Goal: Information Seeking & Learning: Learn about a topic

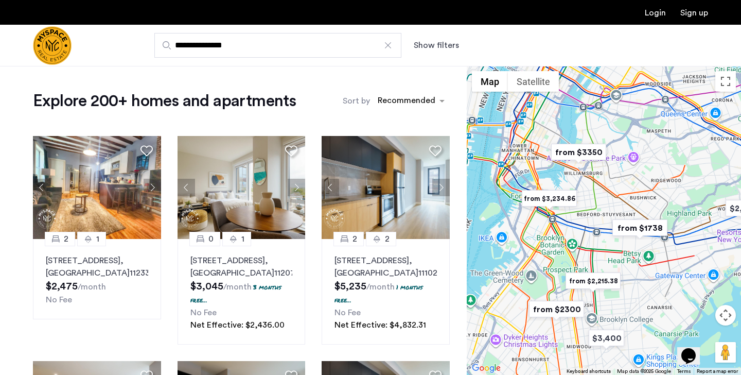
drag, startPoint x: 565, startPoint y: 249, endPoint x: 594, endPoint y: 248, distance: 28.9
click at [594, 248] on div at bounding box center [604, 220] width 274 height 309
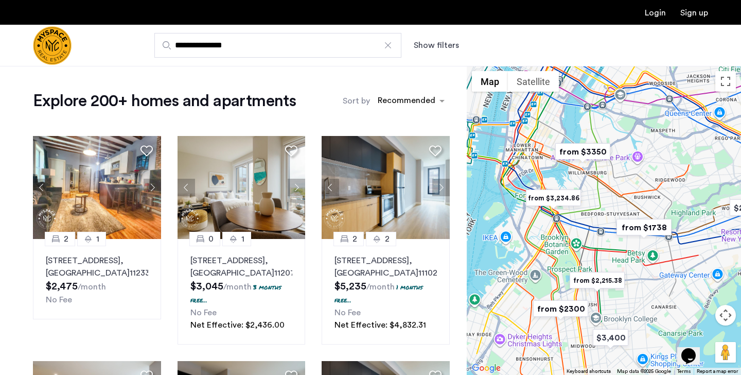
click at [587, 149] on img "from $3350" at bounding box center [582, 151] width 63 height 23
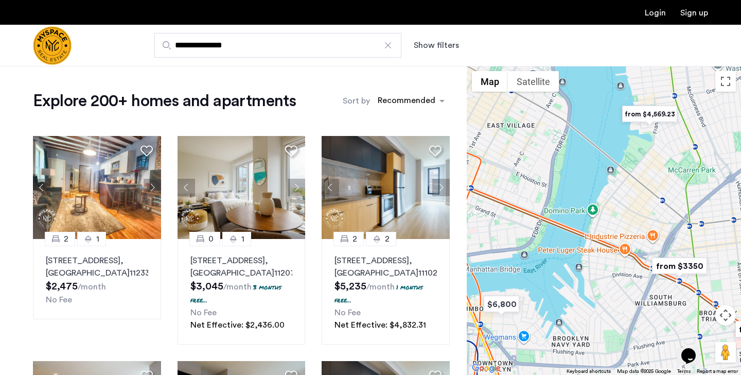
click at [675, 269] on img "from $3350" at bounding box center [679, 265] width 63 height 23
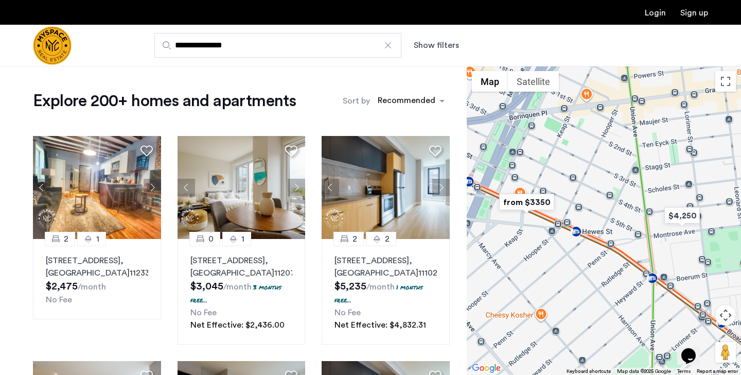
click at [532, 200] on img "from $3350" at bounding box center [526, 201] width 63 height 23
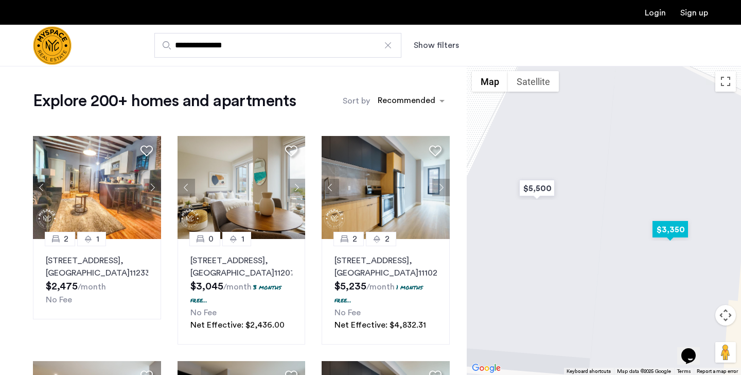
click at [673, 233] on img "$3,350" at bounding box center [671, 229] width 44 height 23
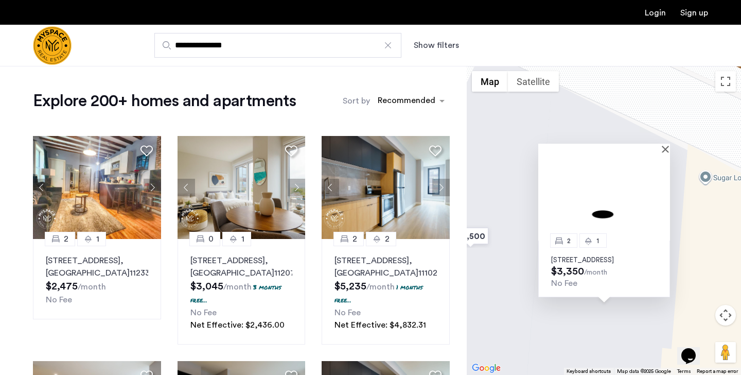
click at [588, 256] on p "360 Broadway, Unit 2R, Brooklyn, NY 11211" at bounding box center [604, 260] width 106 height 8
click at [667, 145] on button "Close" at bounding box center [667, 148] width 7 height 7
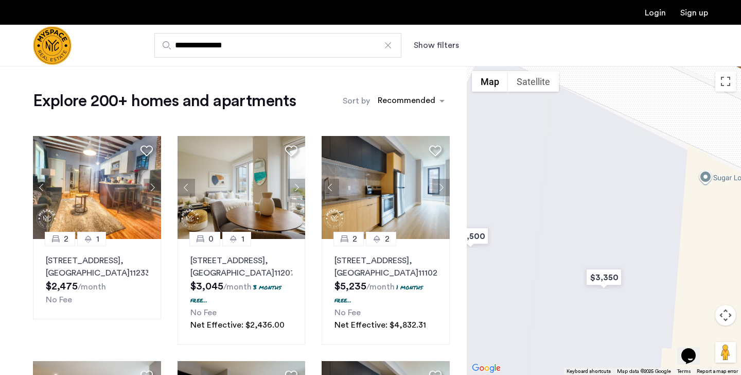
click at [324, 91] on div "Explore 200+ homes and apartments Sort by Recommended" at bounding box center [241, 101] width 417 height 21
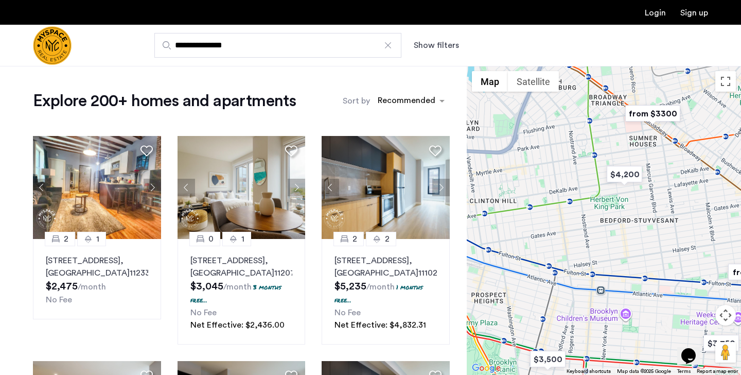
drag, startPoint x: 620, startPoint y: 296, endPoint x: 624, endPoint y: 136, distance: 160.1
click at [624, 136] on div at bounding box center [604, 220] width 274 height 309
click at [629, 179] on img "$4,200" at bounding box center [625, 174] width 44 height 23
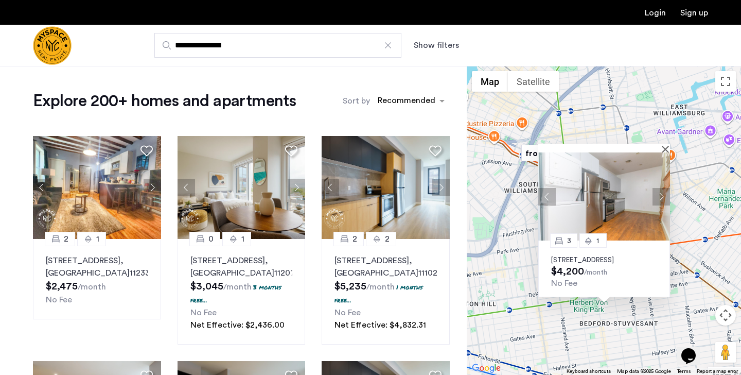
click at [665, 188] on button "Next apartment" at bounding box center [662, 197] width 18 height 18
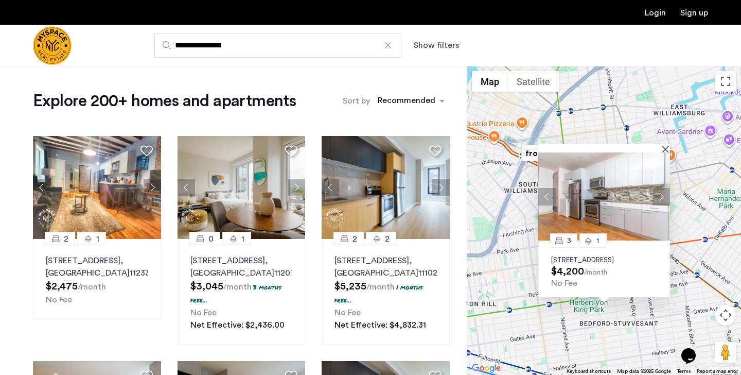
click at [603, 256] on p "269 Kosciuszko St, Unit 4B, Brooklyn, NY 11221" at bounding box center [604, 260] width 106 height 8
click at [513, 302] on div "3 1 269 Kosciuszko St, Unit 4B, Brooklyn, NY 11221 $4,200 /month No Fee" at bounding box center [604, 220] width 274 height 309
click at [665, 145] on button "Close" at bounding box center [667, 148] width 7 height 7
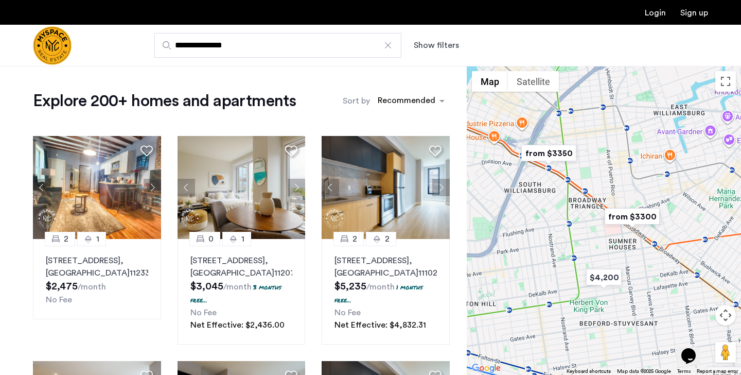
click at [558, 154] on img "from $3350" at bounding box center [548, 153] width 63 height 23
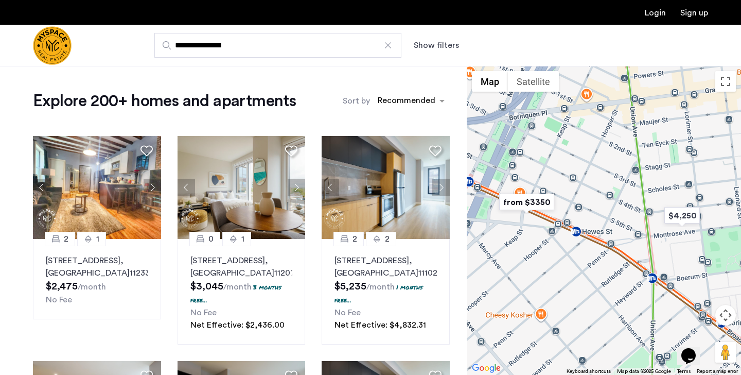
click at [535, 201] on img "from $3350" at bounding box center [526, 201] width 63 height 23
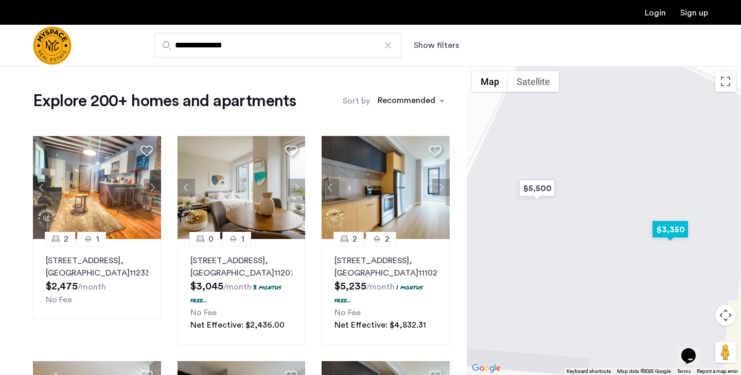
click at [668, 237] on img "$3,350" at bounding box center [671, 229] width 44 height 23
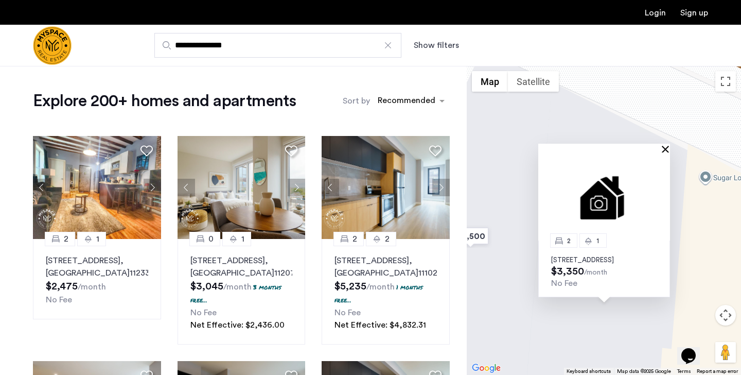
click at [666, 145] on button "Close" at bounding box center [667, 148] width 7 height 7
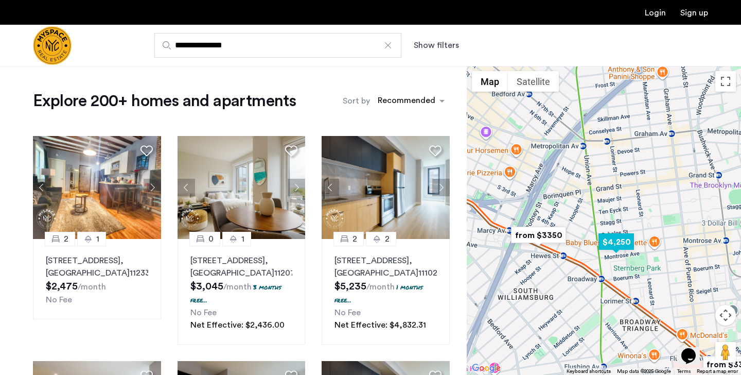
click at [609, 239] on img "$4,250" at bounding box center [617, 241] width 44 height 23
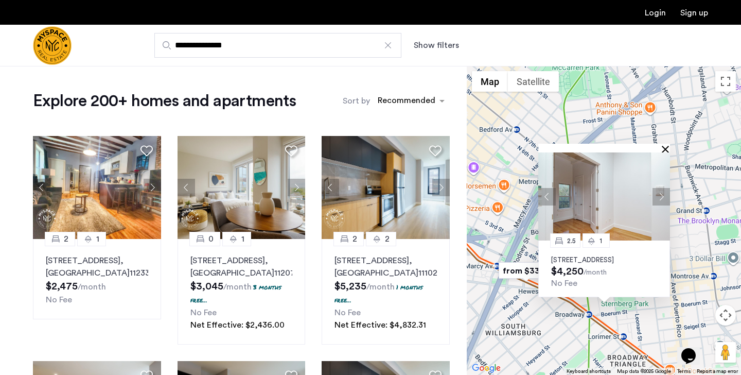
click at [666, 145] on button "Close" at bounding box center [667, 148] width 7 height 7
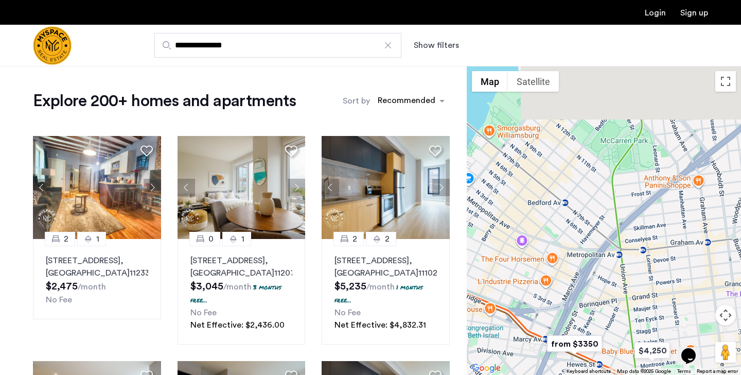
drag, startPoint x: 635, startPoint y: 139, endPoint x: 685, endPoint y: 215, distance: 90.2
click at [685, 215] on div at bounding box center [604, 220] width 274 height 309
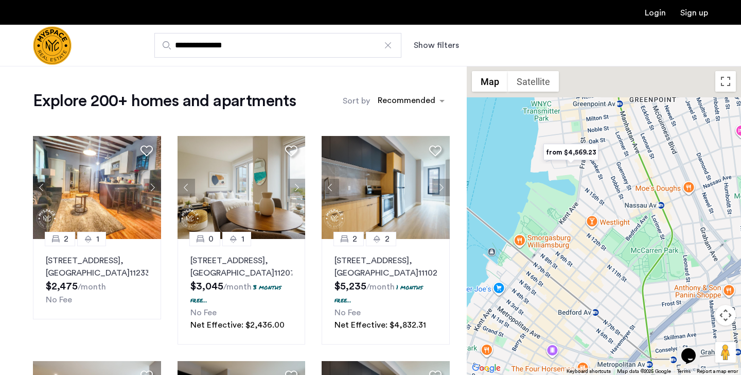
drag, startPoint x: 628, startPoint y: 138, endPoint x: 625, endPoint y: 186, distance: 48.5
click at [625, 186] on div at bounding box center [604, 220] width 274 height 309
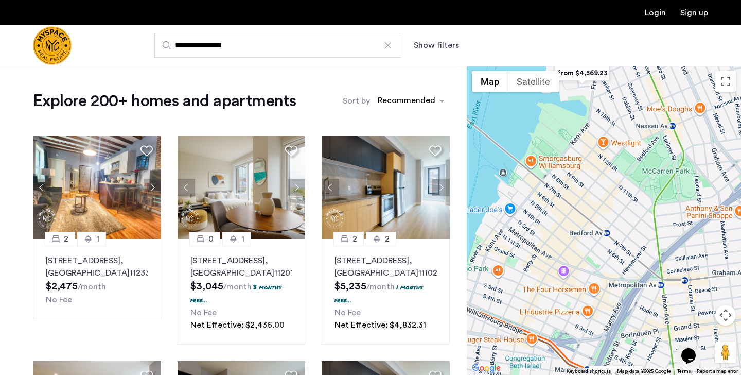
drag, startPoint x: 603, startPoint y: 250, endPoint x: 616, endPoint y: 166, distance: 84.3
click at [616, 166] on div at bounding box center [604, 220] width 274 height 309
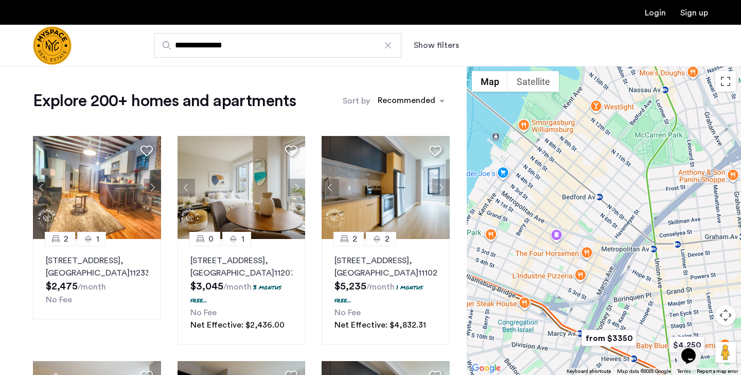
drag, startPoint x: 567, startPoint y: 220, endPoint x: 557, endPoint y: 177, distance: 44.2
click at [557, 177] on div at bounding box center [604, 220] width 274 height 309
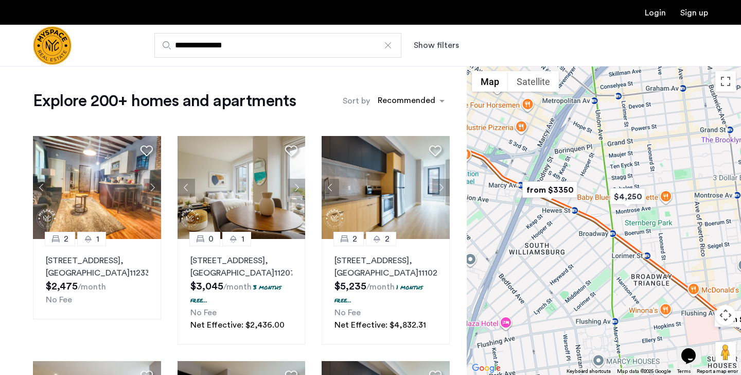
drag, startPoint x: 625, startPoint y: 253, endPoint x: 571, endPoint y: 110, distance: 153.3
click at [571, 110] on div at bounding box center [604, 220] width 274 height 309
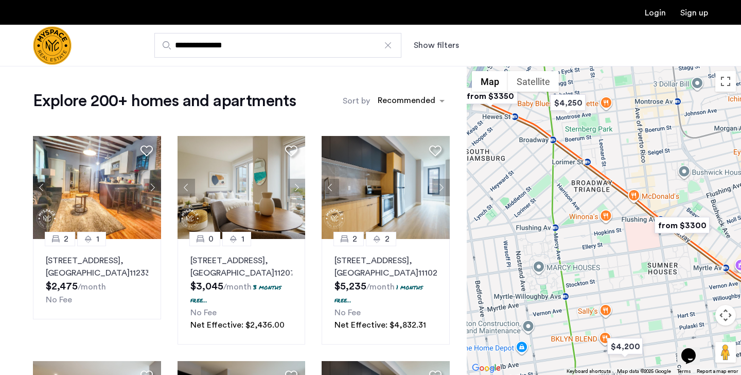
drag, startPoint x: 639, startPoint y: 253, endPoint x: 568, endPoint y: 131, distance: 141.6
click at [568, 131] on div at bounding box center [604, 220] width 274 height 309
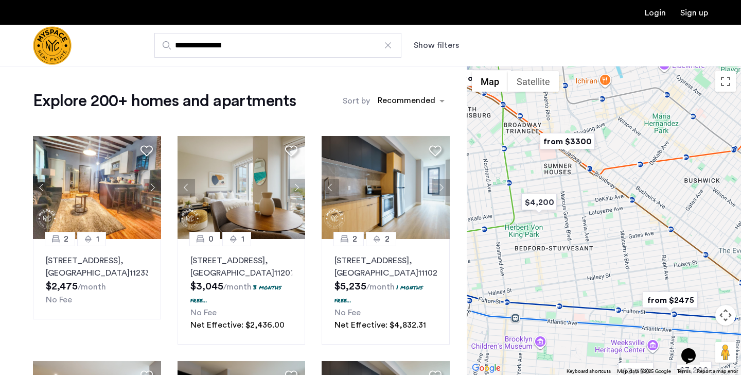
drag, startPoint x: 636, startPoint y: 189, endPoint x: 589, endPoint y: 181, distance: 47.1
click at [589, 181] on div at bounding box center [604, 220] width 274 height 309
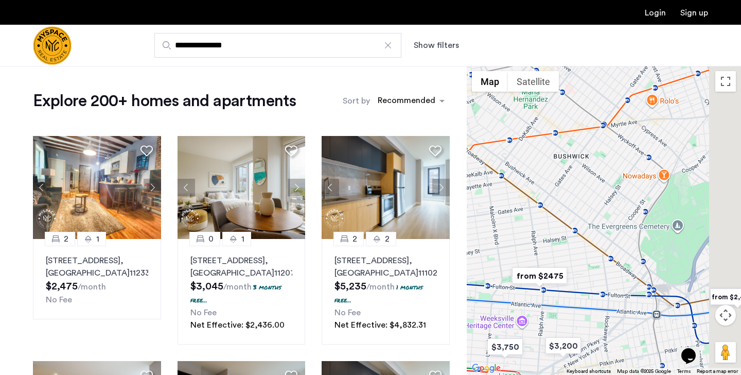
drag, startPoint x: 653, startPoint y: 211, endPoint x: 512, endPoint y: 184, distance: 143.0
click at [512, 184] on div at bounding box center [604, 220] width 274 height 309
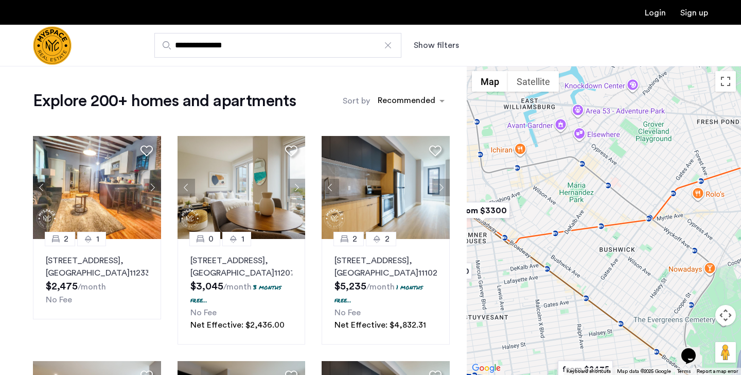
drag, startPoint x: 563, startPoint y: 200, endPoint x: 612, endPoint y: 295, distance: 107.7
click at [612, 295] on div at bounding box center [604, 220] width 274 height 309
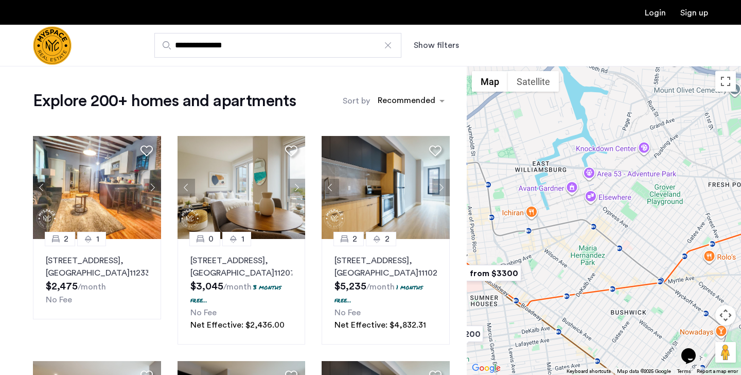
drag, startPoint x: 262, startPoint y: 45, endPoint x: 153, endPoint y: 38, distance: 108.9
click at [153, 38] on div "**********" at bounding box center [421, 45] width 574 height 25
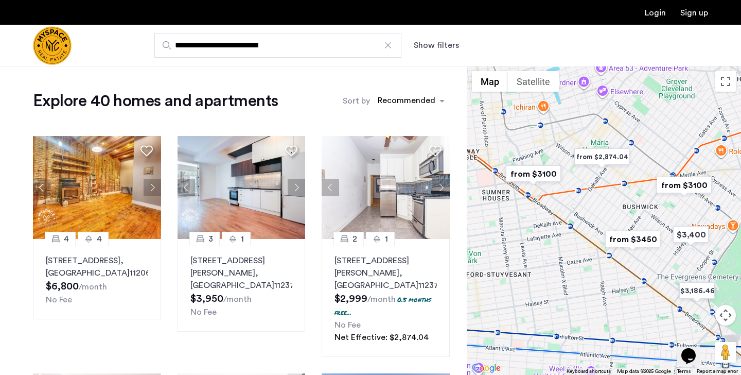
click at [533, 172] on img "from $3100" at bounding box center [533, 173] width 63 height 23
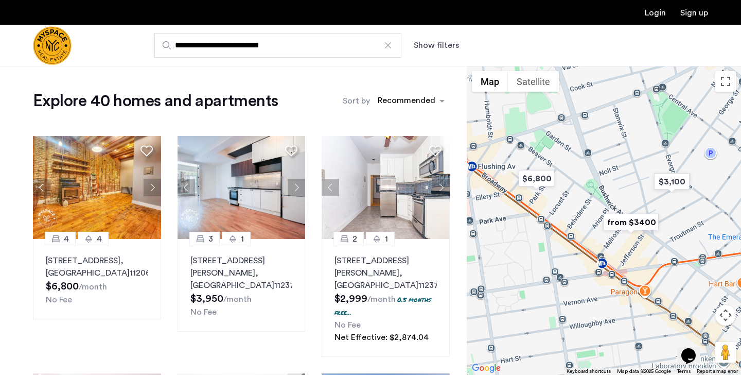
click at [629, 221] on img "from $3400" at bounding box center [631, 222] width 63 height 23
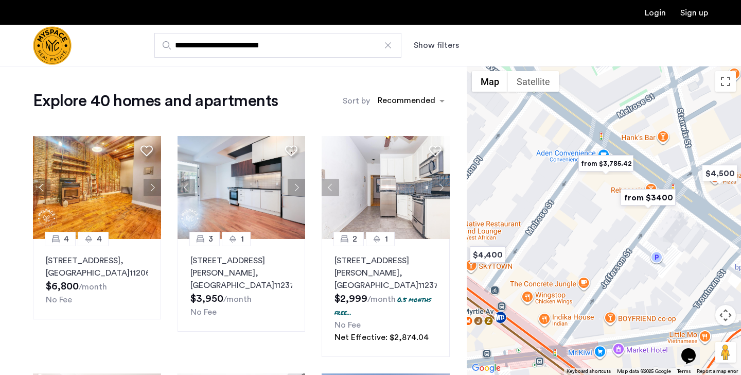
click at [638, 198] on img "from $3400" at bounding box center [648, 197] width 63 height 23
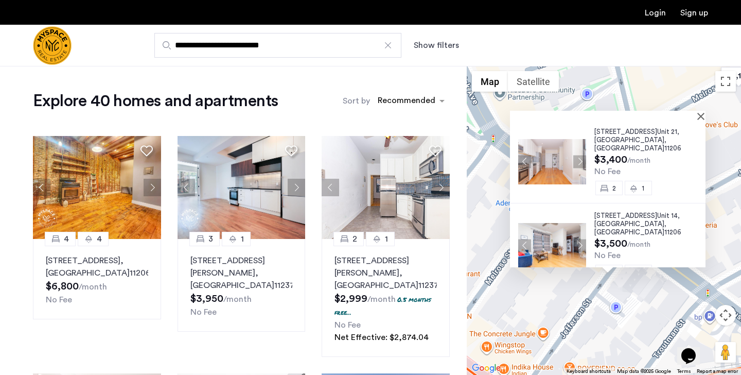
click at [703, 119] on div at bounding box center [608, 115] width 196 height 9
click at [707, 116] on button "Close" at bounding box center [703, 115] width 7 height 7
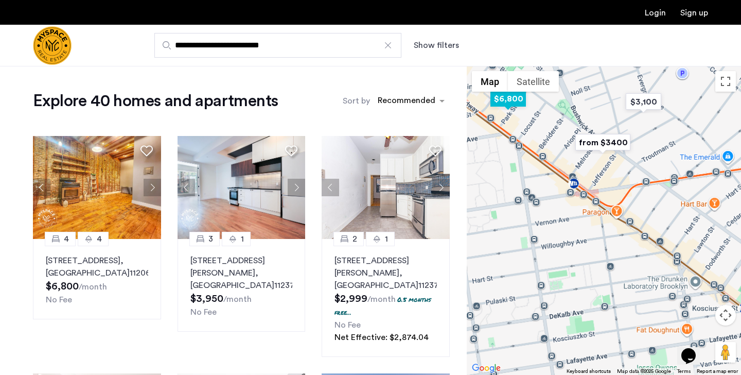
click at [515, 101] on img "$6,800" at bounding box center [508, 98] width 44 height 23
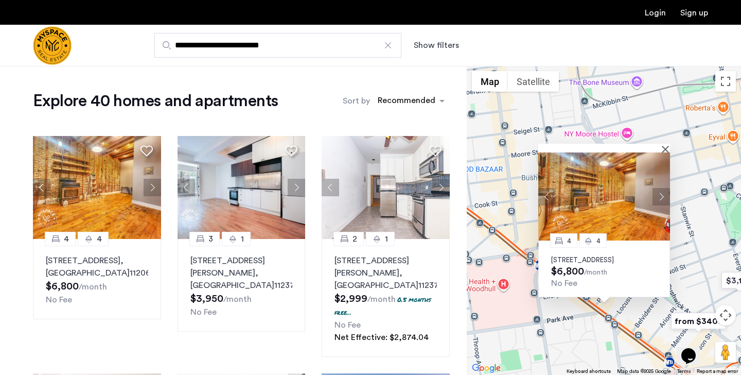
click at [663, 189] on button "Next apartment" at bounding box center [662, 197] width 18 height 18
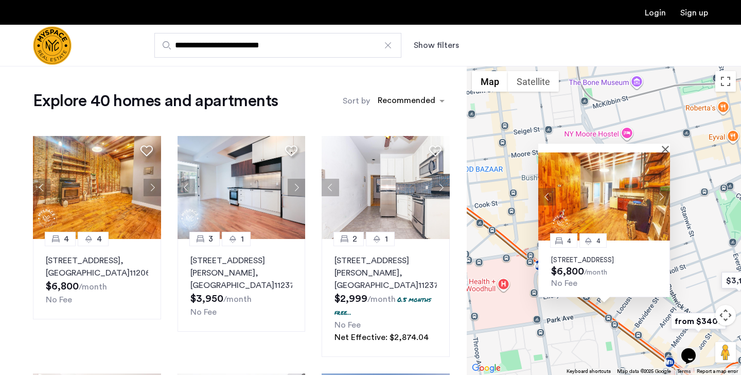
click at [662, 188] on button "Next apartment" at bounding box center [662, 197] width 18 height 18
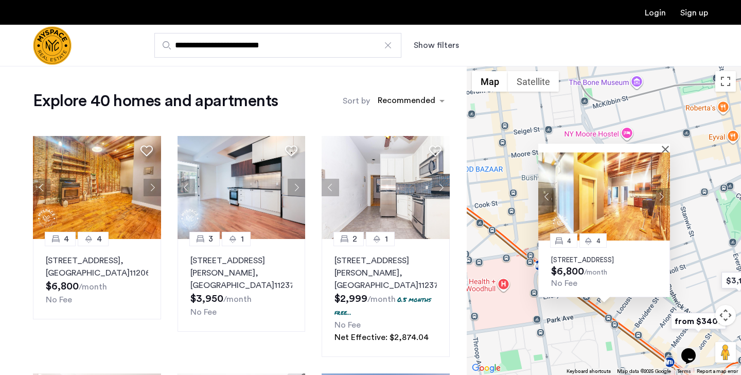
click at [662, 188] on button "Next apartment" at bounding box center [662, 197] width 18 height 18
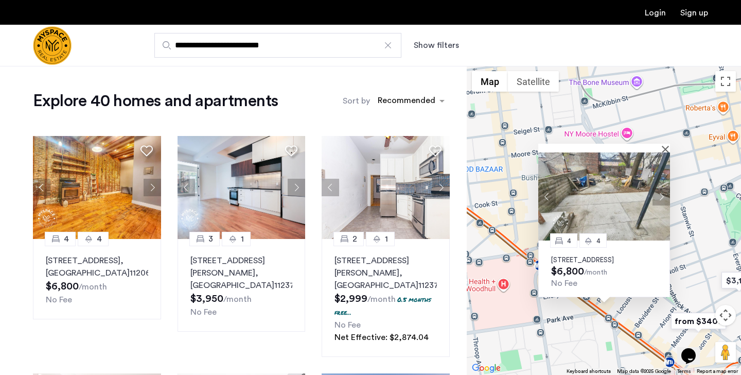
click at [662, 188] on button "Next apartment" at bounding box center [662, 197] width 18 height 18
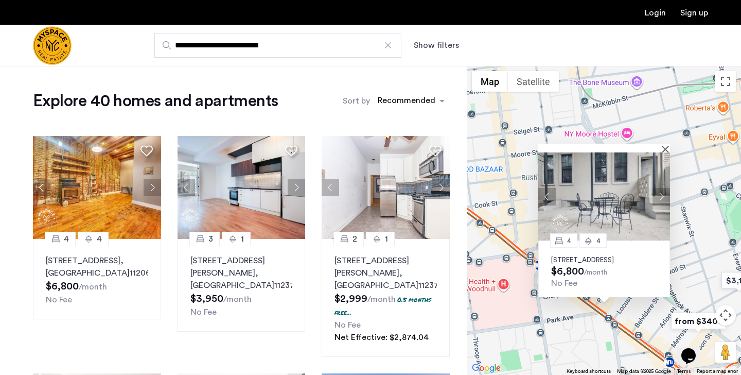
click at [662, 188] on button "Next apartment" at bounding box center [662, 197] width 18 height 18
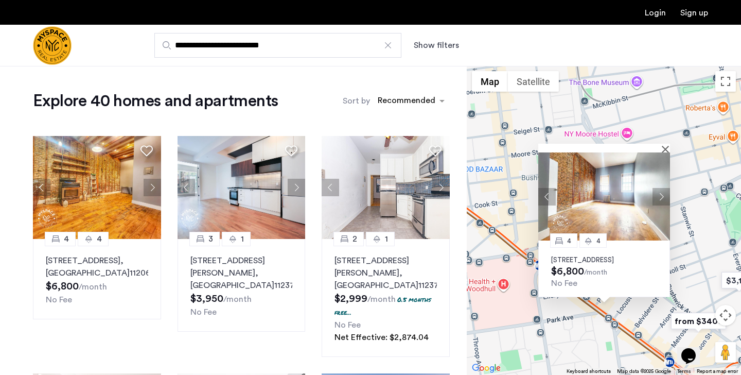
click at [662, 188] on button "Next apartment" at bounding box center [662, 197] width 18 height 18
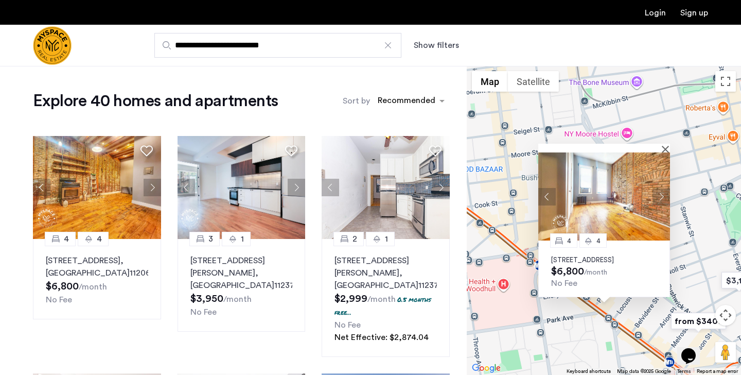
click at [663, 188] on button "Next apartment" at bounding box center [662, 197] width 18 height 18
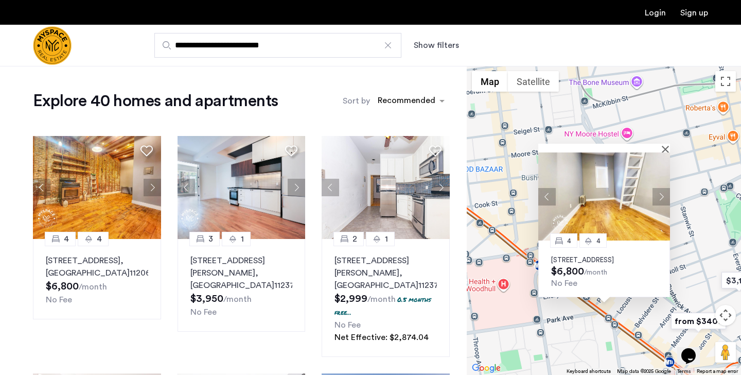
click at [663, 188] on button "Next apartment" at bounding box center [662, 197] width 18 height 18
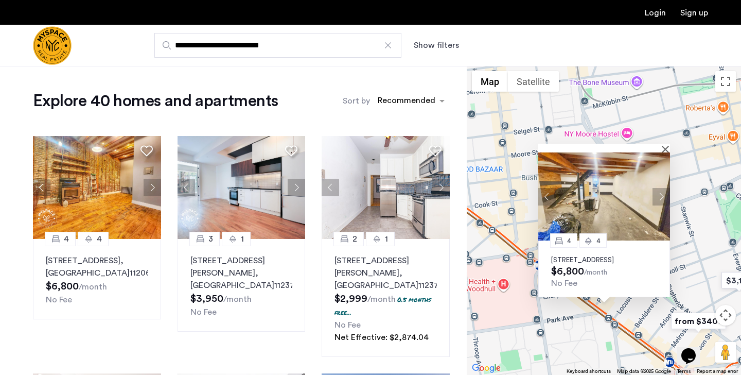
click at [664, 188] on button "Next apartment" at bounding box center [662, 197] width 18 height 18
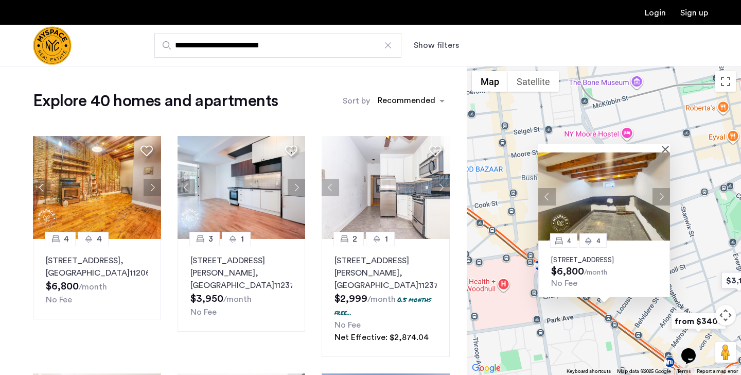
click at [664, 188] on button "Next apartment" at bounding box center [662, 197] width 18 height 18
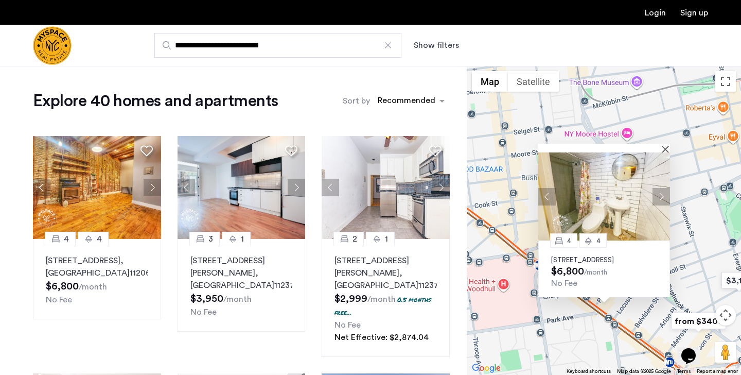
click at [548, 188] on button "Previous apartment" at bounding box center [547, 197] width 18 height 18
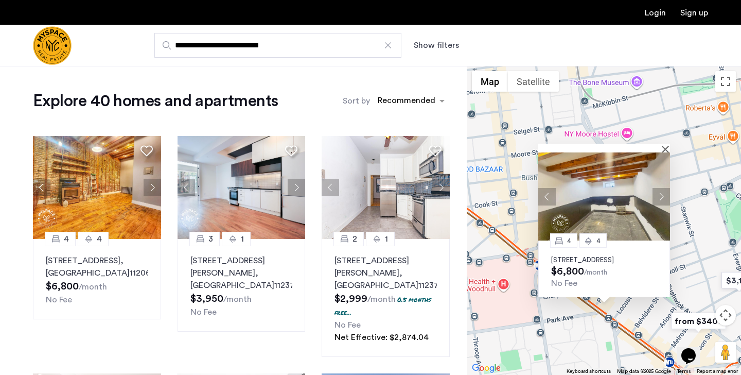
click at [661, 188] on button "Next apartment" at bounding box center [662, 197] width 18 height 18
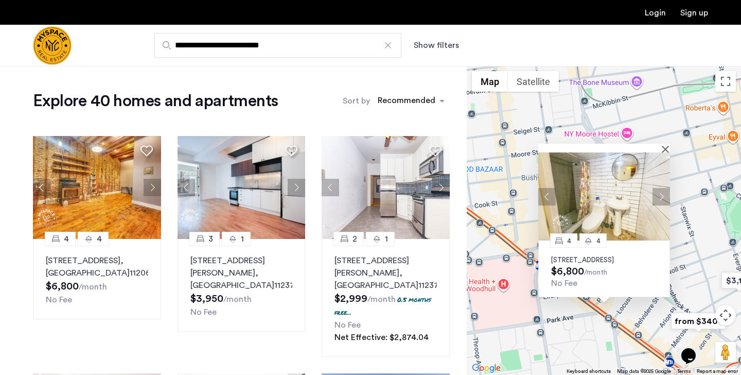
click at [662, 188] on button "Next apartment" at bounding box center [662, 197] width 18 height 18
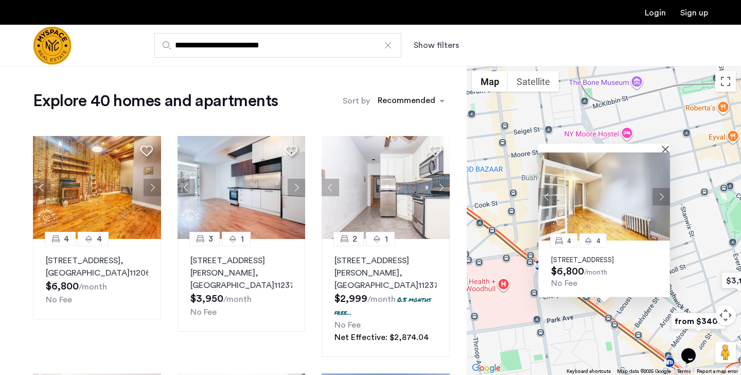
click at [662, 188] on button "Next apartment" at bounding box center [662, 197] width 18 height 18
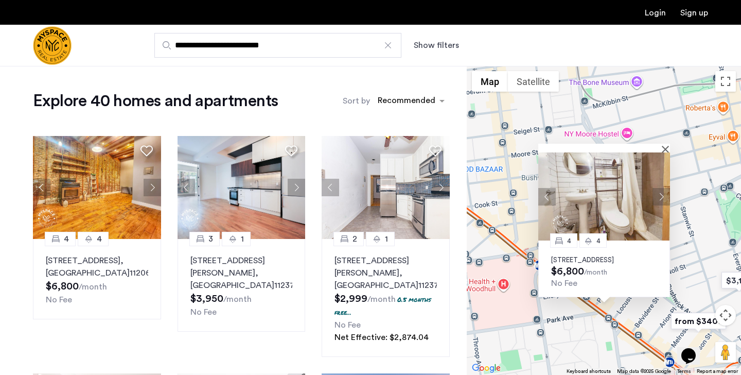
click at [662, 188] on button "Next apartment" at bounding box center [662, 197] width 18 height 18
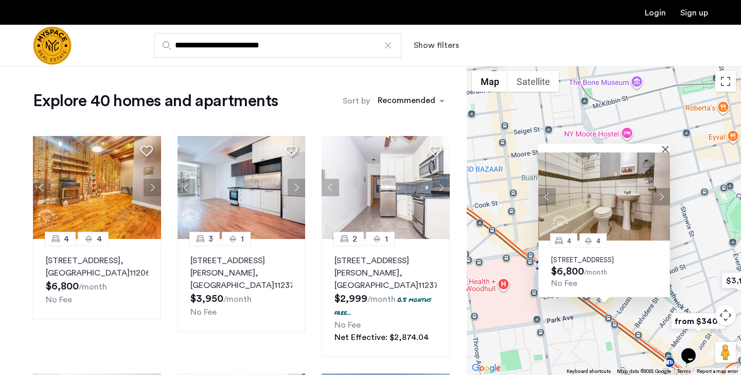
click at [662, 188] on button "Next apartment" at bounding box center [662, 197] width 18 height 18
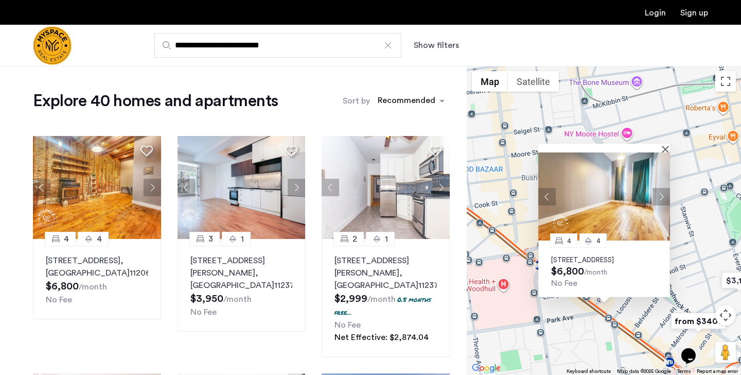
click at [662, 188] on button "Next apartment" at bounding box center [662, 197] width 18 height 18
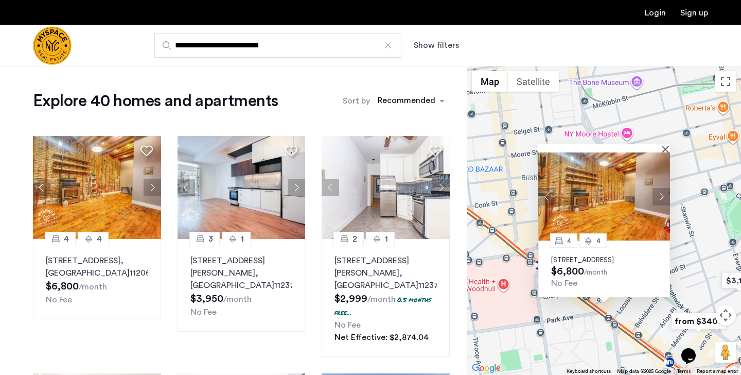
click at [662, 188] on button "Next apartment" at bounding box center [662, 197] width 18 height 18
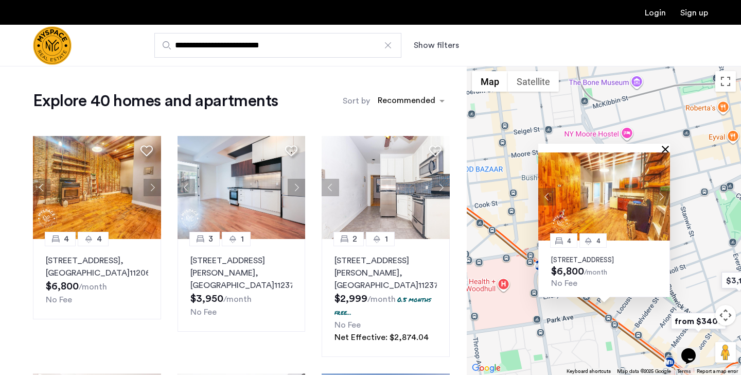
click at [665, 145] on button "Close" at bounding box center [667, 148] width 7 height 7
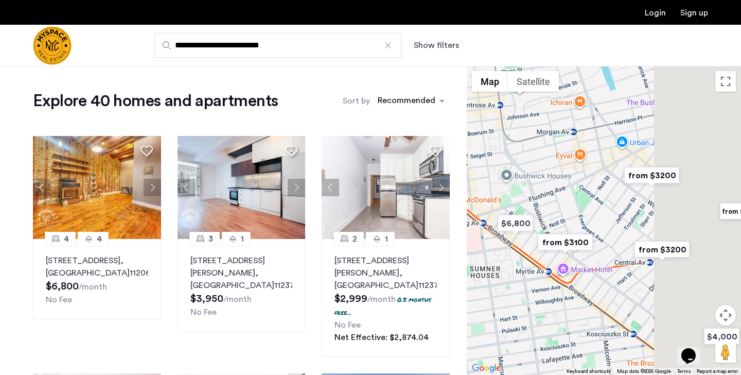
drag, startPoint x: 653, startPoint y: 224, endPoint x: 545, endPoint y: 208, distance: 108.8
click at [545, 208] on div at bounding box center [604, 220] width 274 height 309
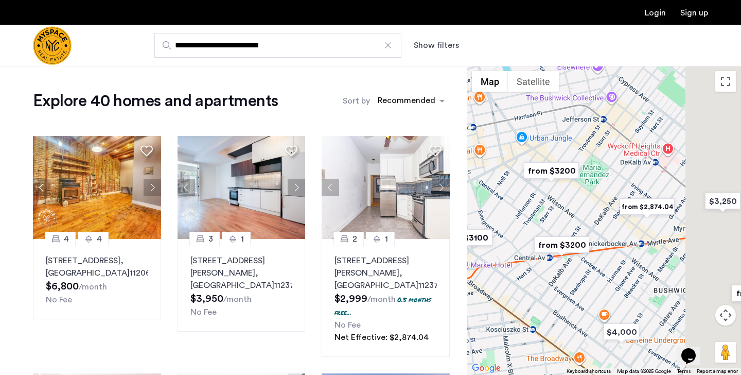
drag, startPoint x: 678, startPoint y: 215, endPoint x: 575, endPoint y: 212, distance: 102.5
click at [575, 212] on div at bounding box center [604, 220] width 274 height 309
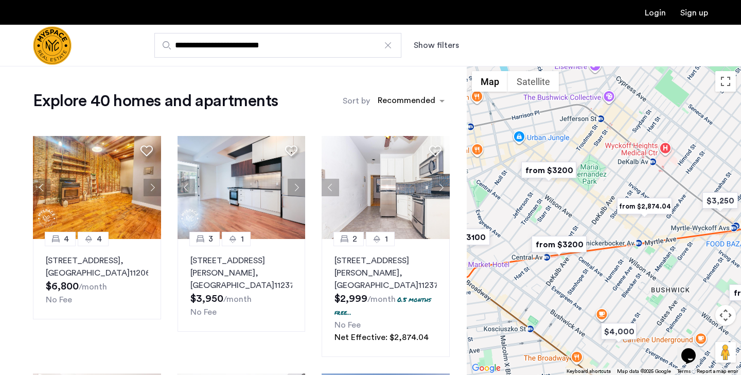
click at [553, 168] on img "from $3200" at bounding box center [548, 170] width 63 height 23
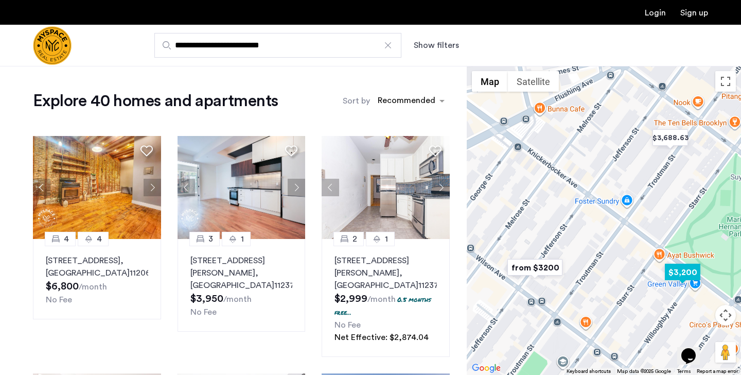
click at [693, 270] on img "$3,200" at bounding box center [683, 271] width 44 height 23
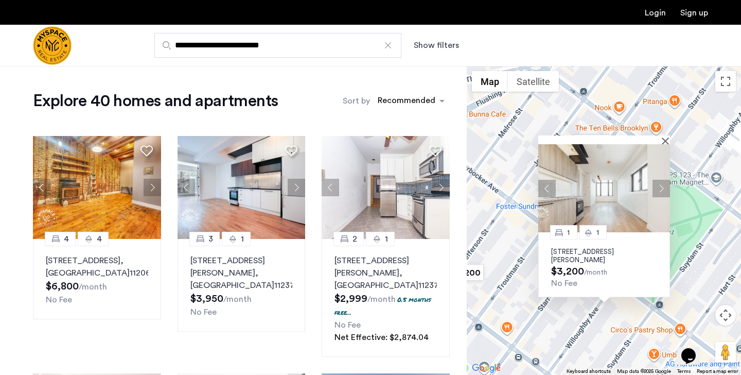
click at [478, 274] on img "from $3200" at bounding box center [456, 272] width 63 height 23
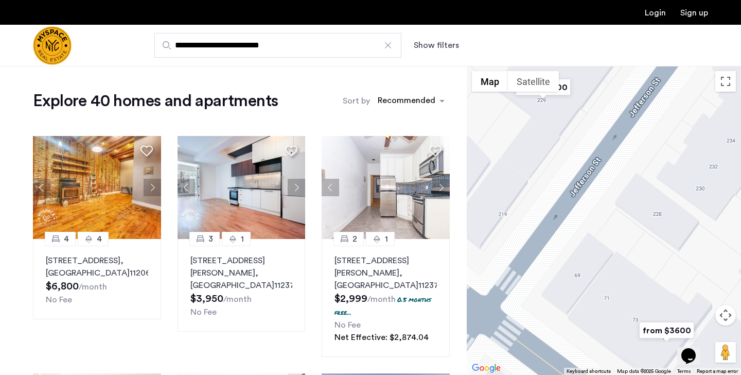
click at [663, 327] on img "from $3600" at bounding box center [666, 330] width 63 height 23
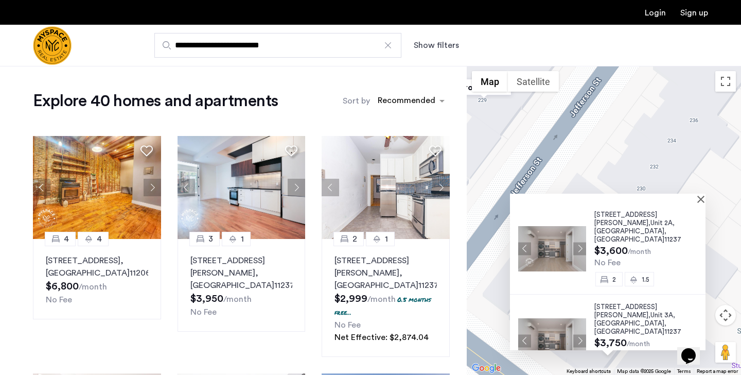
click at [704, 199] on div at bounding box center [608, 198] width 196 height 9
click at [705, 200] on button "Close" at bounding box center [703, 198] width 7 height 7
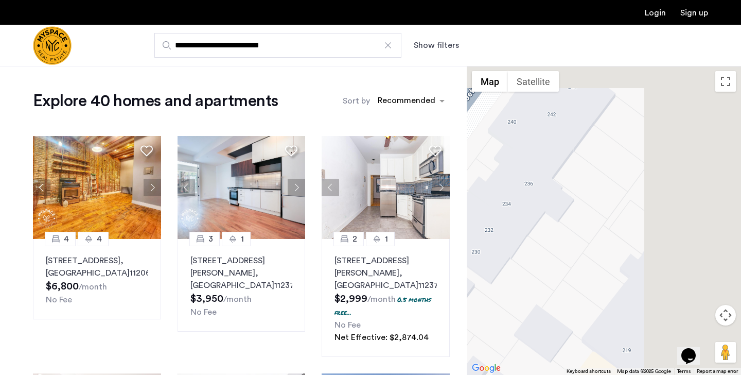
drag, startPoint x: 693, startPoint y: 149, endPoint x: 506, endPoint y: 214, distance: 197.8
click at [506, 214] on div at bounding box center [604, 220] width 274 height 309
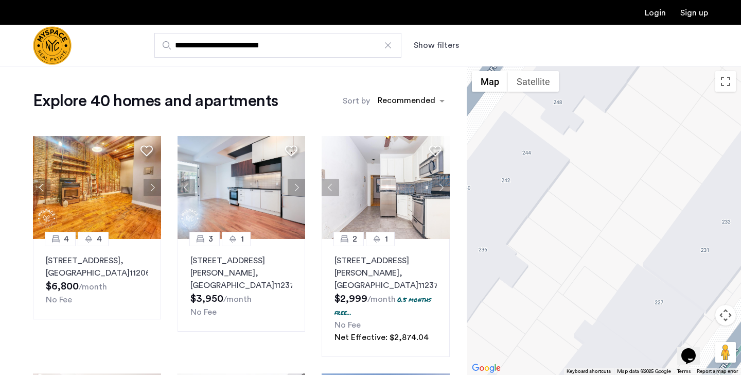
drag, startPoint x: 569, startPoint y: 188, endPoint x: 606, endPoint y: 257, distance: 78.8
click at [606, 257] on div at bounding box center [604, 220] width 274 height 309
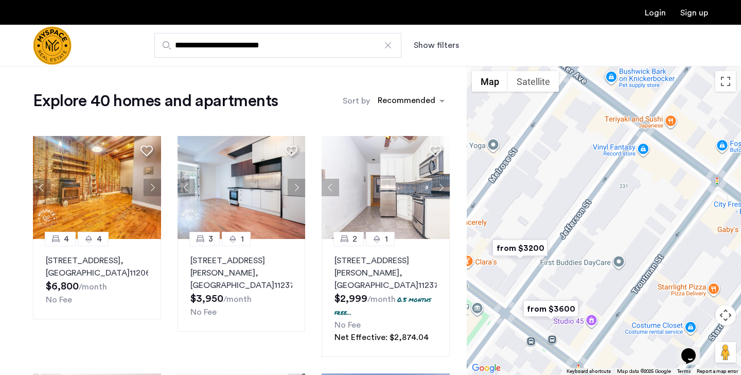
click at [526, 248] on img "from $3200" at bounding box center [519, 247] width 63 height 23
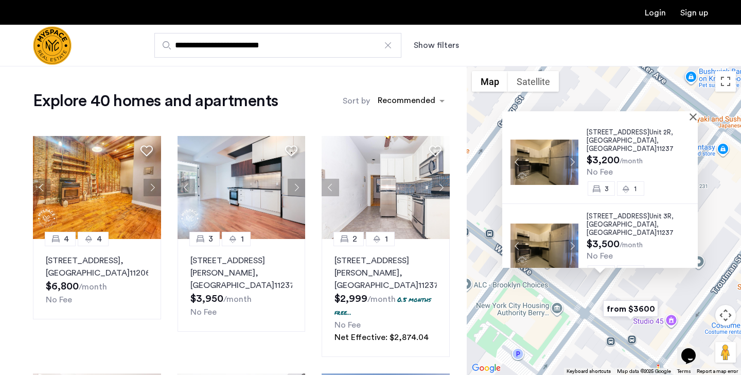
click at [719, 187] on div "229 Jefferson St, Unit 2R, Brooklyn , NY 11237 $3,200 /month No Fee 3 1 229 Jef…" at bounding box center [604, 220] width 274 height 309
click at [441, 41] on button "Show filters" at bounding box center [436, 45] width 45 height 12
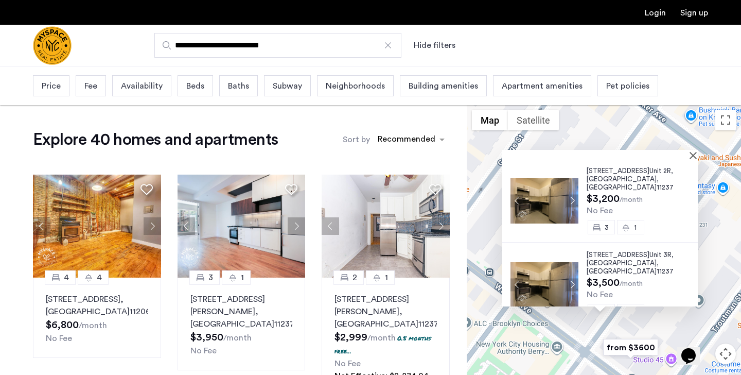
click at [188, 87] on span "Beds" at bounding box center [195, 86] width 18 height 12
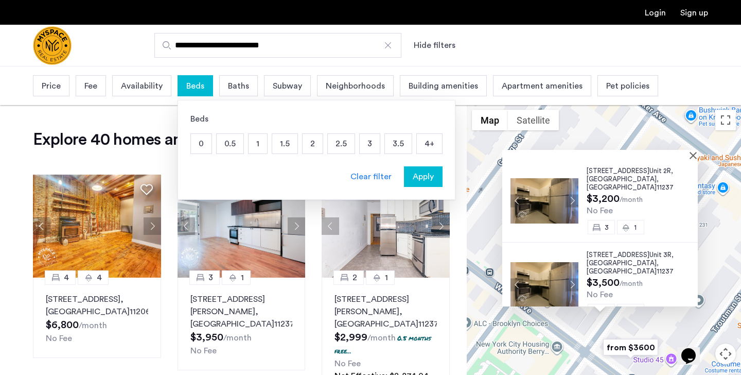
click at [307, 144] on p "2" at bounding box center [313, 144] width 20 height 20
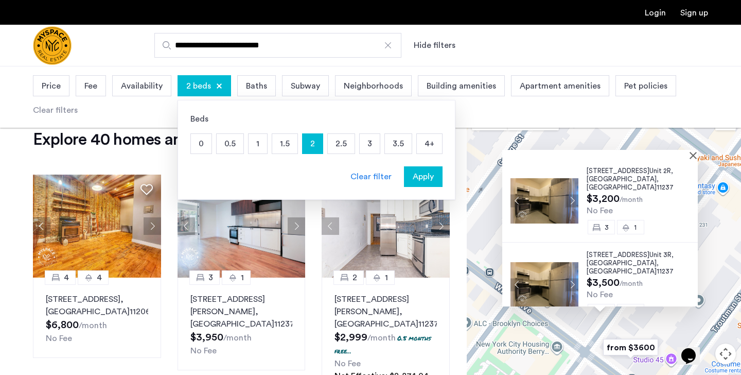
click at [425, 145] on p "4+" at bounding box center [429, 144] width 25 height 20
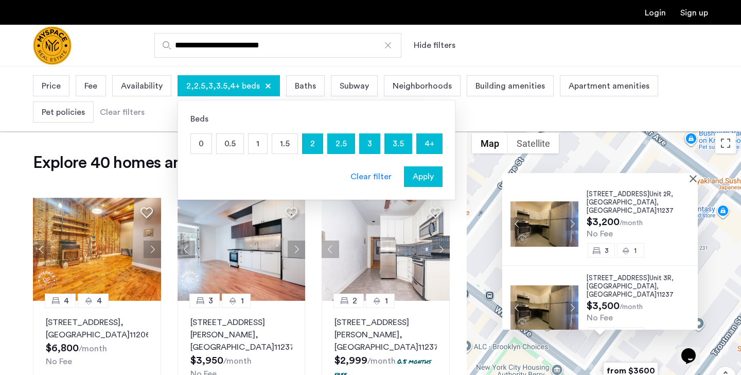
click at [421, 177] on span "Apply" at bounding box center [423, 176] width 21 height 12
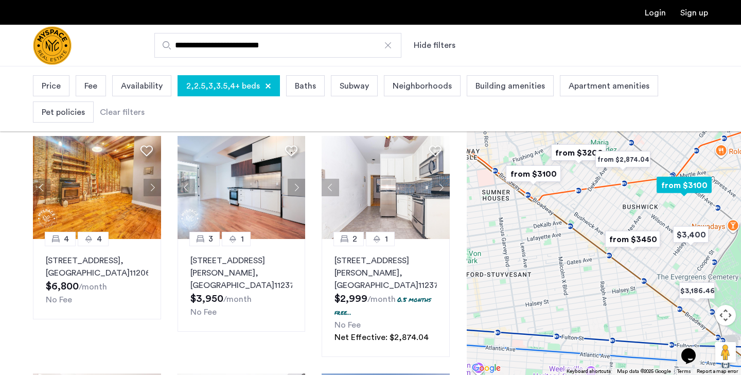
scroll to position [41, 0]
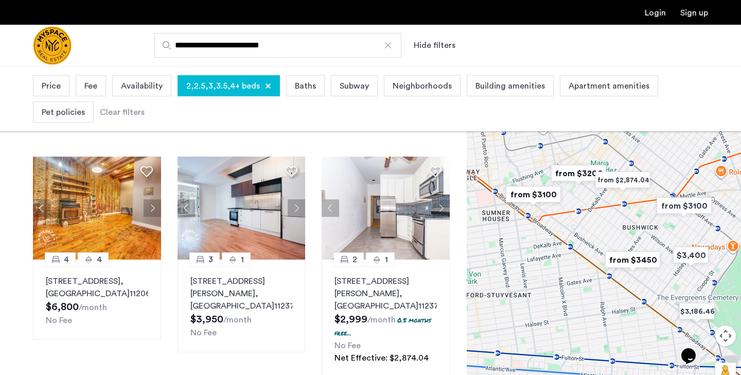
click at [494, 83] on span "Building amenities" at bounding box center [510, 86] width 69 height 12
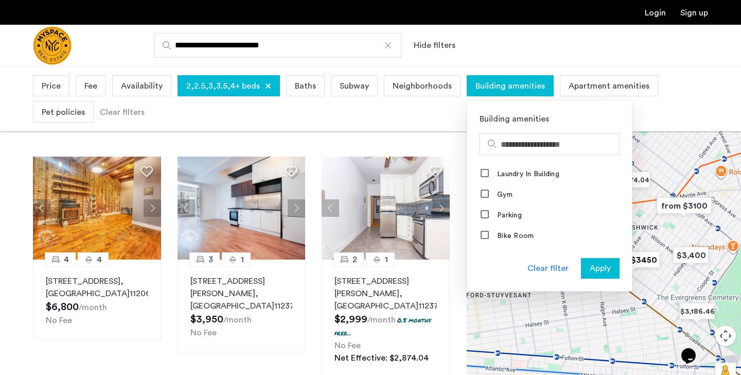
click at [494, 83] on span "Building amenities" at bounding box center [510, 86] width 69 height 12
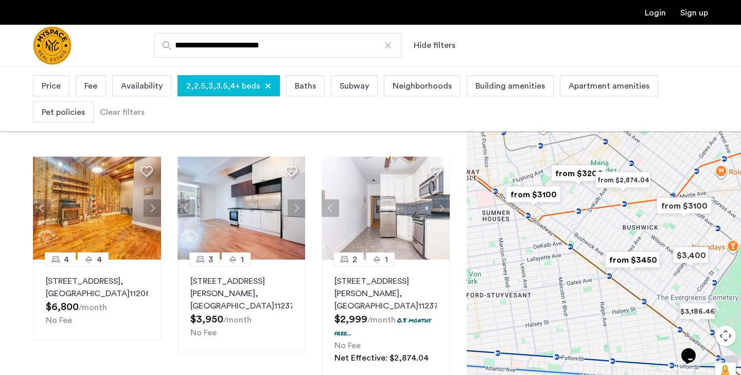
click at [606, 86] on span "Apartment amenities" at bounding box center [609, 86] width 81 height 12
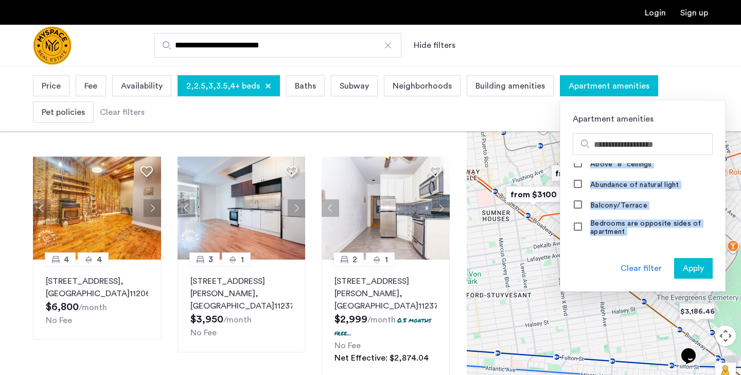
scroll to position [125, 0]
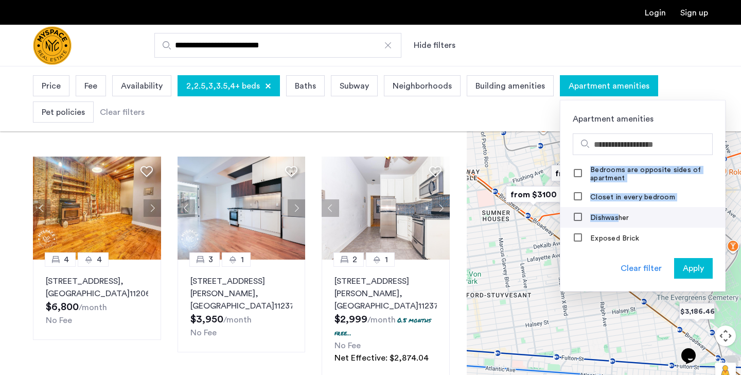
drag, startPoint x: 614, startPoint y: 186, endPoint x: 605, endPoint y: 214, distance: 29.0
click at [605, 214] on div "A/C Fireplace Furnished apartment Above "8" ceilings Abundance of natural light…" at bounding box center [643, 204] width 165 height 82
click at [683, 272] on span "Apply" at bounding box center [693, 268] width 21 height 12
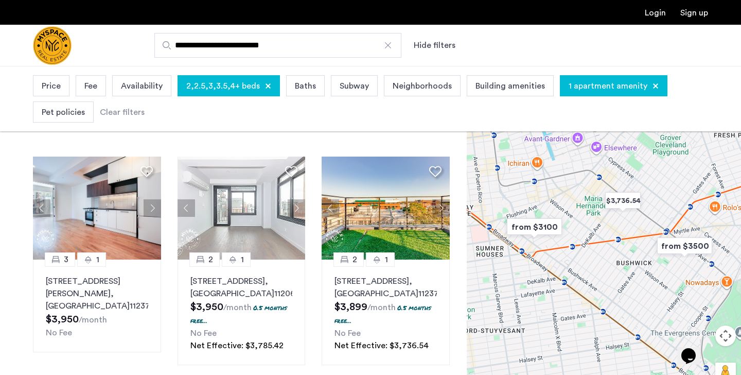
scroll to position [62, 0]
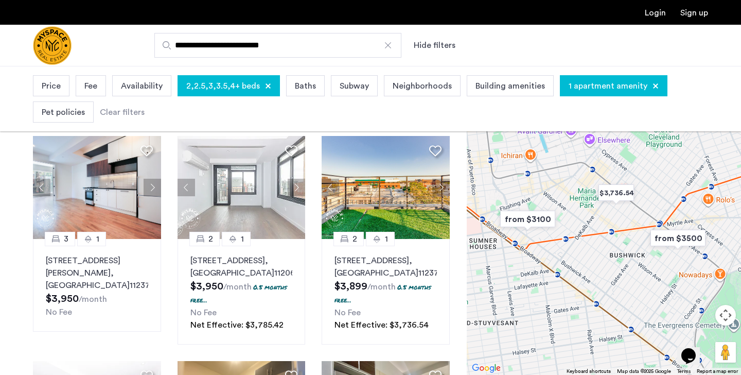
drag, startPoint x: 620, startPoint y: 265, endPoint x: 612, endPoint y: 277, distance: 14.8
click at [612, 277] on div "To navigate, press the arrow keys." at bounding box center [604, 220] width 274 height 309
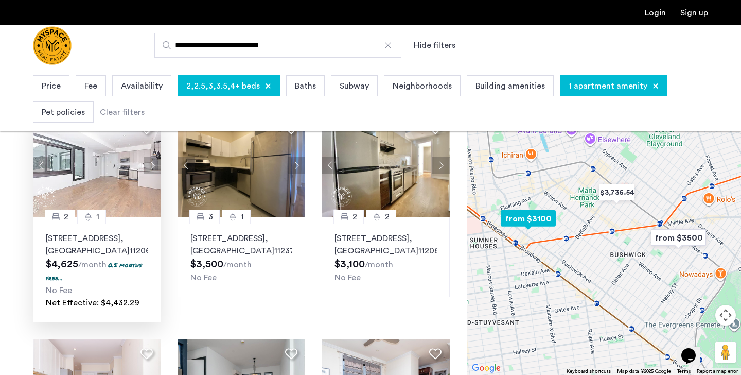
scroll to position [288, 0]
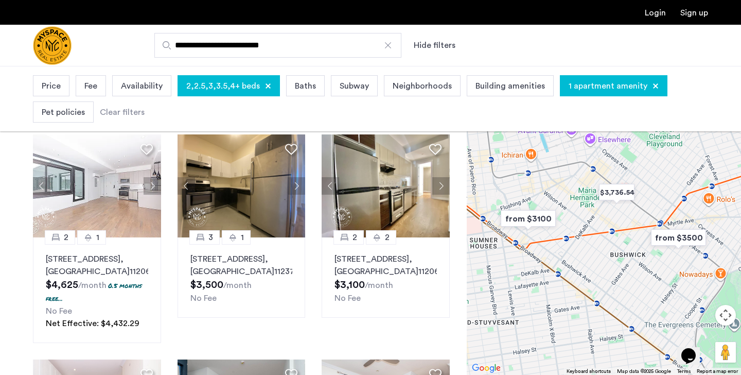
click at [427, 344] on div "3 1 1534 Putnam Ave, Unit 2B, Brooklyn , NY 11237 $3,950 /month No Fee 2 1 594 …" at bounding box center [241, 332] width 433 height 862
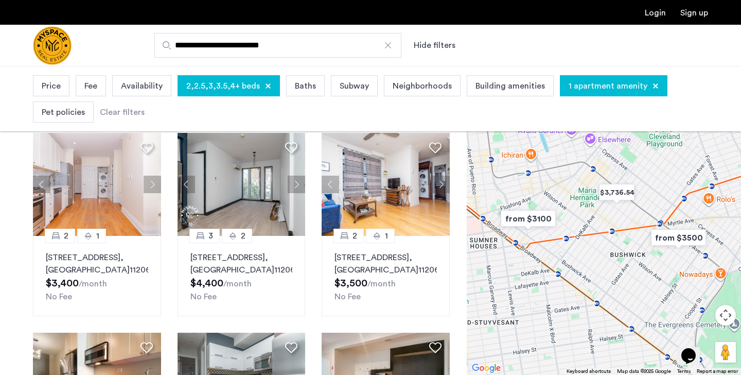
scroll to position [535, 0]
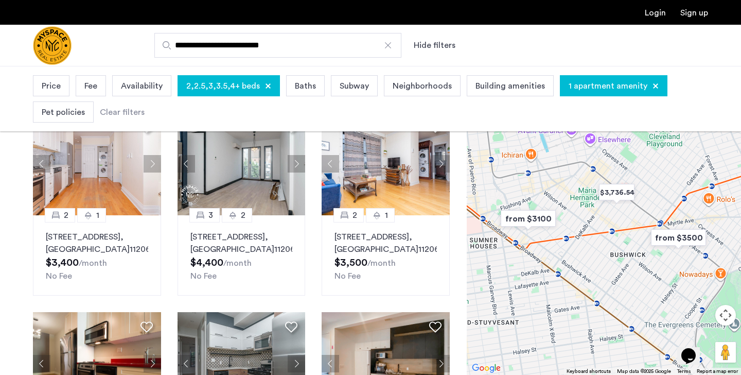
click at [460, 260] on div "Explore 12 homes and apartments Sort by Recommended 3 1 1534 Putnam Ave, Unit 2…" at bounding box center [233, 64] width 467 height 944
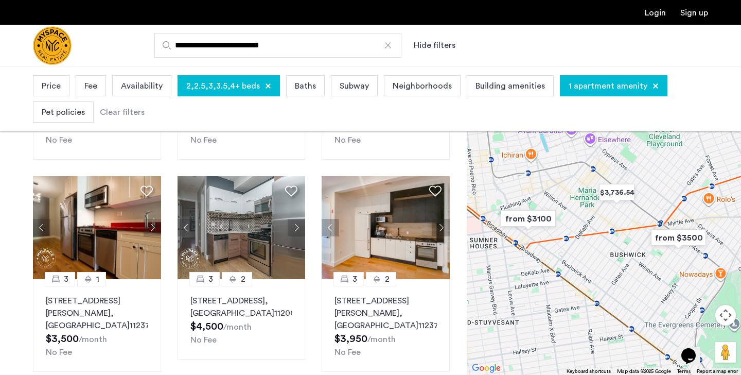
scroll to position [721, 0]
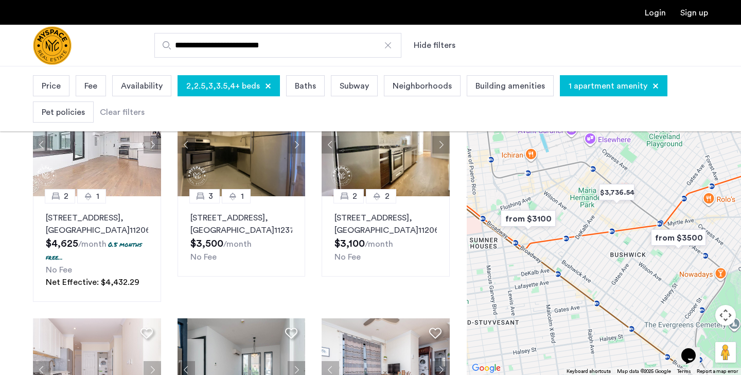
scroll to position [0, 0]
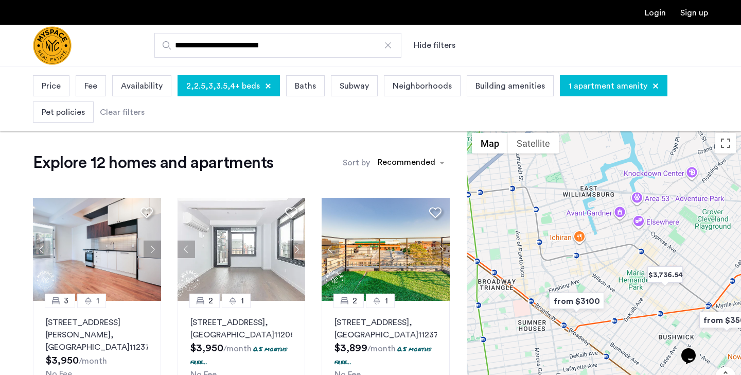
drag, startPoint x: 549, startPoint y: 237, endPoint x: 630, endPoint y: 288, distance: 95.5
click at [630, 288] on div "To navigate, press the arrow keys." at bounding box center [604, 282] width 274 height 309
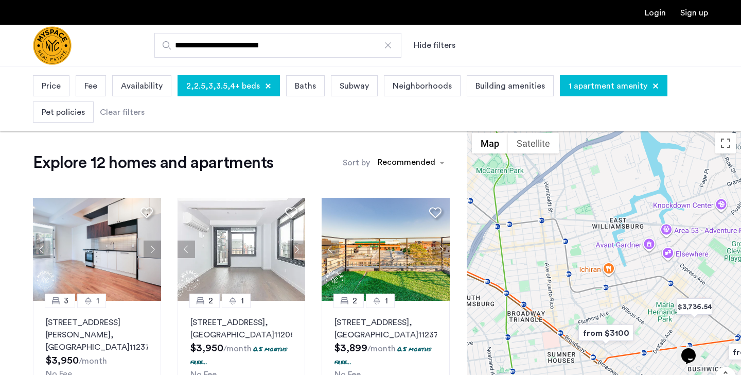
drag, startPoint x: 597, startPoint y: 246, endPoint x: 639, endPoint y: 285, distance: 57.2
click at [639, 285] on div "To navigate, press the arrow keys." at bounding box center [604, 282] width 274 height 309
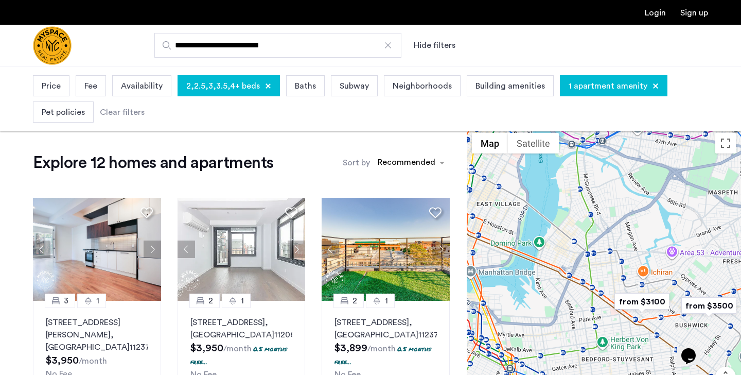
drag, startPoint x: 645, startPoint y: 261, endPoint x: 644, endPoint y: 237, distance: 23.7
click at [644, 237] on div "To navigate, press the arrow keys." at bounding box center [604, 282] width 274 height 309
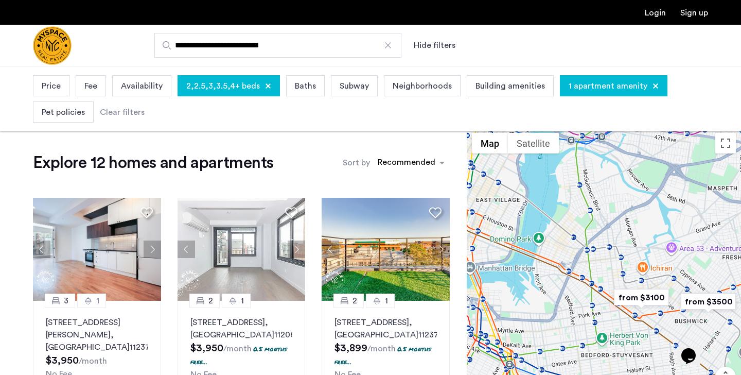
drag, startPoint x: 303, startPoint y: 49, endPoint x: 143, endPoint y: 46, distance: 160.1
click at [143, 46] on div "**********" at bounding box center [421, 45] width 574 height 25
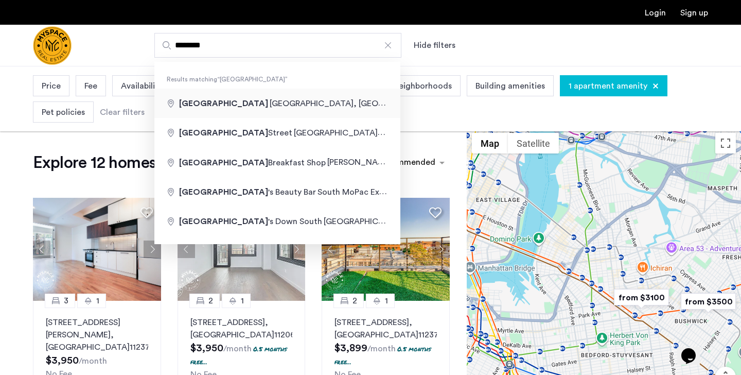
type input "**********"
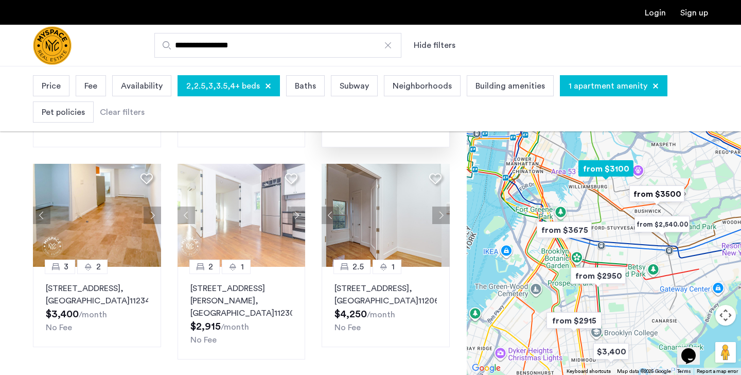
scroll to position [721, 0]
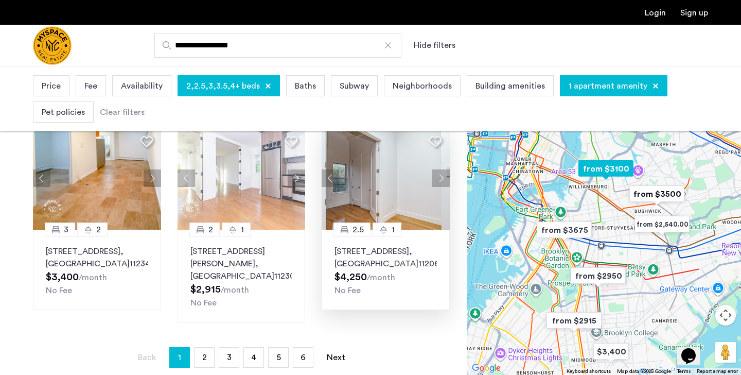
click at [353, 270] on p "31 Montrose Ave, Unit 1R, Brooklyn , NY 11206" at bounding box center [386, 257] width 102 height 25
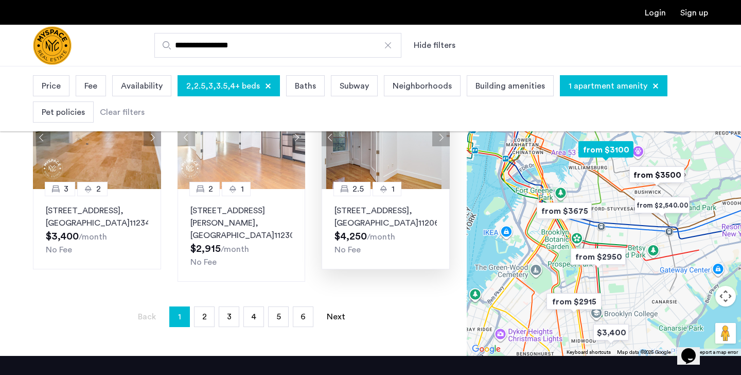
scroll to position [762, 0]
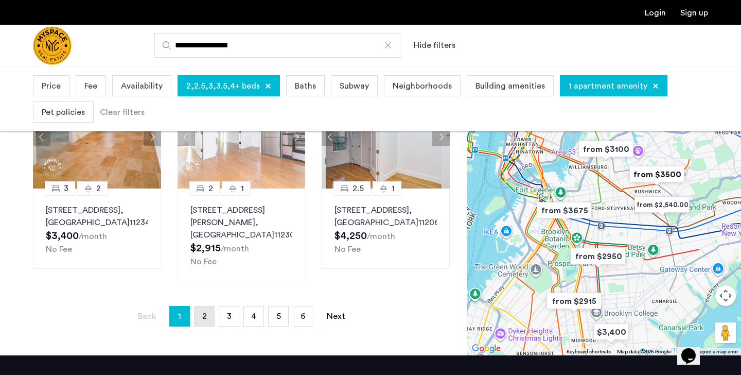
click at [206, 326] on link "page 2" at bounding box center [205, 316] width 20 height 20
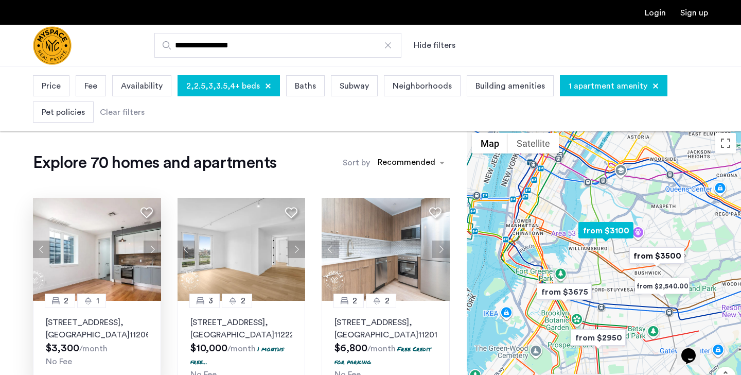
click at [85, 319] on p "869 Park Avenue, Unit 3A, Brooklyn , NY 11206" at bounding box center [97, 328] width 102 height 25
click at [221, 327] on p "79 Quay Street, Unit 1008, Brooklyn , NY 11222" at bounding box center [241, 328] width 102 height 25
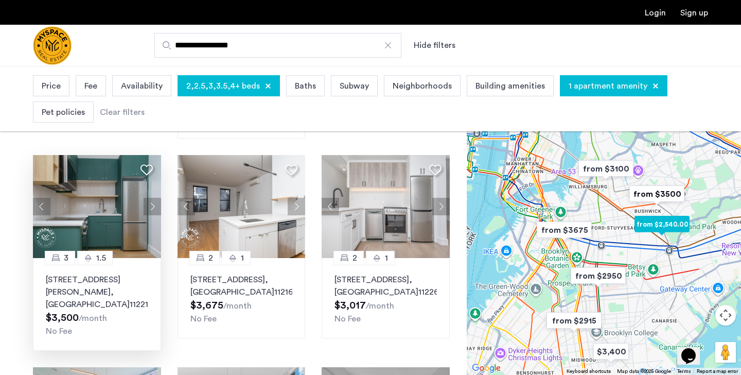
scroll to position [247, 0]
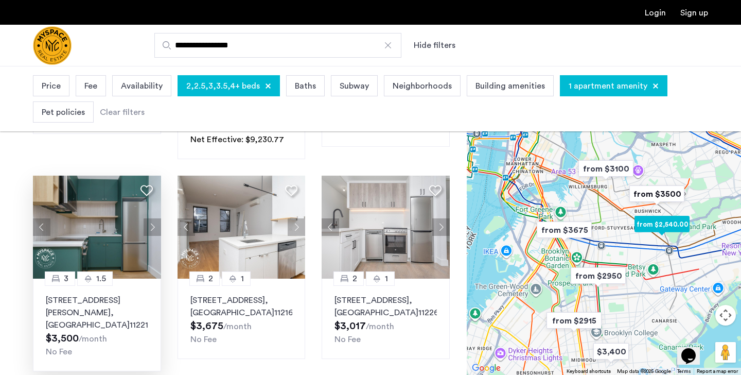
click at [151, 226] on button "Next apartment" at bounding box center [153, 227] width 18 height 18
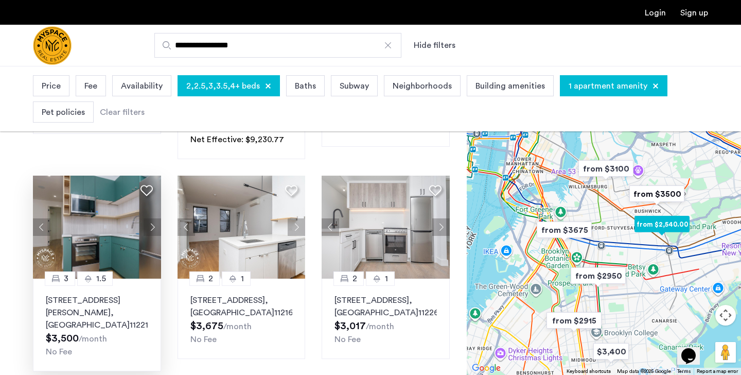
click at [152, 227] on button "Next apartment" at bounding box center [153, 227] width 18 height 18
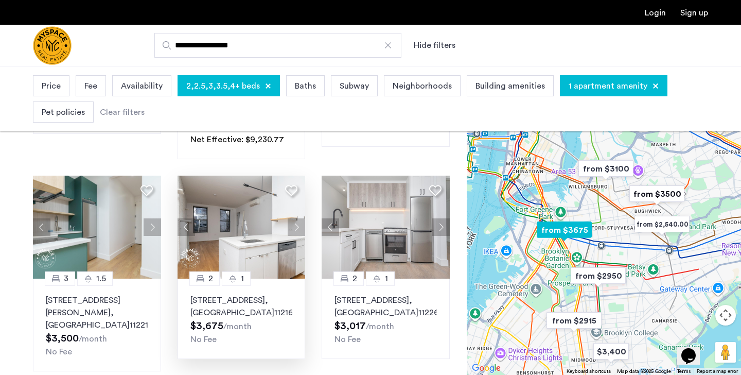
click at [266, 262] on img at bounding box center [242, 227] width 128 height 103
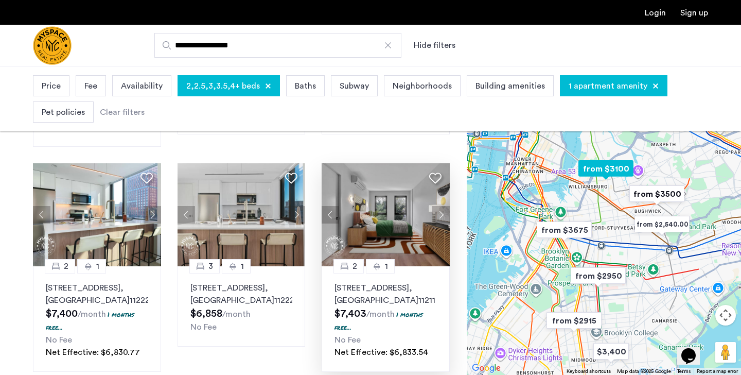
scroll to position [474, 0]
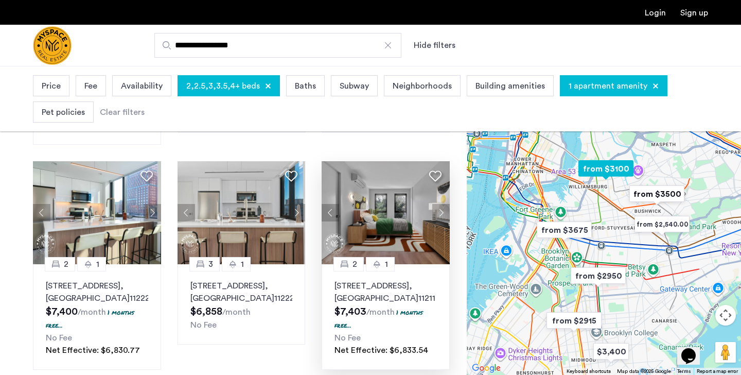
click at [367, 290] on span ", [GEOGRAPHIC_DATA]" at bounding box center [377, 292] width 84 height 21
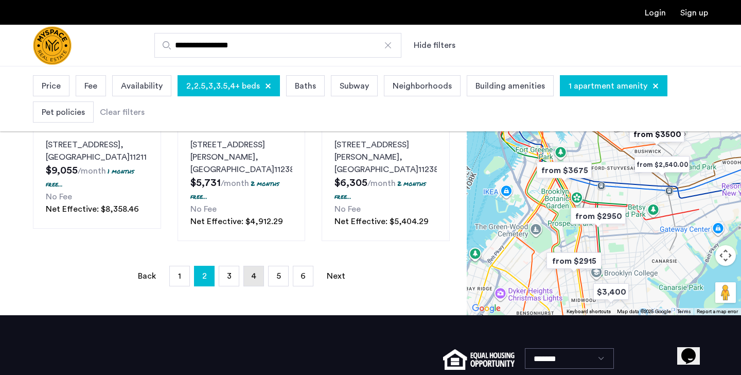
scroll to position [844, 0]
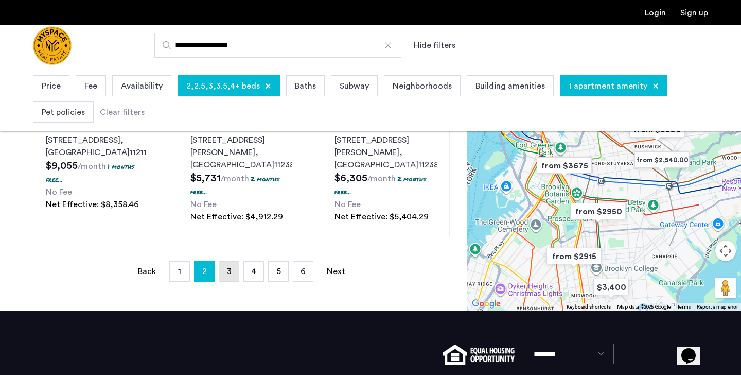
click at [226, 261] on link "page 3" at bounding box center [229, 271] width 20 height 20
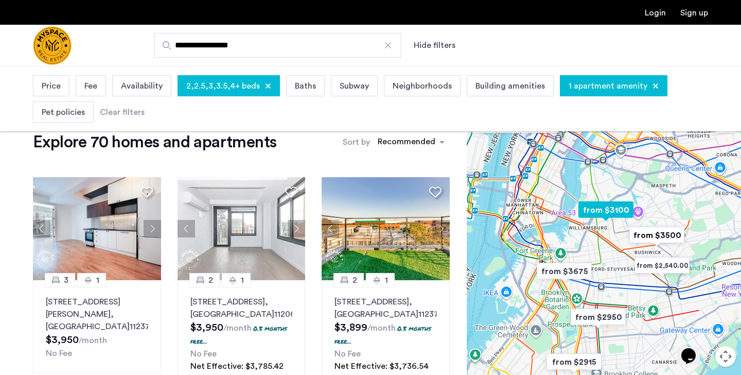
scroll to position [41, 0]
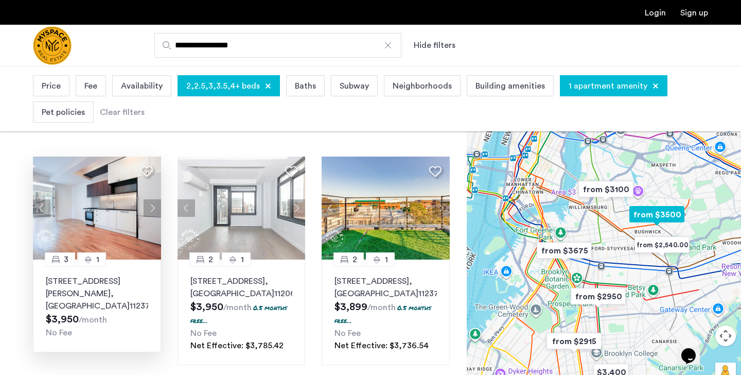
click at [80, 326] on div "No Fee" at bounding box center [97, 332] width 102 height 12
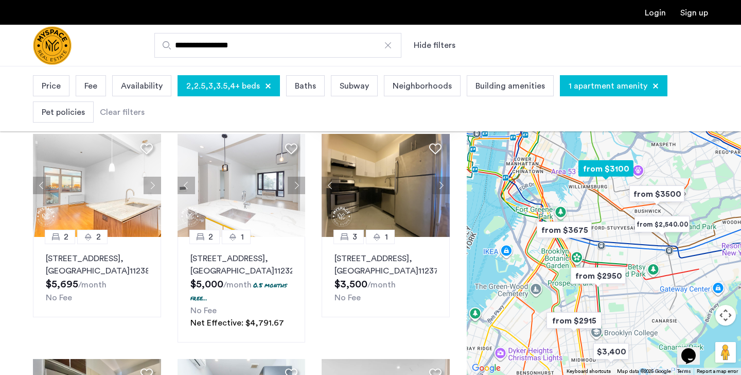
scroll to position [515, 0]
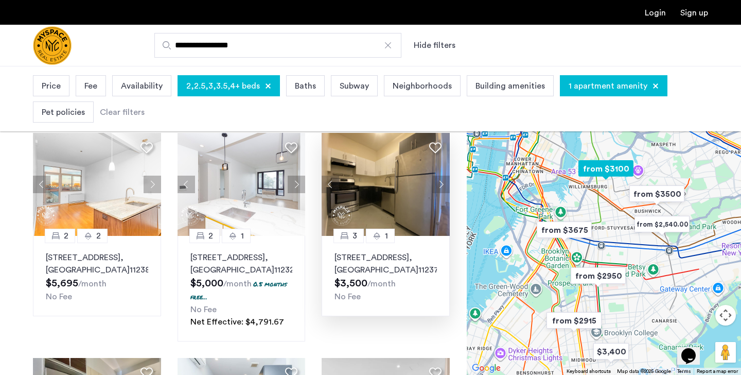
click at [363, 301] on div "229 Jefferson St, Unit 3R, Brooklyn , NY 11237 $3,500 /month No Fee" at bounding box center [386, 276] width 102 height 51
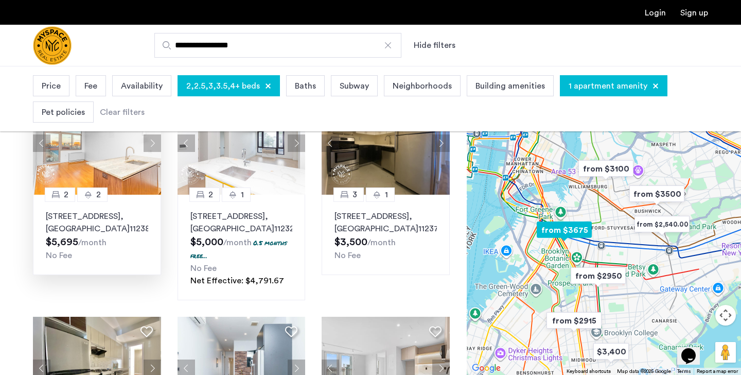
scroll to position [535, 0]
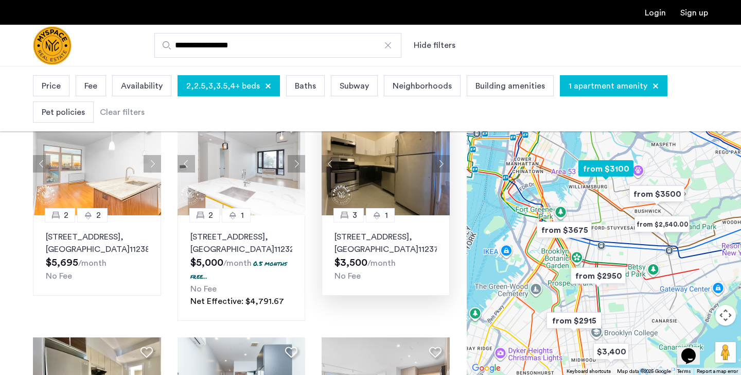
click at [376, 267] on sub "/month" at bounding box center [382, 263] width 28 height 8
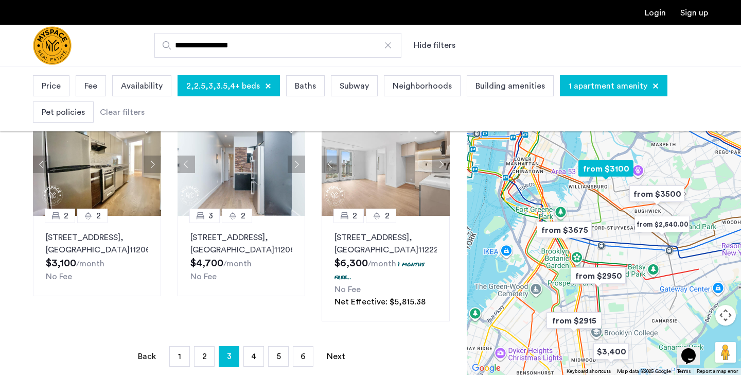
scroll to position [762, 0]
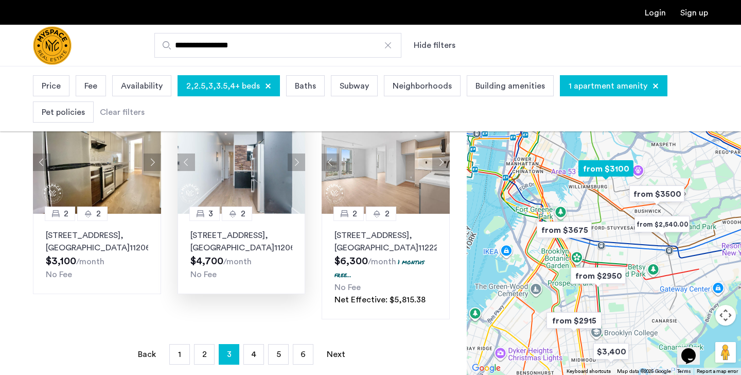
click at [219, 221] on div "3" at bounding box center [204, 213] width 30 height 14
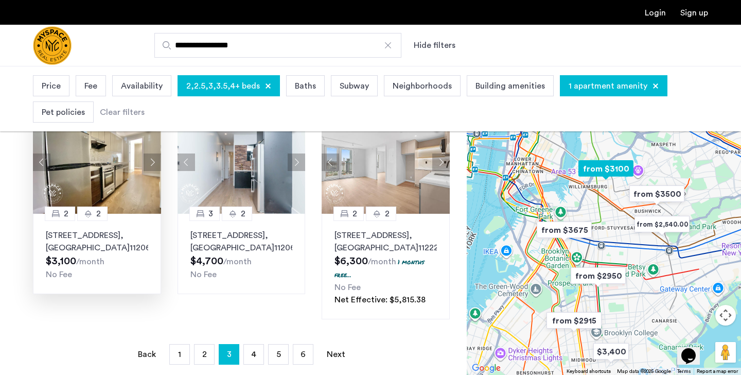
click at [110, 254] on p "126 Melrose St, Unit 1L, Brooklyn , NY 11206" at bounding box center [97, 241] width 102 height 25
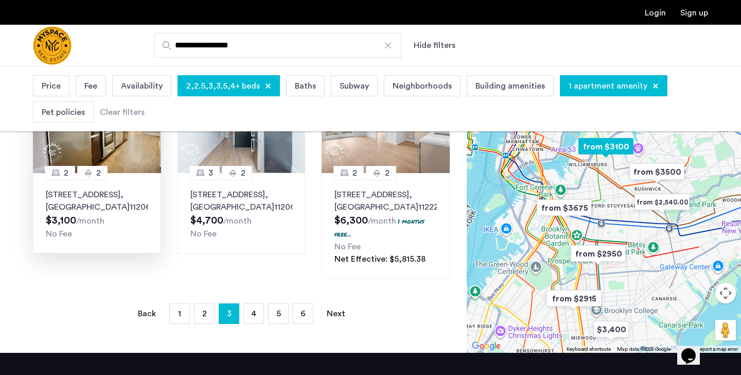
scroll to position [824, 0]
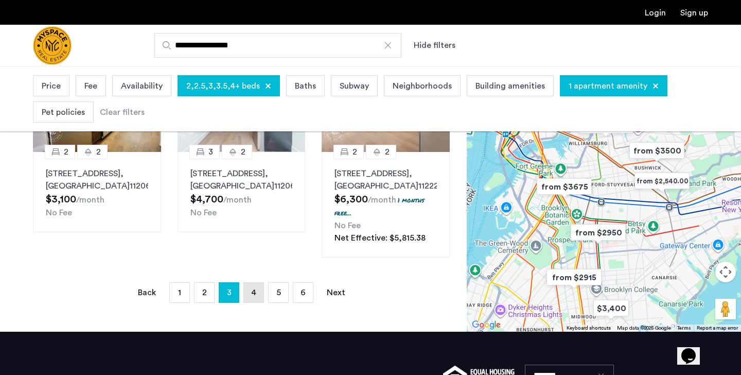
click at [251, 296] on span "4" at bounding box center [253, 292] width 5 height 8
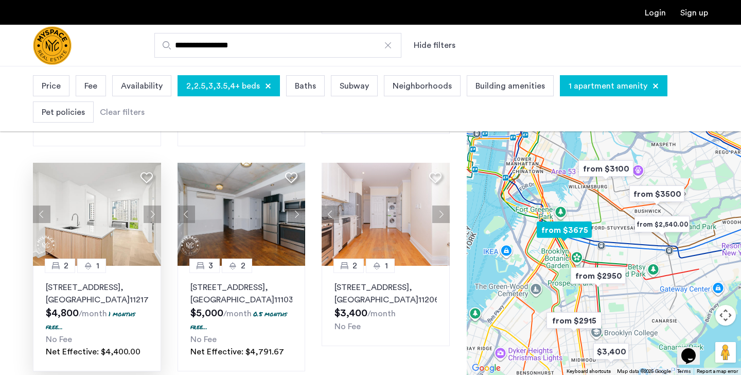
scroll to position [474, 0]
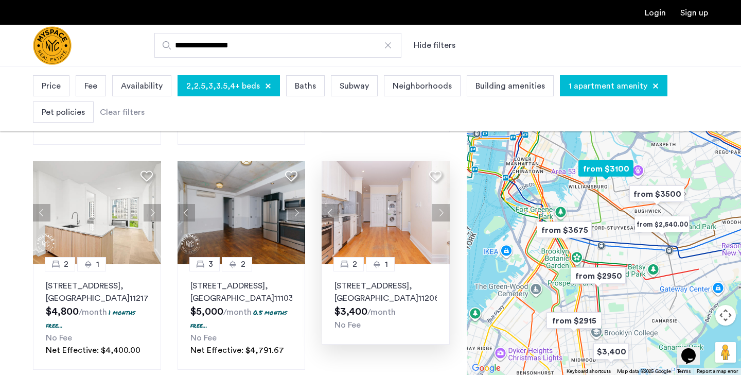
click at [384, 284] on p "41 Jefferson St, Unit 21, Brooklyn , NY 11206" at bounding box center [386, 291] width 102 height 25
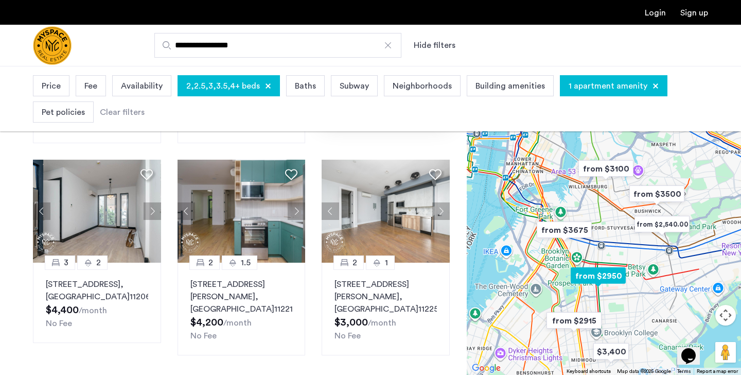
scroll to position [721, 0]
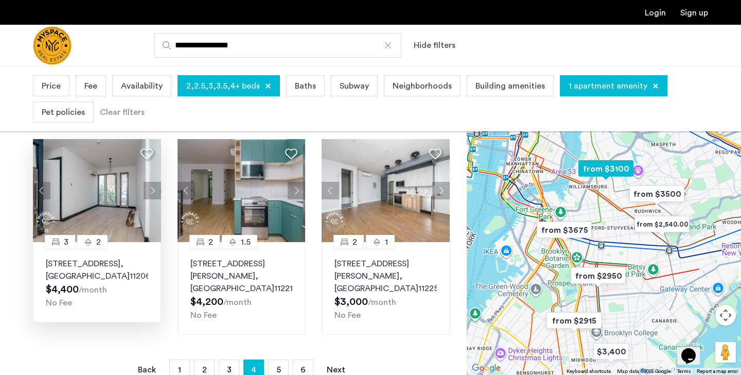
click at [96, 270] on p "923 Broadway, Unit 3A, Brooklyn , NY 11206" at bounding box center [97, 269] width 102 height 25
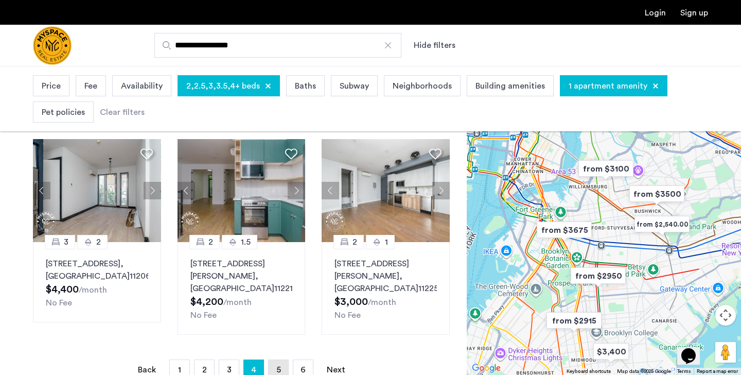
click at [282, 360] on link "page 5" at bounding box center [279, 370] width 20 height 20
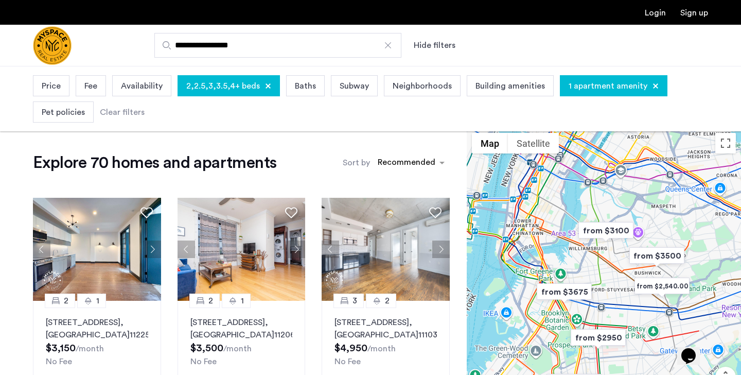
click at [306, 172] on div "Explore 70 homes and apartments Sort by Recommended" at bounding box center [241, 162] width 417 height 21
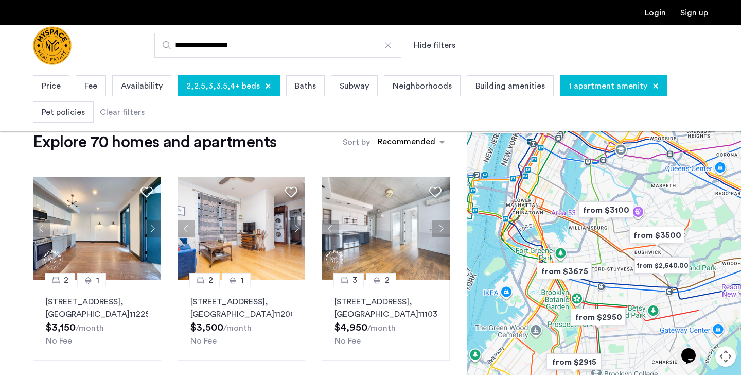
scroll to position [41, 0]
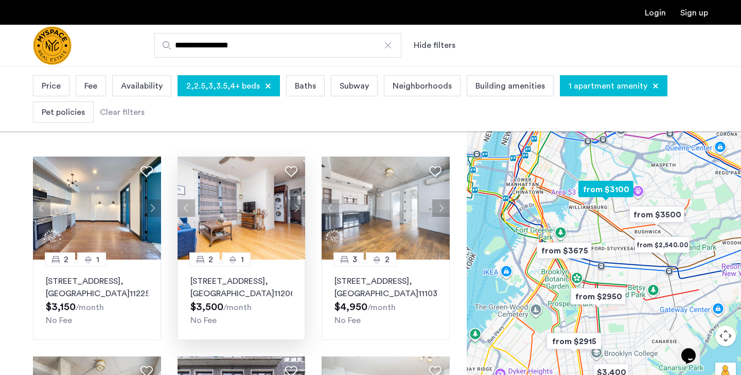
click at [242, 313] on div "41 Jefferson St, Unit 14, Brooklyn , NY 11206 $3,500 /month No Fee" at bounding box center [241, 300] width 102 height 51
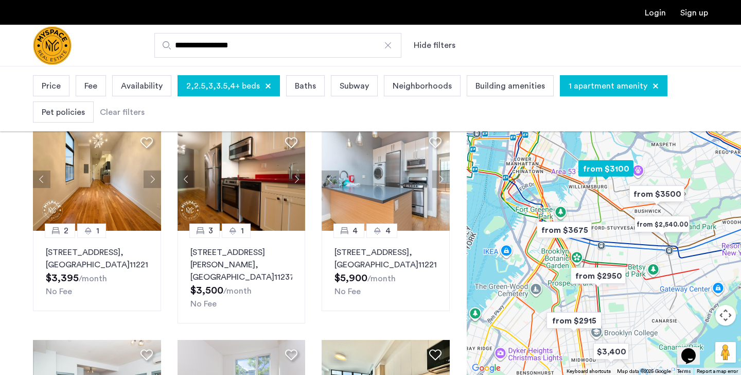
scroll to position [474, 0]
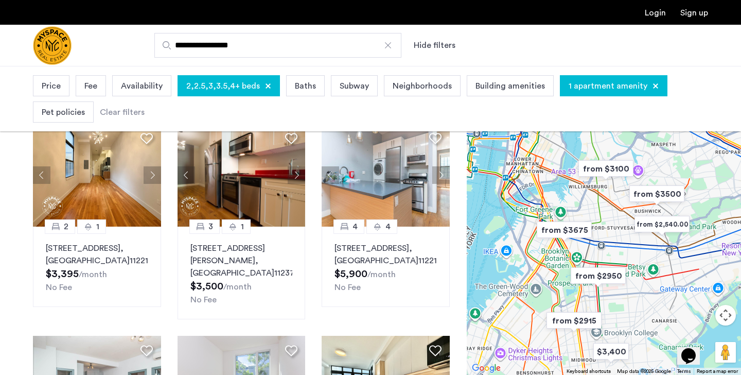
click at [18, 272] on div "Explore 70 homes and apartments Sort by Recommended 2 1 346 Rutland Road, Unit …" at bounding box center [233, 129] width 467 height 951
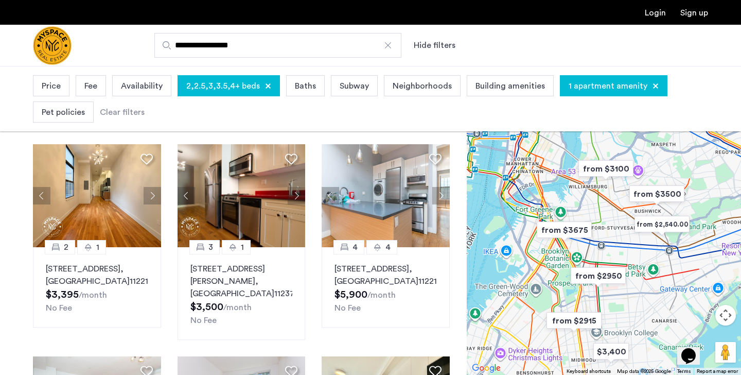
scroll to position [432, 0]
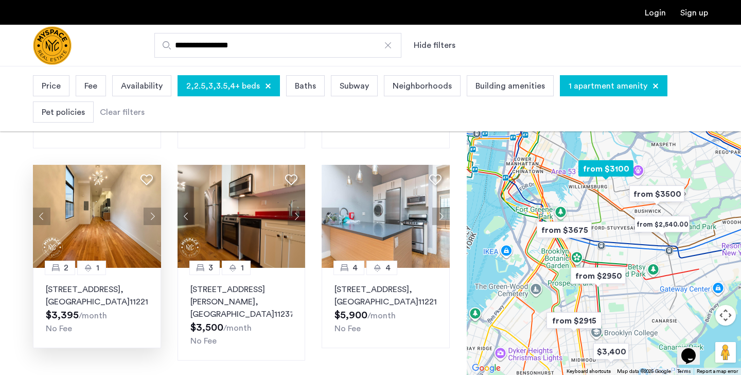
click at [91, 309] on div "372 Kosciuszko Street, Unit 312, Brooklyn , NY 11221 $3,395 /month No Fee" at bounding box center [97, 308] width 102 height 51
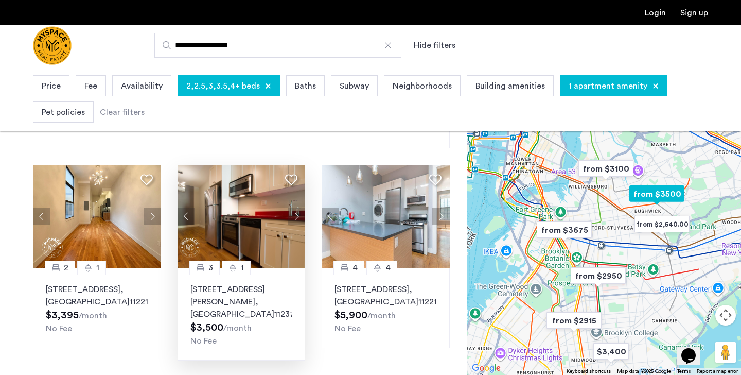
click at [257, 293] on p "1346 Hancock St, Unit 2R, Brooklyn , NY 11237" at bounding box center [241, 301] width 102 height 37
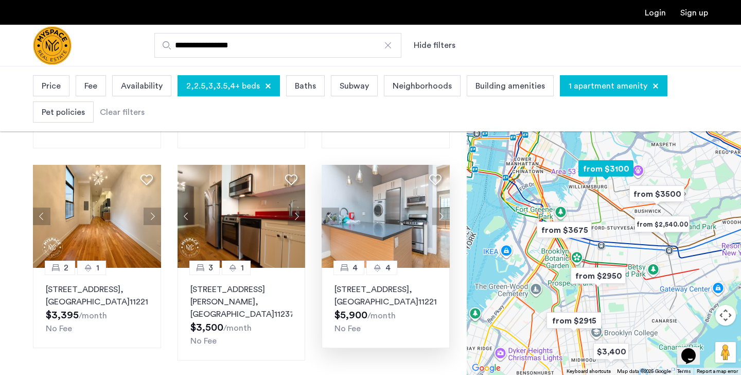
click at [380, 311] on sub "/month" at bounding box center [382, 315] width 28 height 8
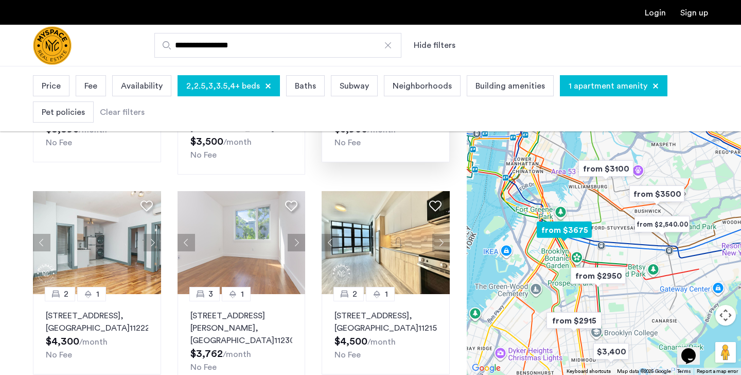
scroll to position [659, 0]
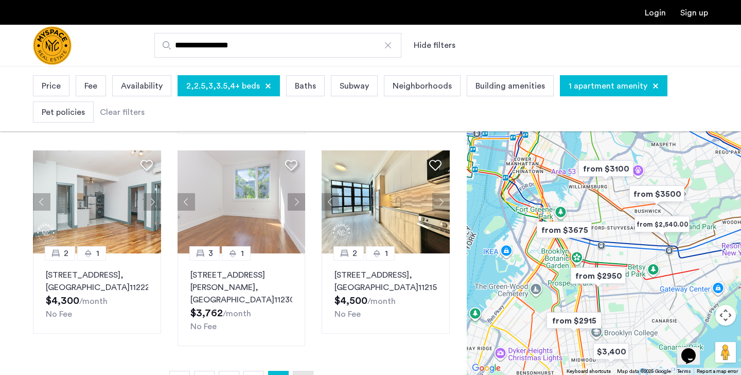
click at [301, 371] on link "page 6" at bounding box center [303, 381] width 20 height 20
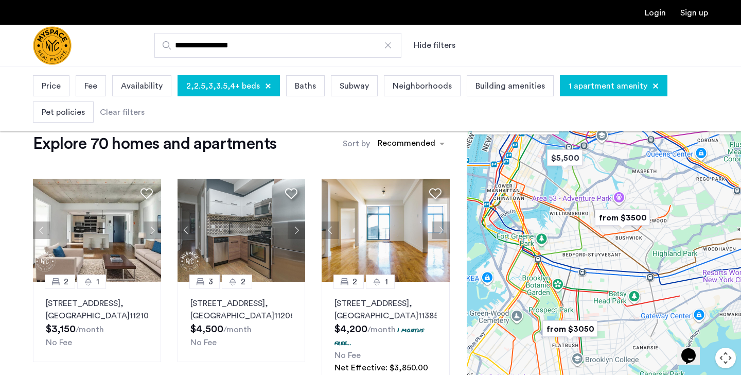
scroll to position [21, 0]
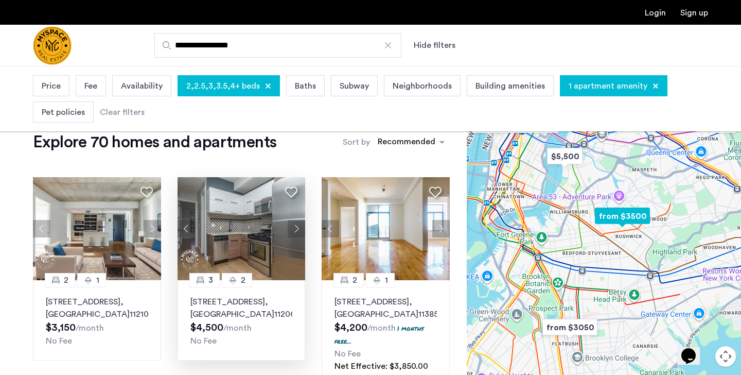
click at [254, 312] on p "2 Stanwix St, Unit 2B, Brooklyn , NY 11206" at bounding box center [241, 307] width 102 height 25
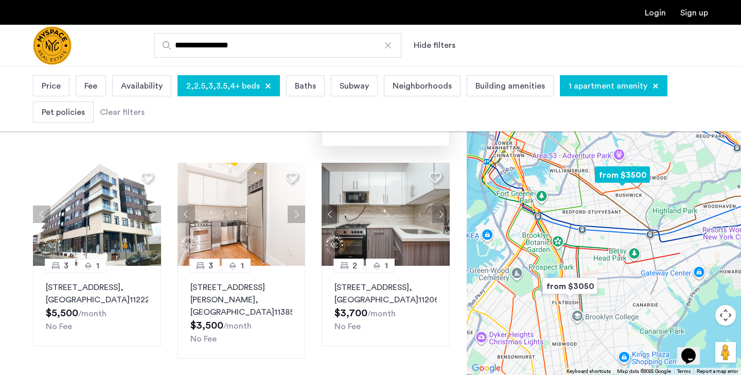
scroll to position [268, 0]
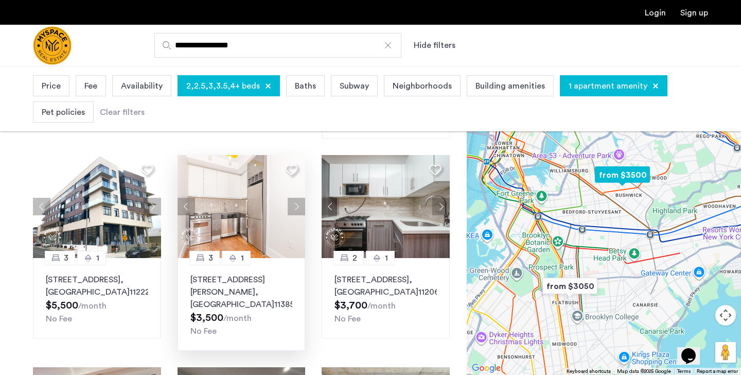
click at [267, 293] on p "16-25 Putnam Ave, Unit 5G, Flushing , NY 11385" at bounding box center [241, 291] width 102 height 37
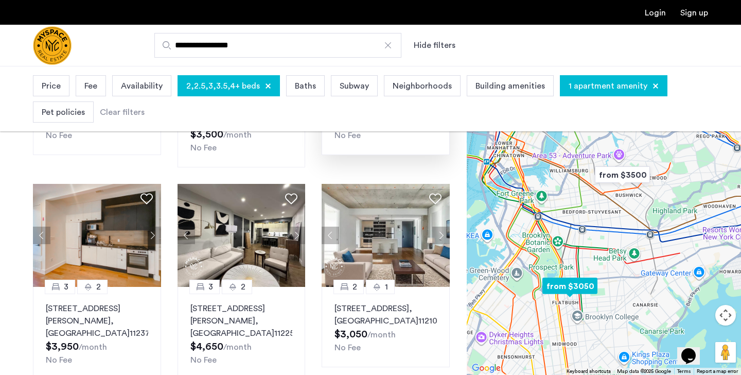
scroll to position [453, 0]
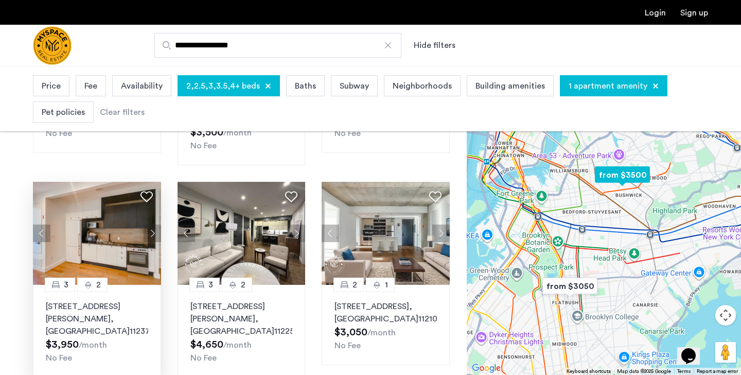
click at [154, 224] on button "Next apartment" at bounding box center [153, 233] width 18 height 18
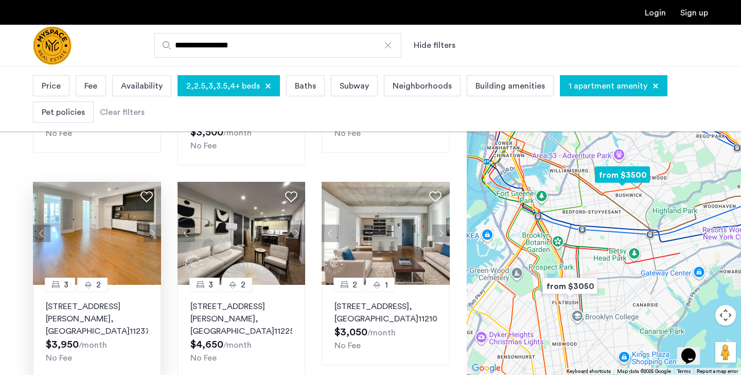
click at [154, 224] on button "Next apartment" at bounding box center [153, 233] width 18 height 18
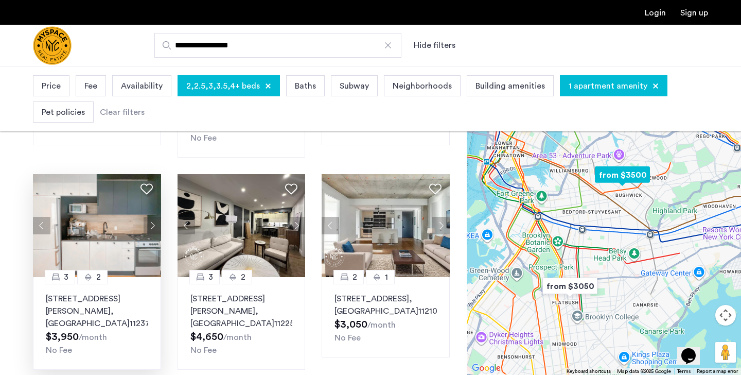
scroll to position [432, 0]
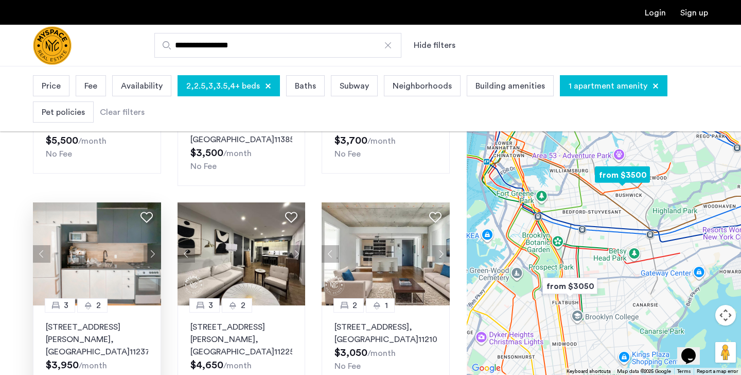
click at [102, 321] on p "406 Cornelia St, Unit 3B, Brooklyn , NY 11237" at bounding box center [97, 339] width 102 height 37
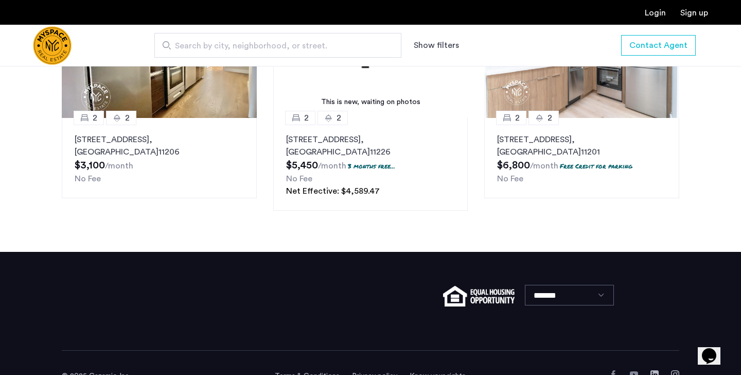
scroll to position [1071, 0]
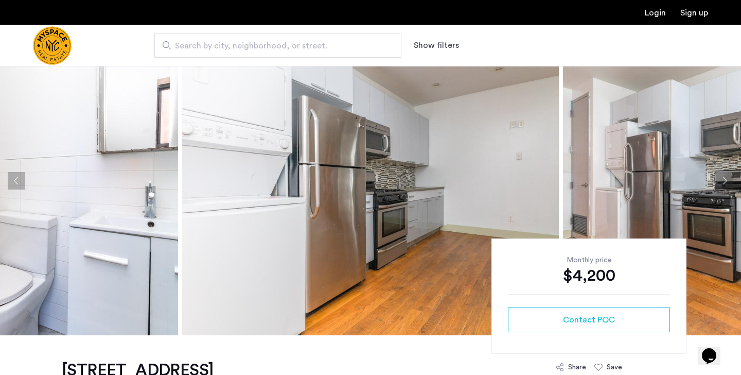
scroll to position [41, 0]
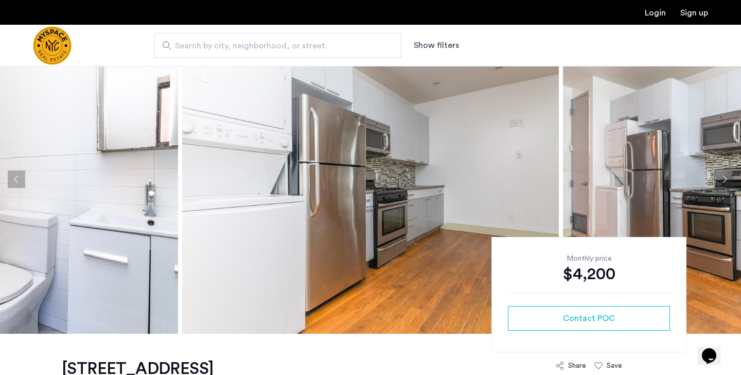
click at [445, 197] on img at bounding box center [370, 179] width 377 height 309
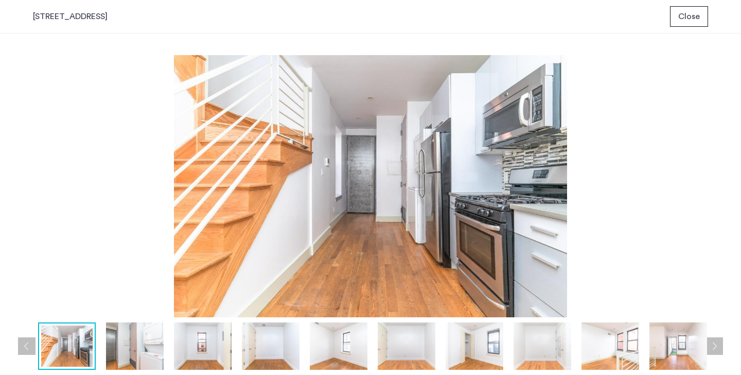
click at [688, 17] on span "Close" at bounding box center [689, 16] width 22 height 12
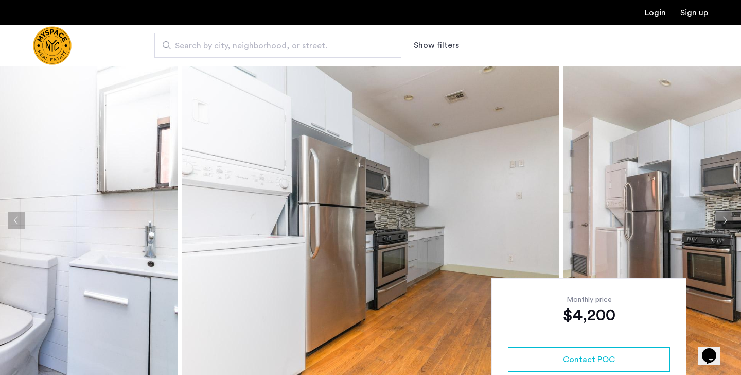
scroll to position [41, 0]
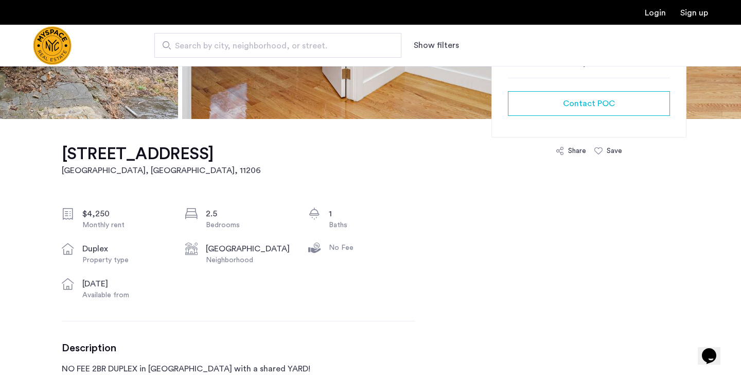
scroll to position [268, 0]
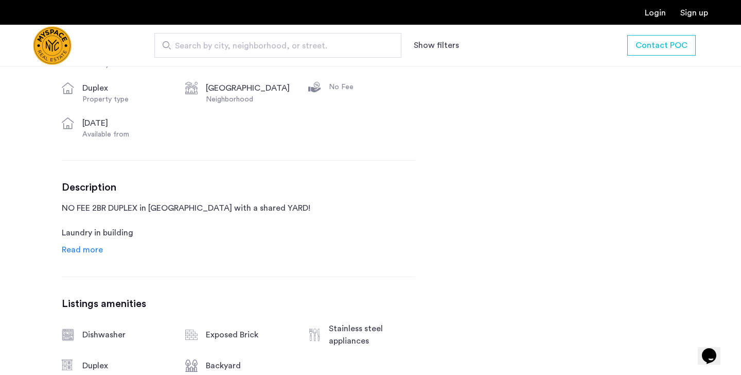
scroll to position [432, 0]
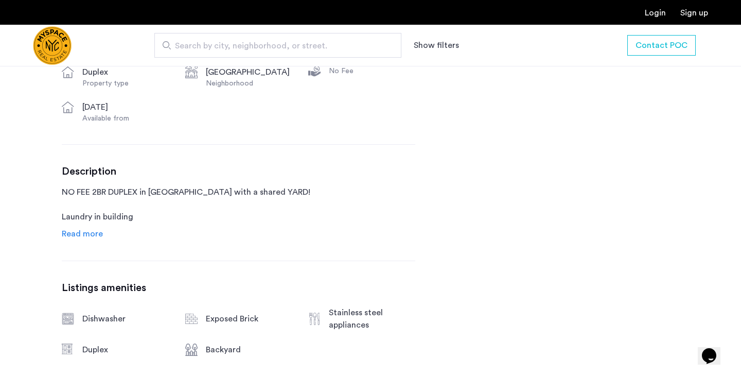
click at [96, 231] on span "Read more" at bounding box center [82, 234] width 41 height 8
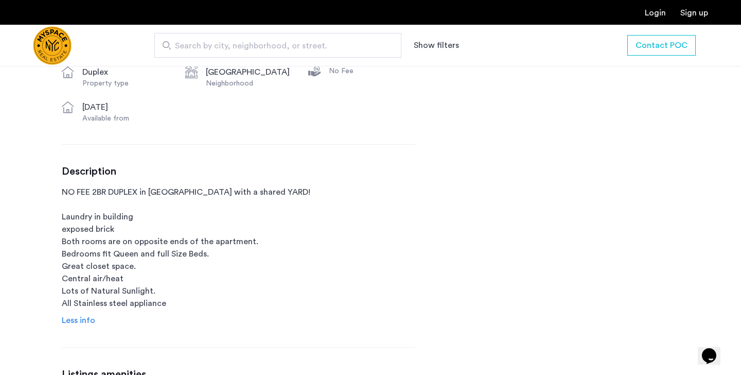
click at [281, 202] on p "NO FEE 2BR DUPLEX in Williamsburg with a shared YARD! Laundry in building expos…" at bounding box center [239, 248] width 354 height 124
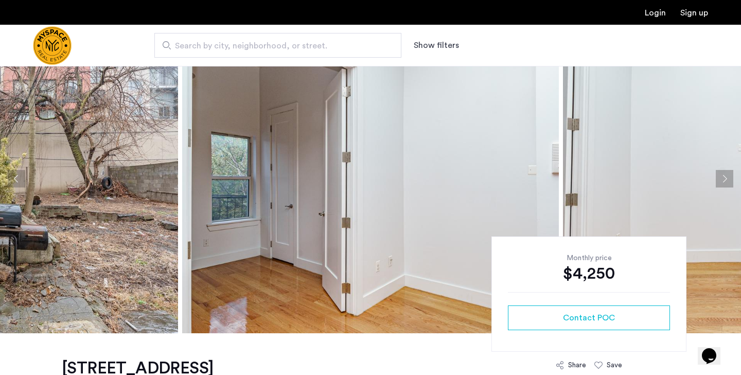
scroll to position [41, 0]
click at [237, 223] on img at bounding box center [370, 179] width 377 height 309
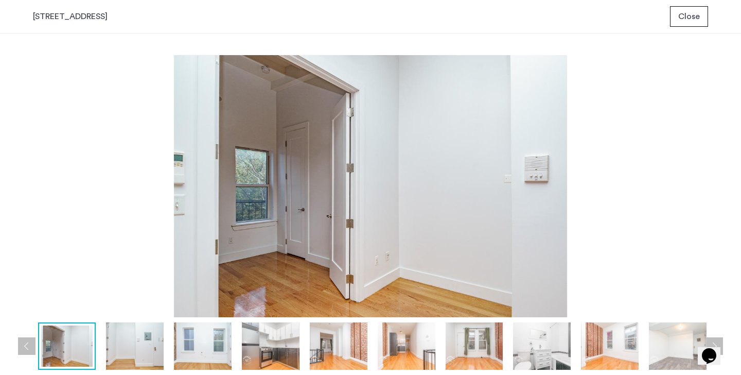
scroll to position [0, 0]
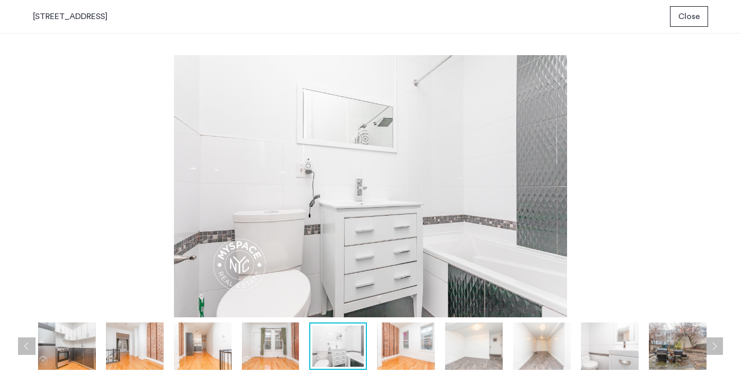
click at [685, 14] on span "Close" at bounding box center [689, 16] width 22 height 12
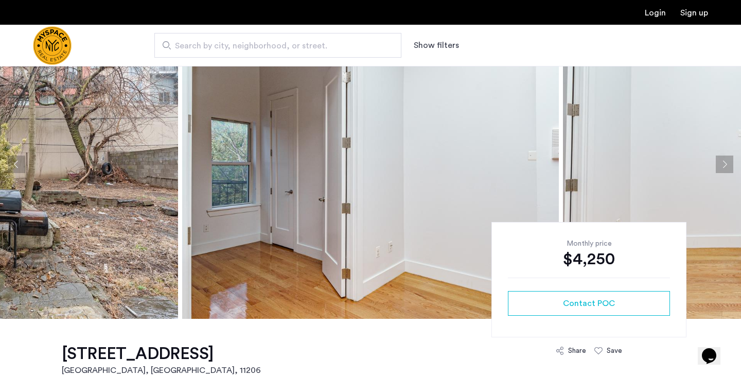
scroll to position [41, 0]
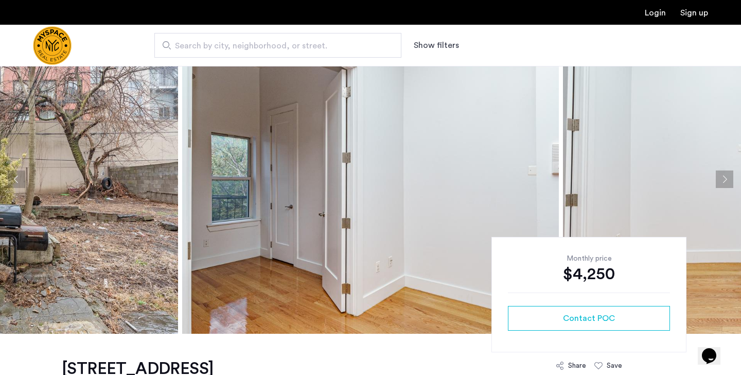
click at [722, 176] on button "Next apartment" at bounding box center [725, 179] width 18 height 18
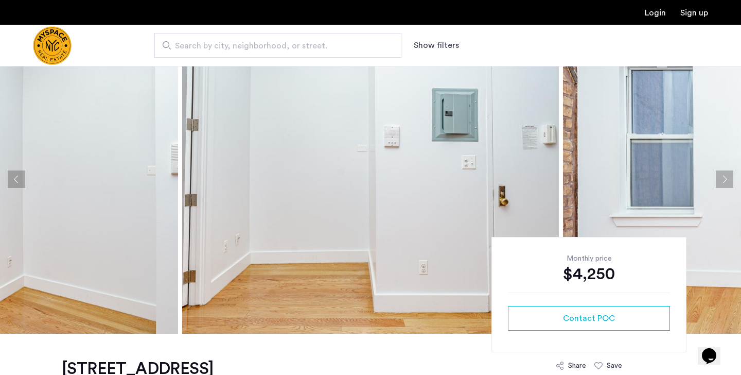
click at [722, 176] on button "Next apartment" at bounding box center [725, 179] width 18 height 18
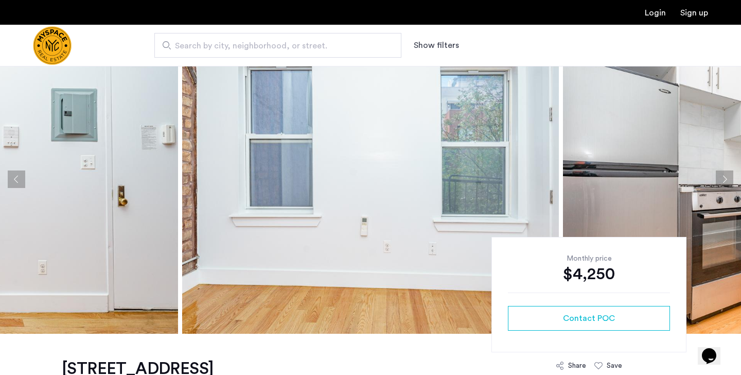
click at [722, 177] on button "Next apartment" at bounding box center [725, 179] width 18 height 18
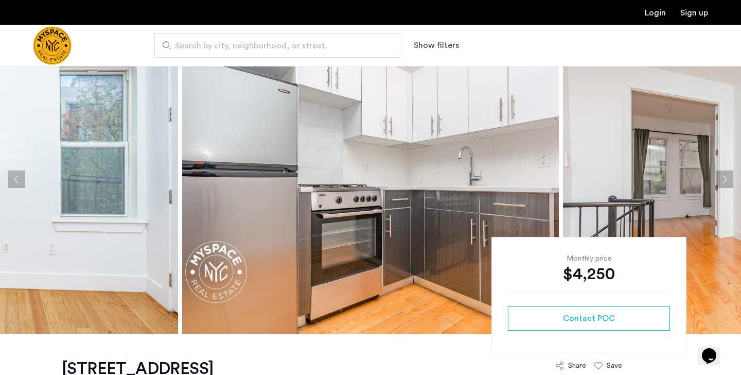
click at [722, 179] on button "Next apartment" at bounding box center [725, 179] width 18 height 18
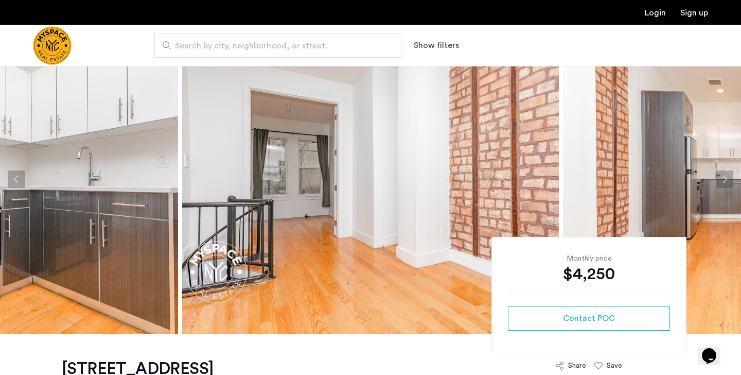
click at [722, 179] on button "Next apartment" at bounding box center [725, 179] width 18 height 18
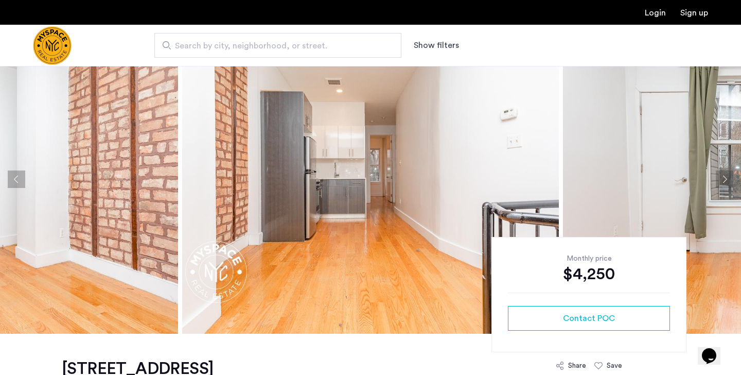
click at [722, 179] on button "Next apartment" at bounding box center [725, 179] width 18 height 18
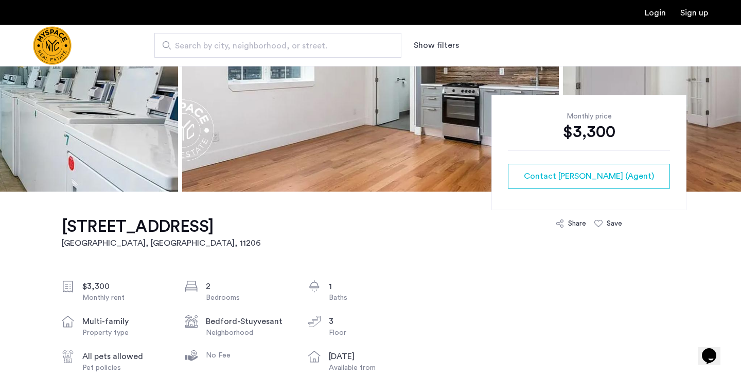
scroll to position [185, 0]
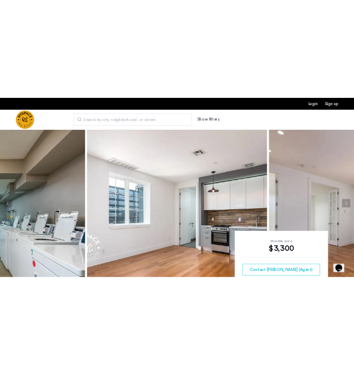
scroll to position [0, 0]
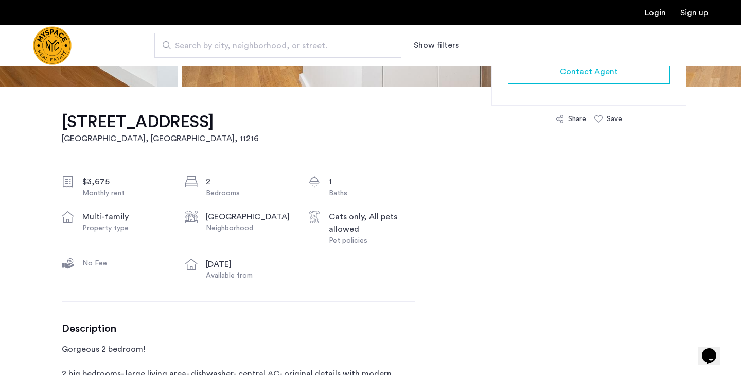
scroll to position [268, 0]
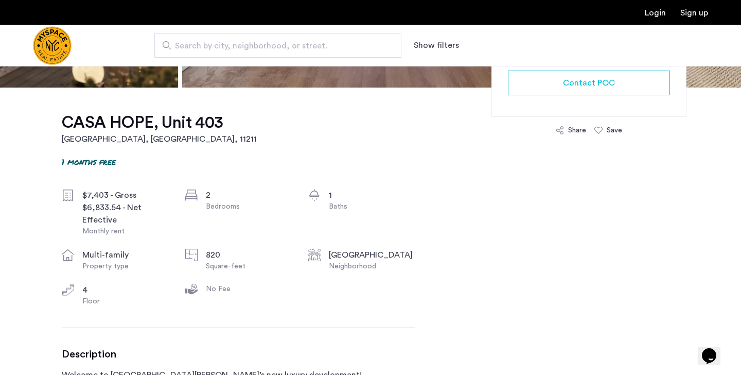
scroll to position [288, 0]
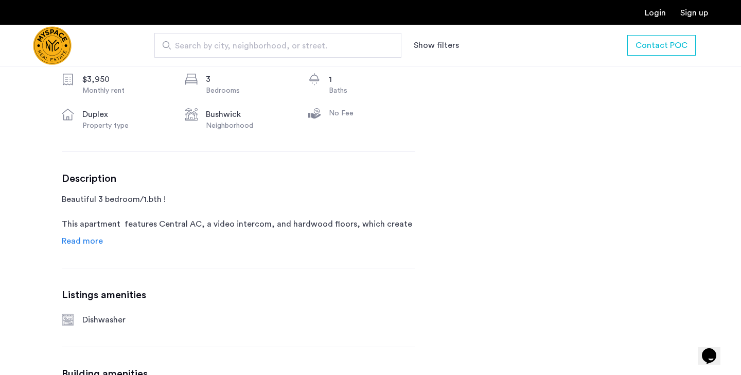
scroll to position [391, 0]
click at [99, 240] on span "Read more" at bounding box center [82, 240] width 41 height 8
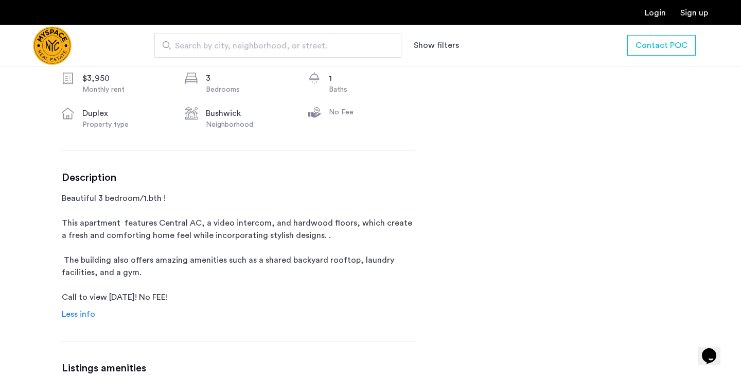
click at [204, 196] on p "Beautiful 3 bedroom/1.bth ! This apartment features Central AC, a video interco…" at bounding box center [239, 247] width 354 height 111
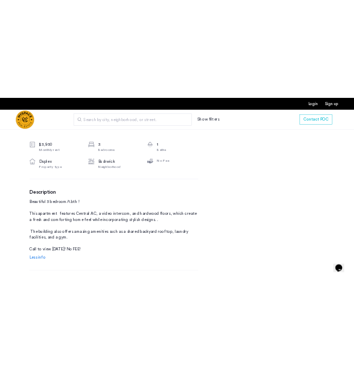
scroll to position [371, 0]
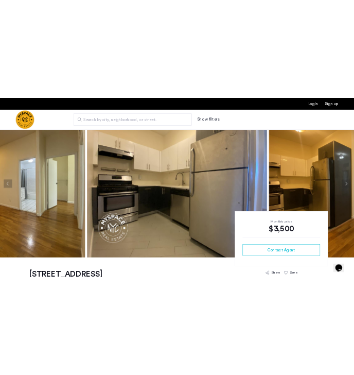
scroll to position [21, 0]
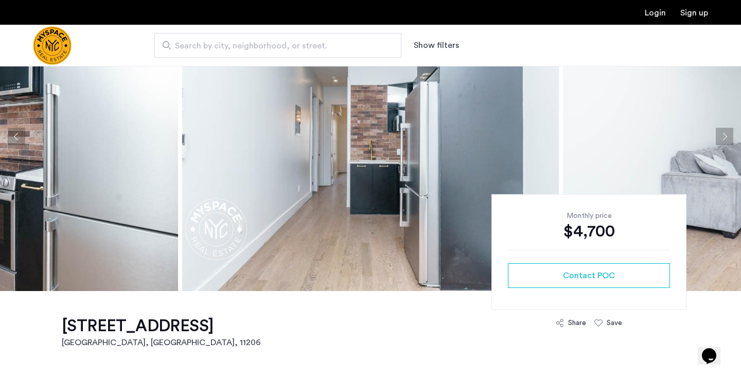
scroll to position [82, 0]
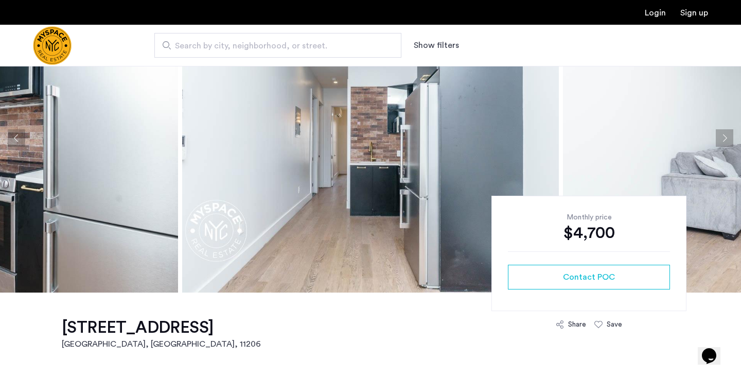
click at [430, 176] on img at bounding box center [370, 138] width 377 height 309
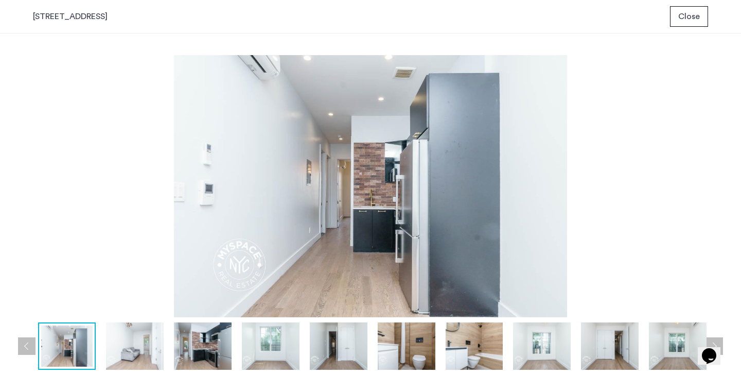
scroll to position [0, 0]
click at [142, 334] on img at bounding box center [135, 345] width 58 height 47
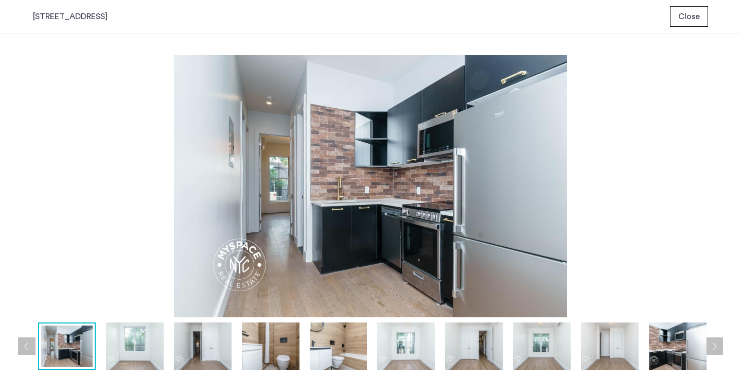
click at [688, 16] on span "Close" at bounding box center [689, 16] width 22 height 12
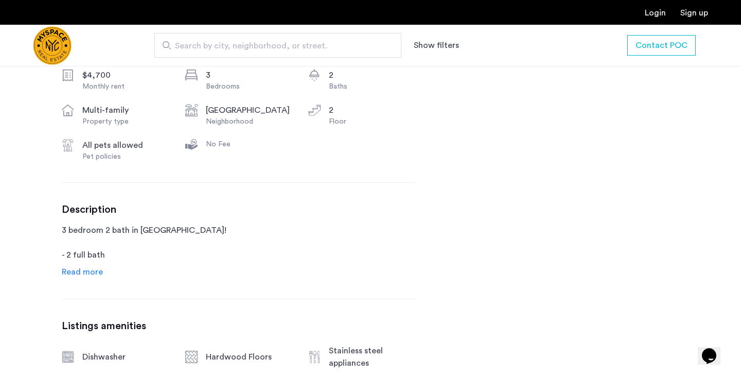
scroll to position [395, 0]
click at [88, 274] on span "Read more" at bounding box center [82, 271] width 41 height 8
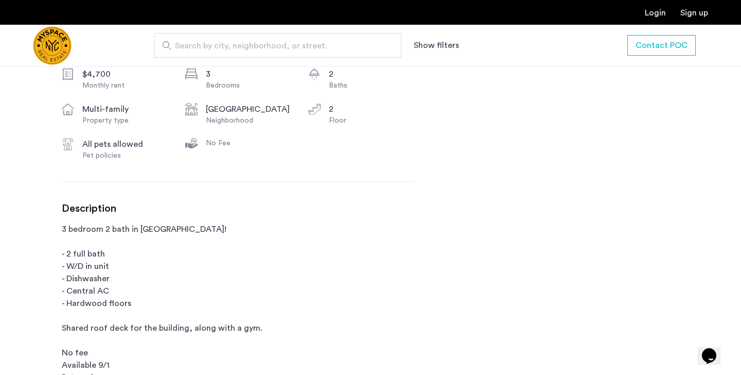
click at [225, 249] on p "3 bedroom 2 bath in Williamsburg! - 2 full bath - W/D in unit - Dishwasher - Ce…" at bounding box center [239, 303] width 354 height 161
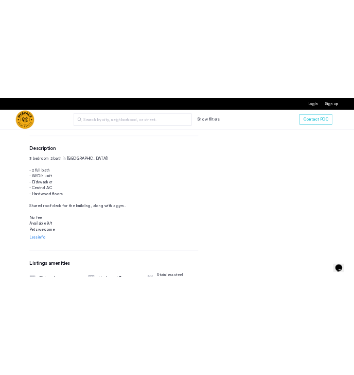
scroll to position [478, 0]
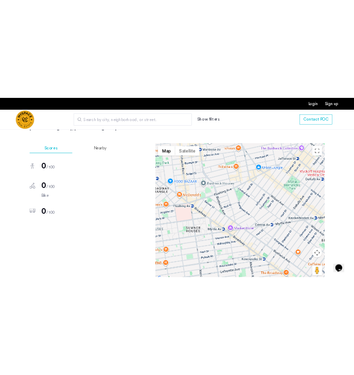
scroll to position [638, 0]
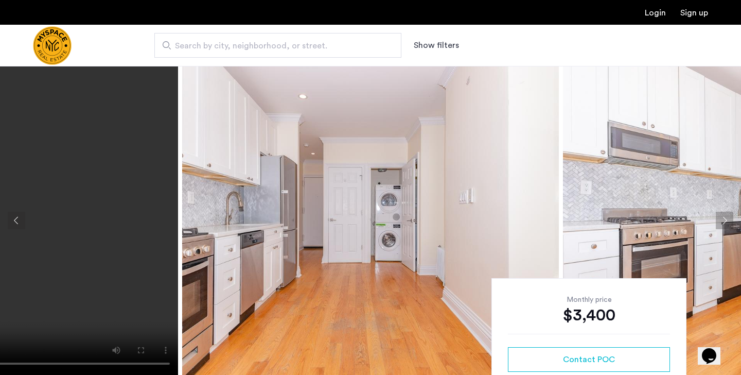
click at [394, 216] on img at bounding box center [370, 220] width 377 height 309
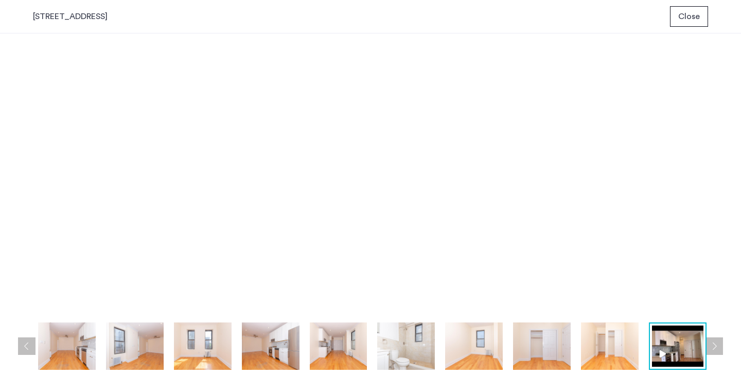
click at [692, 16] on span "Close" at bounding box center [689, 16] width 22 height 12
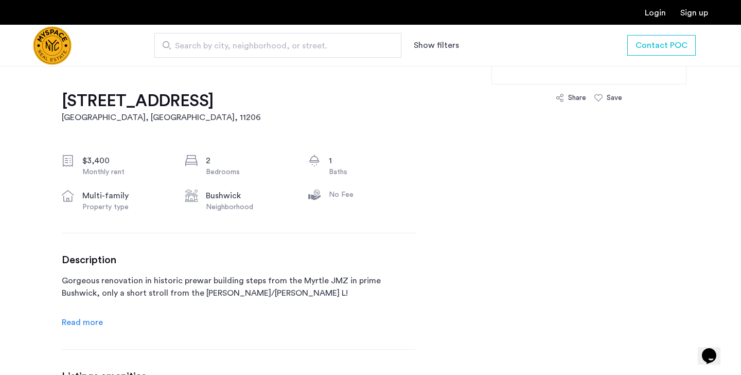
scroll to position [329, 0]
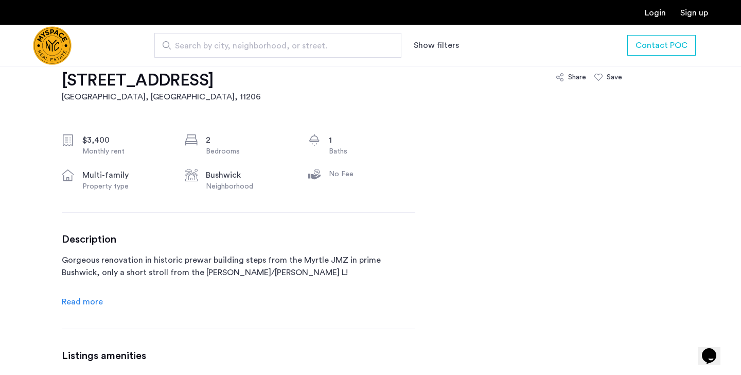
click at [93, 304] on span "Read more" at bounding box center [82, 302] width 41 height 8
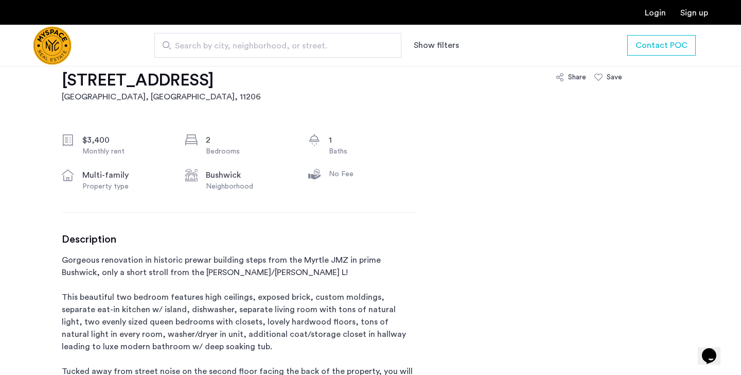
click at [296, 251] on div "Description Gorgeous renovation in historic prewar building steps from the Myrt…" at bounding box center [239, 363] width 354 height 260
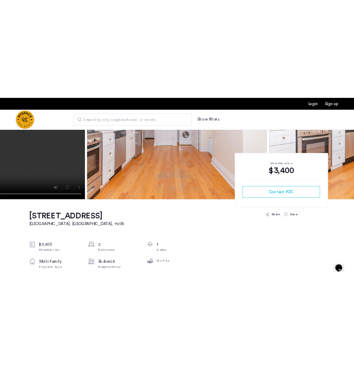
scroll to position [165, 0]
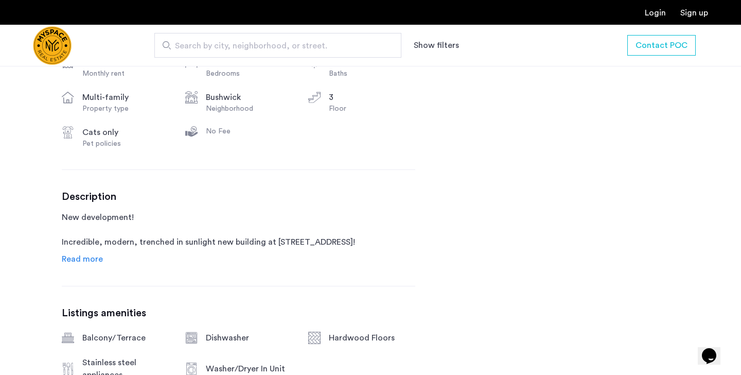
scroll to position [412, 0]
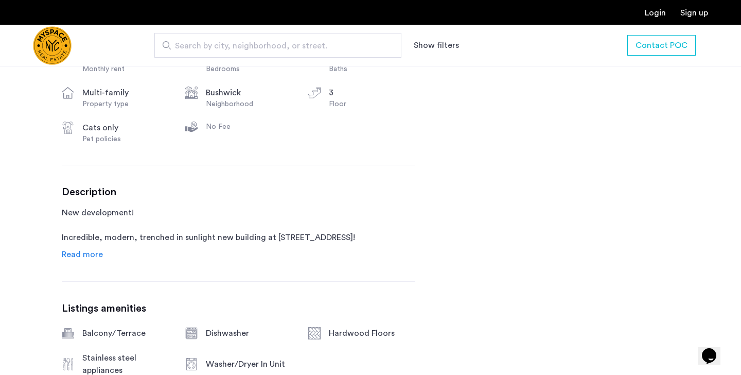
click at [88, 263] on div "[STREET_ADDRESS] $4,400 Monthly rent 3 Bedrooms 2 Baths multi-family Property t…" at bounding box center [239, 240] width 354 height 554
click at [88, 254] on span "Read more" at bounding box center [82, 254] width 41 height 8
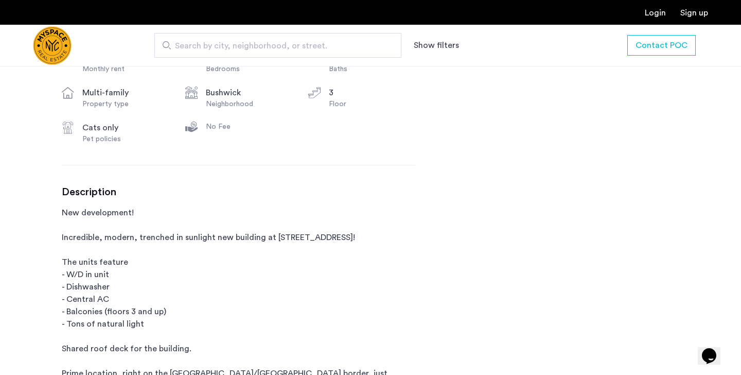
click at [160, 214] on p "New development! Incredible, modern, trenched in sunlight new building at [STRE…" at bounding box center [239, 335] width 354 height 259
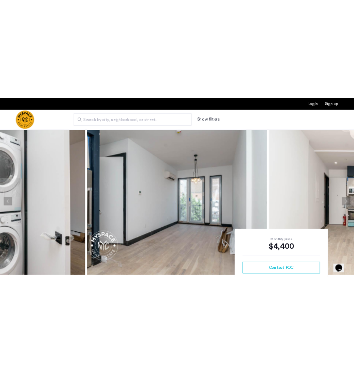
scroll to position [0, 0]
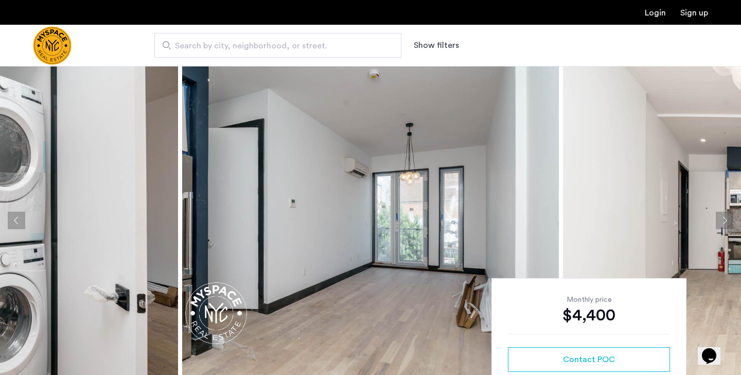
click at [244, 218] on img at bounding box center [370, 220] width 377 height 309
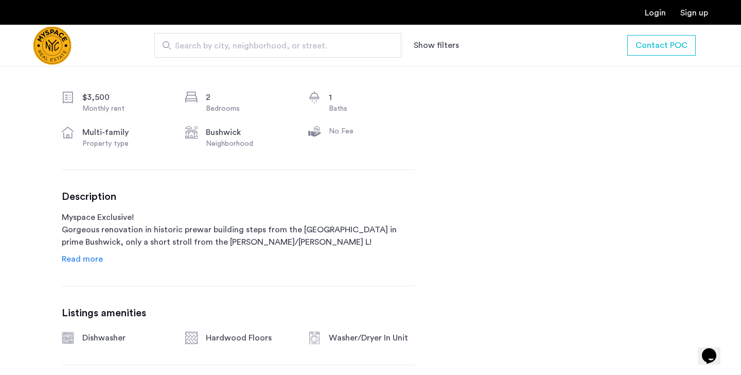
scroll to position [371, 0]
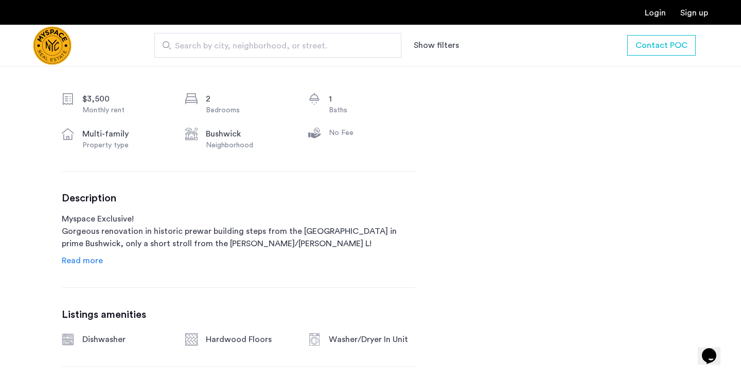
click at [88, 263] on span "Read more" at bounding box center [82, 260] width 41 height 8
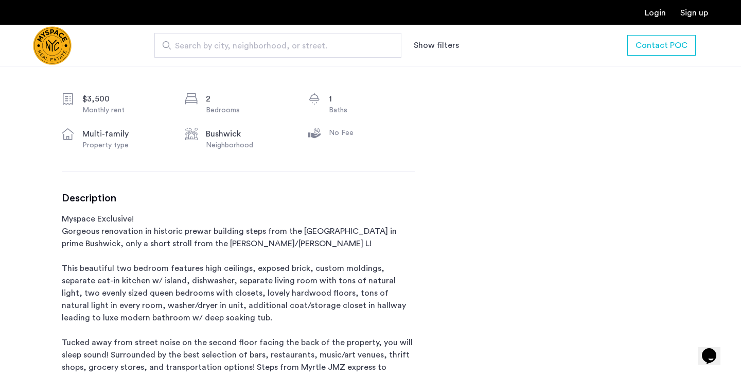
click at [114, 230] on p "Myspace Exclusive! Gorgeous renovation in historic prewar building steps from t…" at bounding box center [239, 324] width 354 height 222
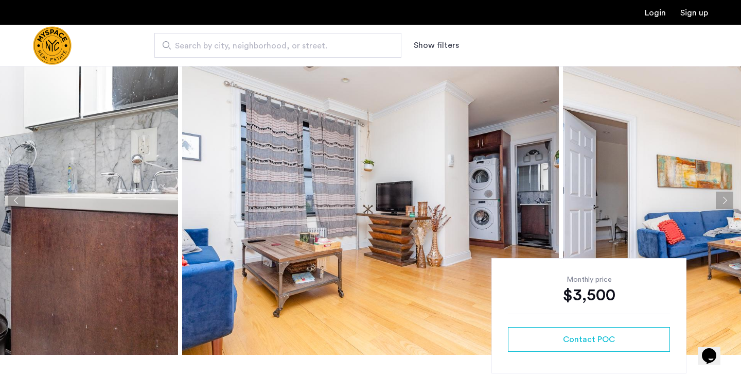
scroll to position [0, 0]
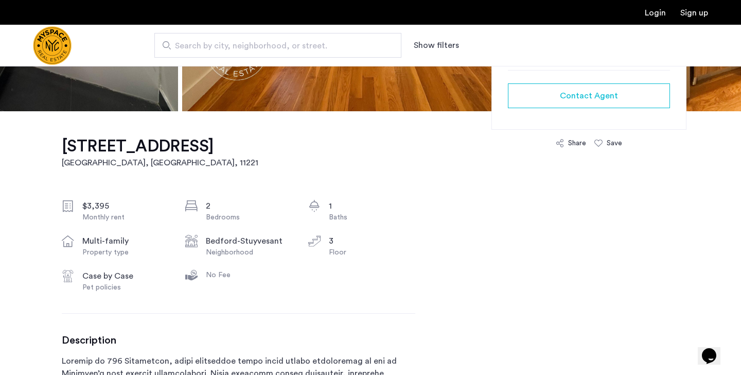
scroll to position [268, 0]
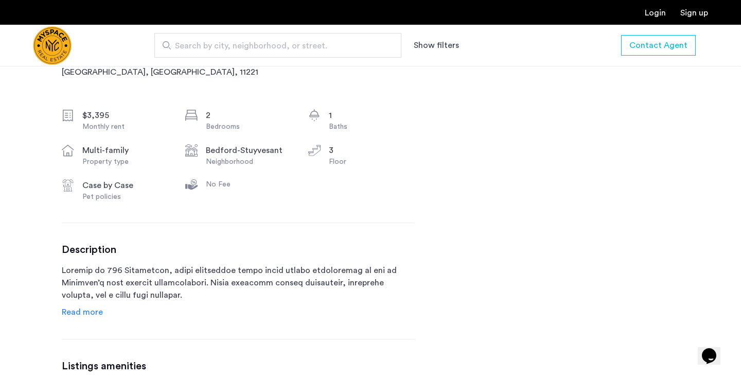
scroll to position [371, 0]
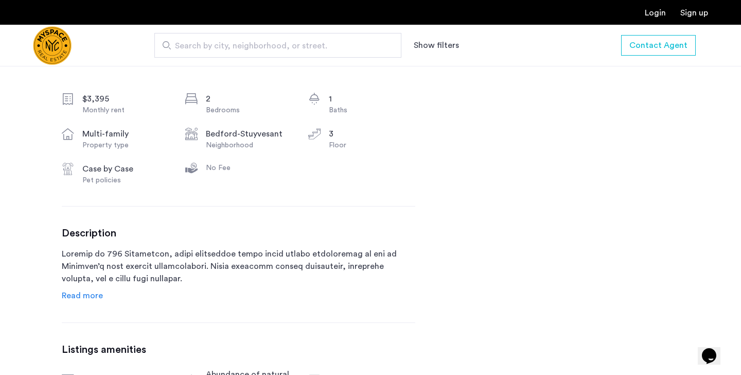
click at [88, 296] on span "Read more" at bounding box center [82, 295] width 41 height 8
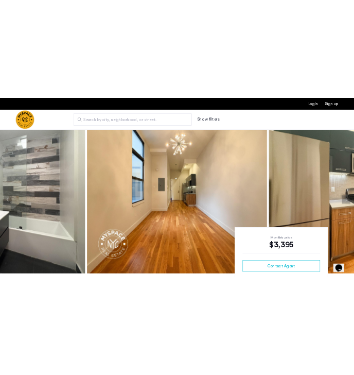
scroll to position [0, 0]
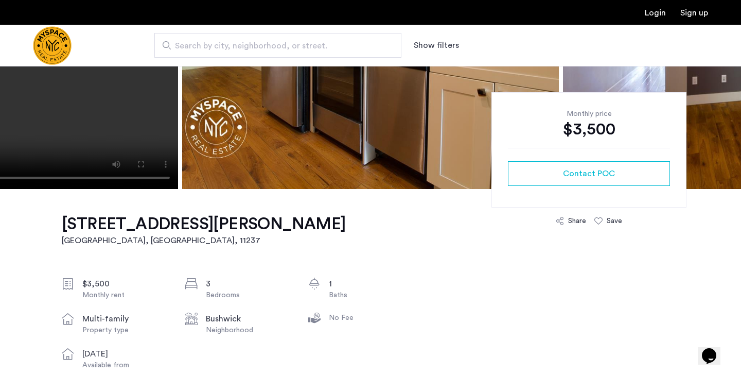
scroll to position [226, 0]
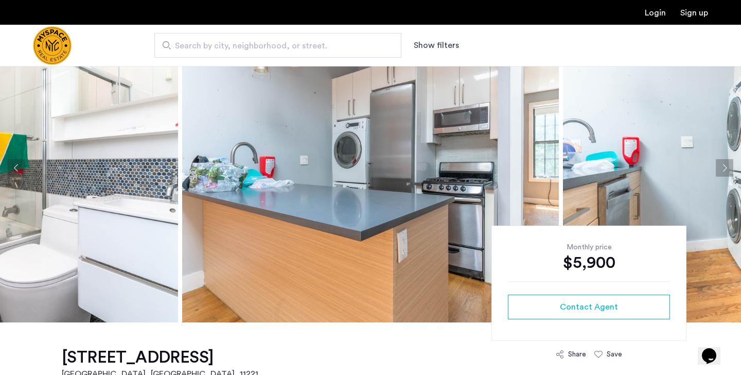
scroll to position [41, 0]
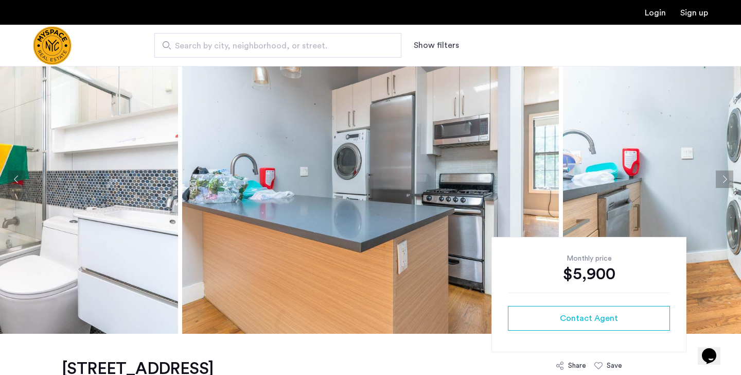
click at [348, 205] on img at bounding box center [370, 179] width 377 height 309
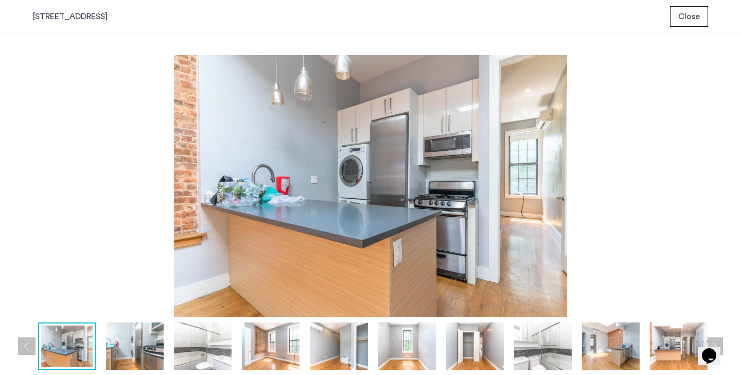
scroll to position [0, 0]
click at [146, 338] on img at bounding box center [135, 345] width 58 height 47
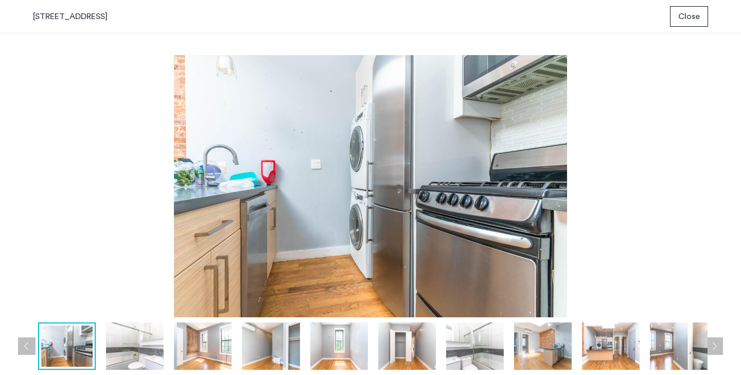
click at [133, 345] on img at bounding box center [135, 345] width 58 height 47
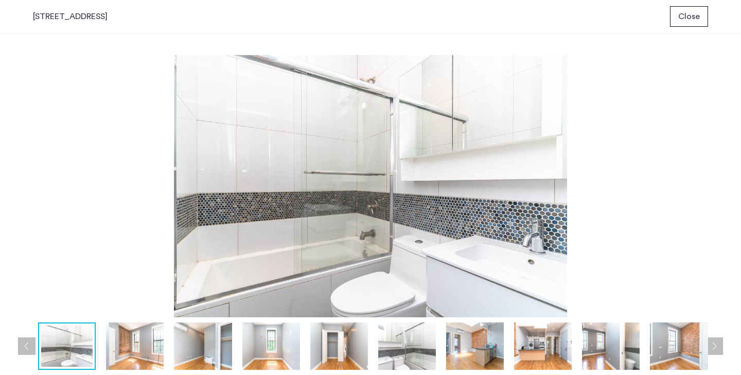
click at [142, 357] on img at bounding box center [135, 345] width 58 height 47
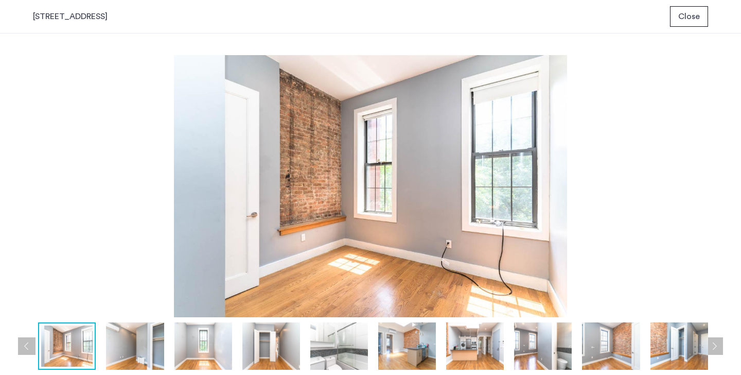
click at [138, 350] on img at bounding box center [135, 345] width 58 height 47
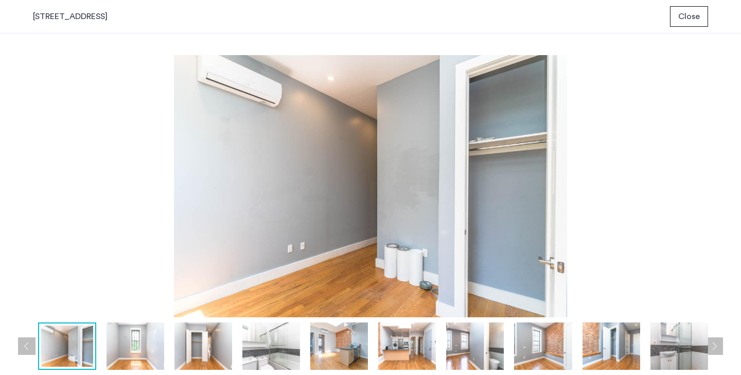
click at [145, 353] on img at bounding box center [136, 345] width 58 height 47
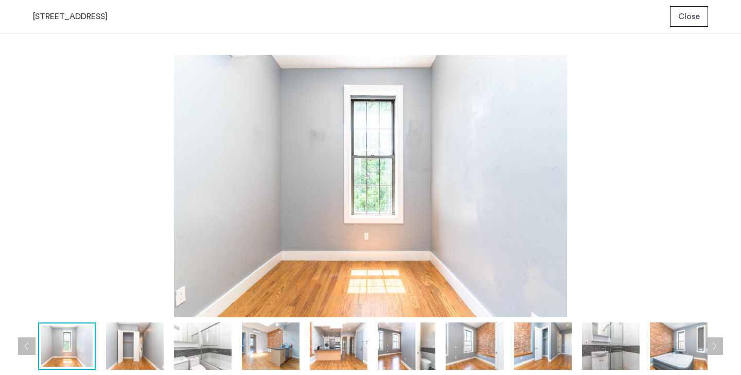
click at [140, 354] on img at bounding box center [135, 345] width 58 height 47
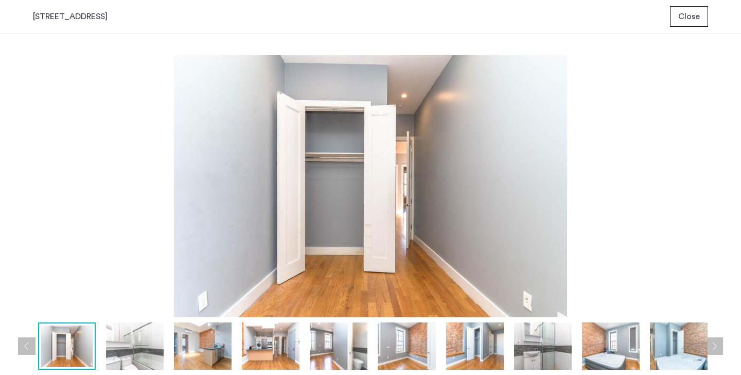
click at [143, 356] on img at bounding box center [135, 345] width 58 height 47
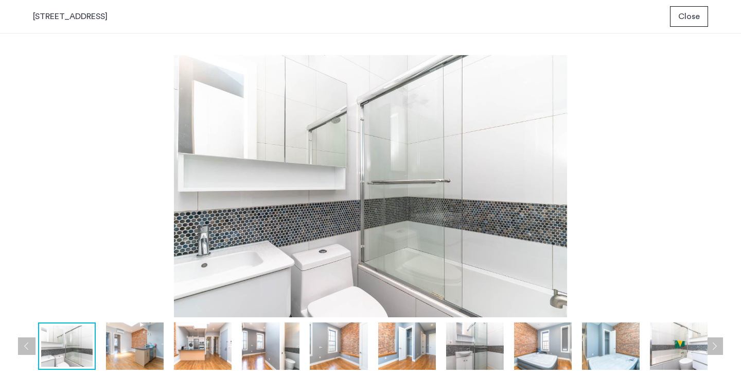
click at [147, 358] on img at bounding box center [135, 345] width 58 height 47
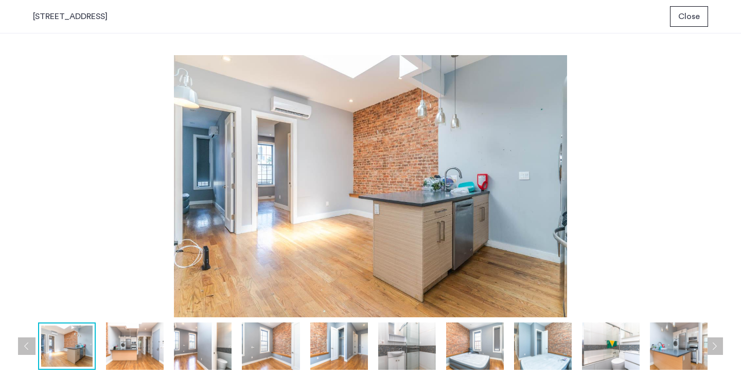
click at [141, 356] on img at bounding box center [135, 345] width 58 height 47
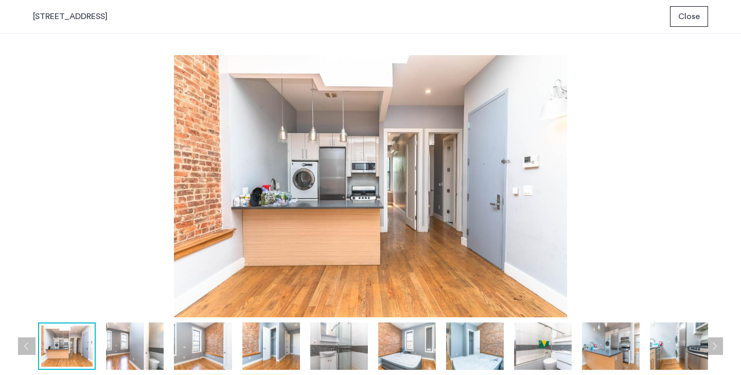
click at [153, 348] on img at bounding box center [135, 345] width 58 height 47
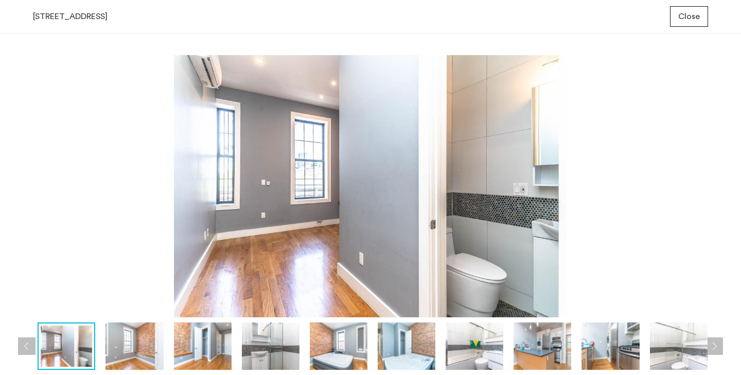
click at [689, 13] on span "Close" at bounding box center [689, 16] width 22 height 12
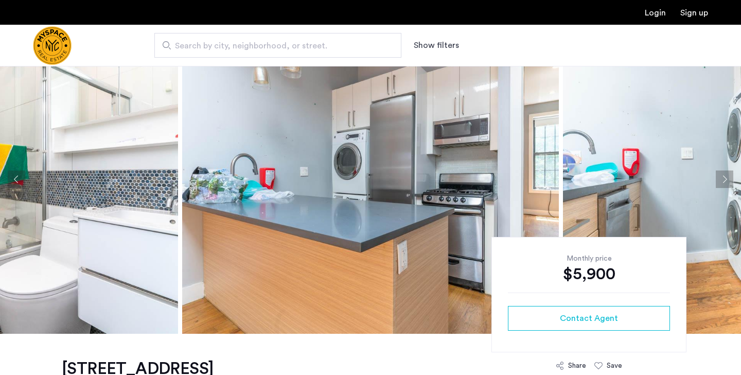
scroll to position [41, 0]
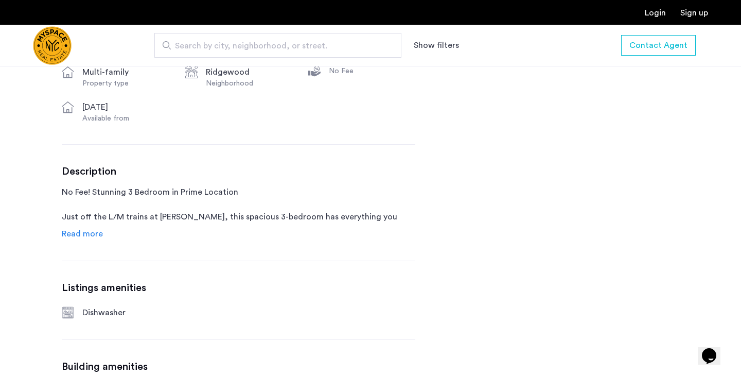
scroll to position [453, 0]
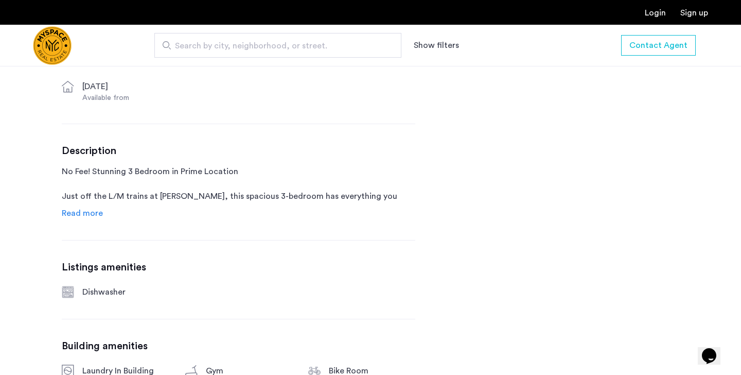
click at [72, 217] on span "Read more" at bounding box center [82, 213] width 41 height 8
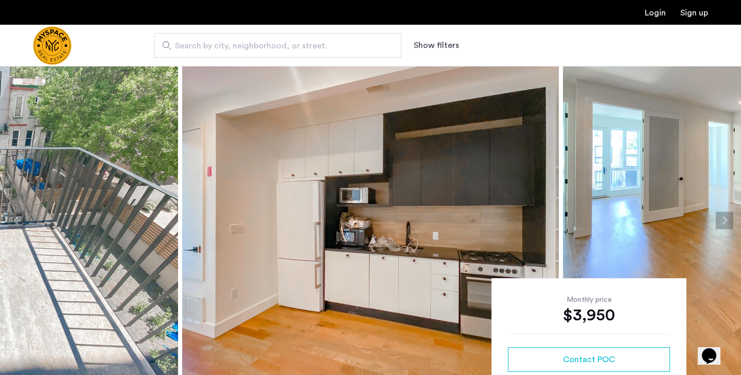
click at [726, 220] on button "Next apartment" at bounding box center [725, 221] width 18 height 18
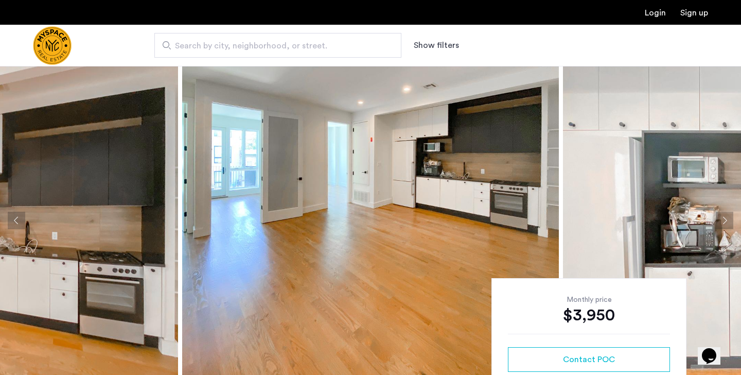
click at [724, 219] on button "Next apartment" at bounding box center [725, 221] width 18 height 18
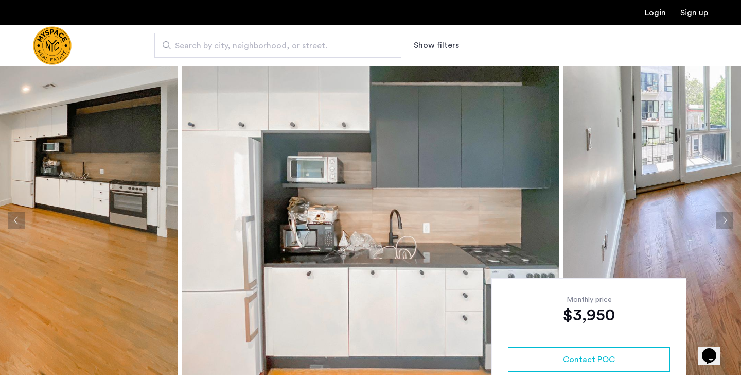
click at [724, 219] on button "Next apartment" at bounding box center [725, 221] width 18 height 18
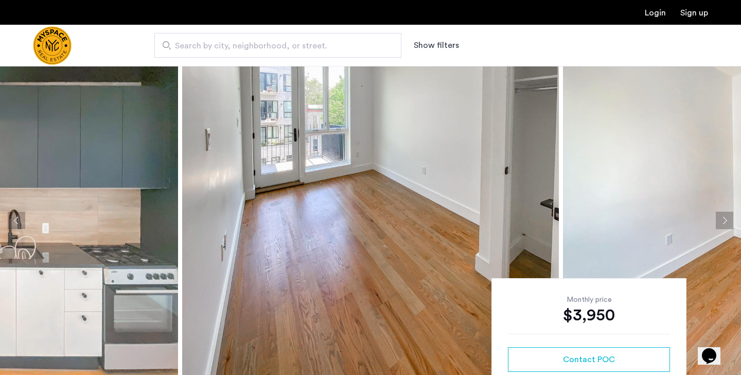
click at [724, 219] on button "Next apartment" at bounding box center [725, 221] width 18 height 18
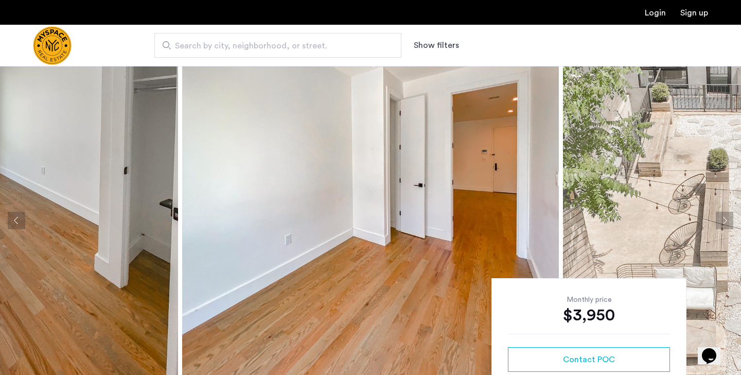
click at [724, 219] on button "Next apartment" at bounding box center [725, 221] width 18 height 18
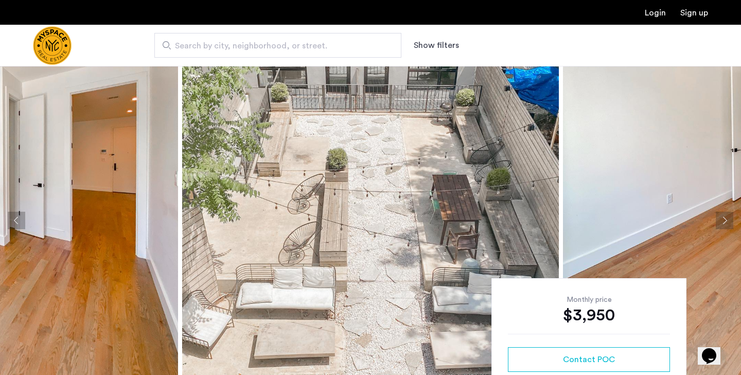
click at [723, 219] on button "Next apartment" at bounding box center [725, 221] width 18 height 18
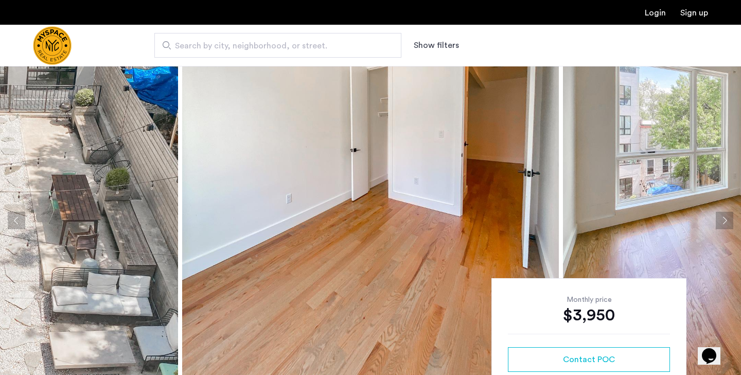
click at [723, 219] on button "Next apartment" at bounding box center [725, 221] width 18 height 18
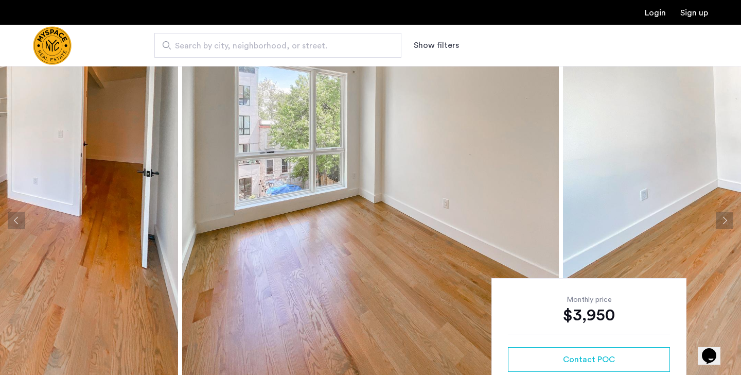
click at [723, 219] on button "Next apartment" at bounding box center [725, 221] width 18 height 18
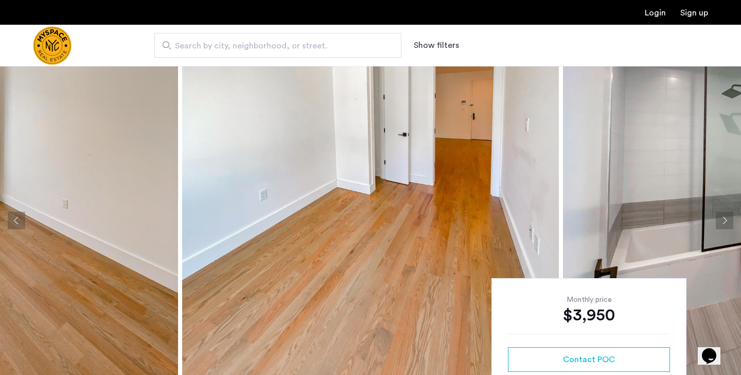
click at [723, 219] on button "Next apartment" at bounding box center [725, 221] width 18 height 18
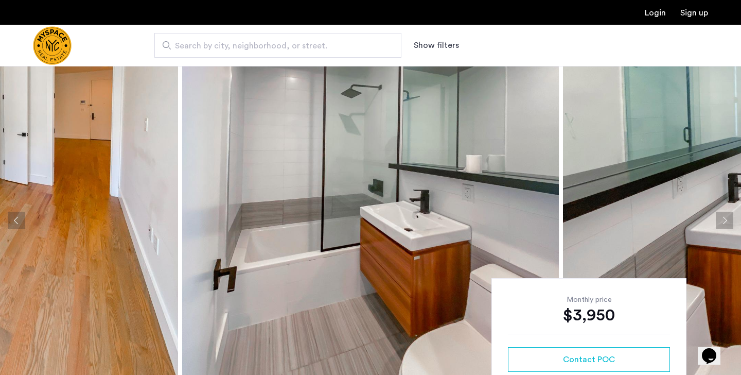
click at [723, 219] on button "Next apartment" at bounding box center [725, 221] width 18 height 18
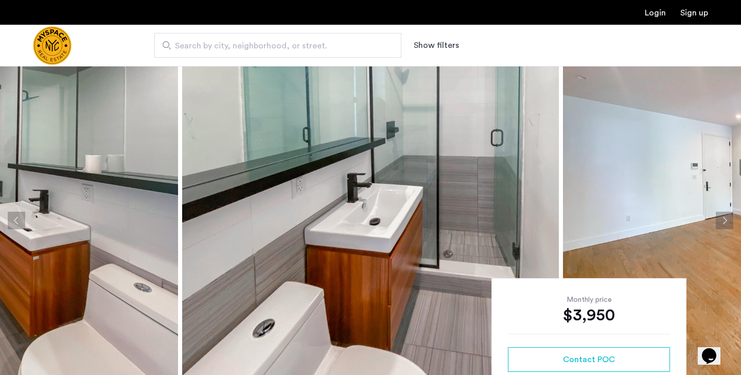
click at [722, 219] on button "Next apartment" at bounding box center [725, 221] width 18 height 18
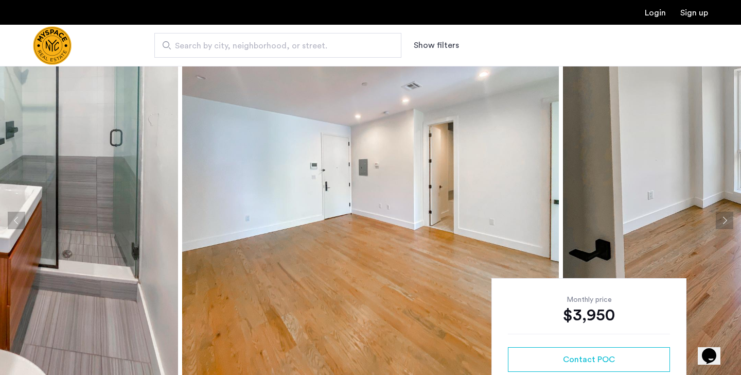
click at [722, 219] on button "Next apartment" at bounding box center [725, 221] width 18 height 18
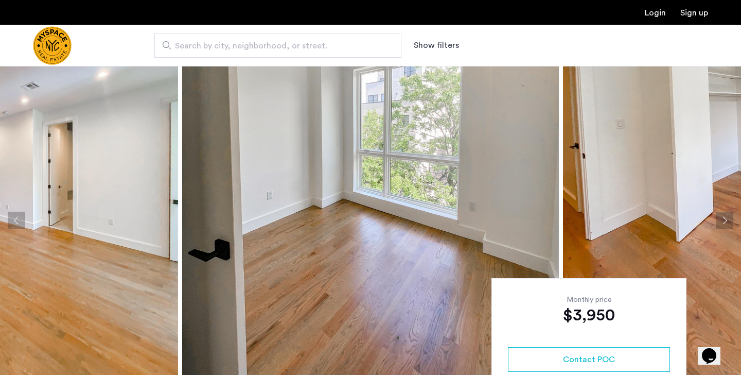
click at [722, 219] on button "Next apartment" at bounding box center [725, 221] width 18 height 18
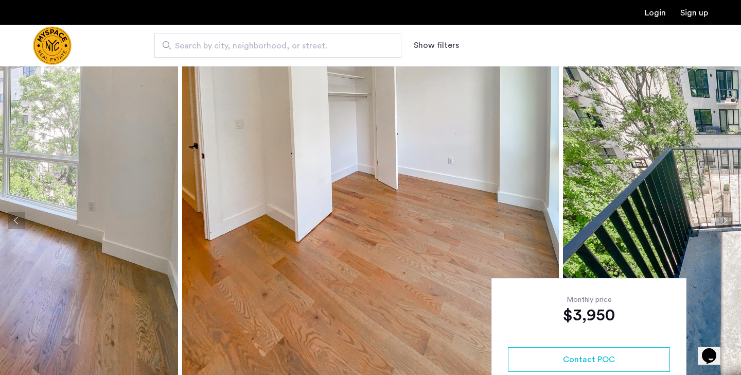
click at [722, 219] on button "Next apartment" at bounding box center [725, 221] width 18 height 18
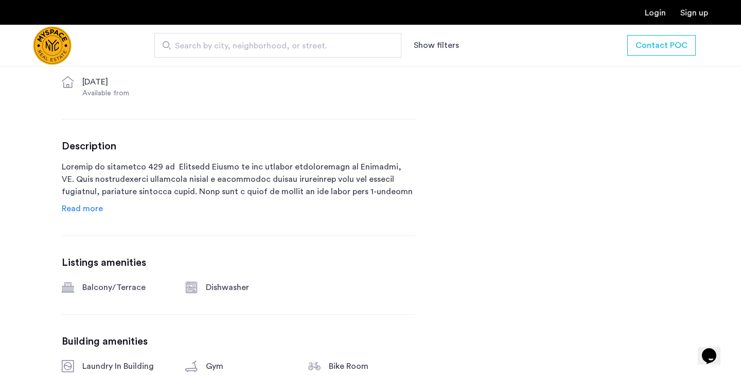
scroll to position [474, 0]
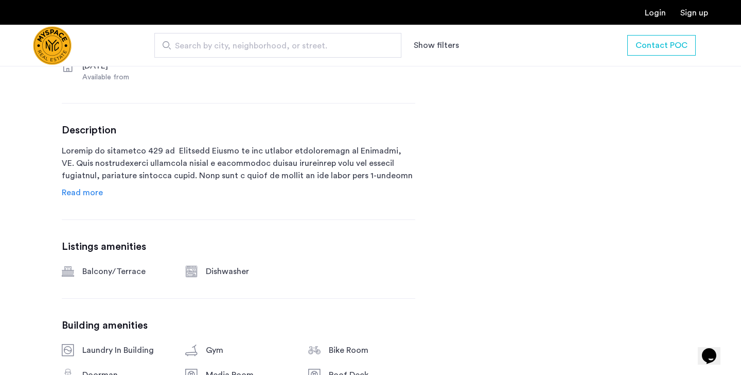
click at [94, 192] on span "Read more" at bounding box center [82, 192] width 41 height 8
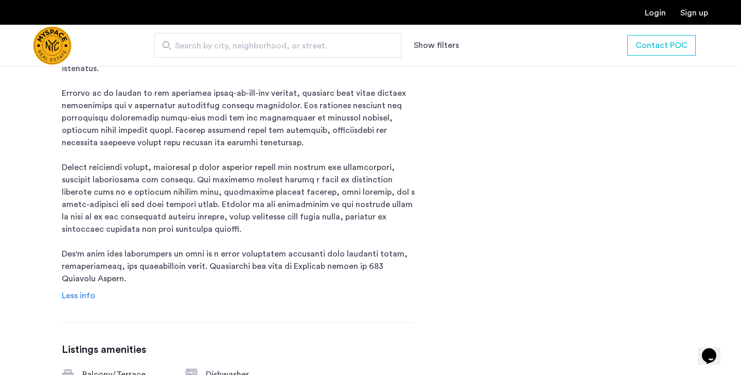
scroll to position [597, 0]
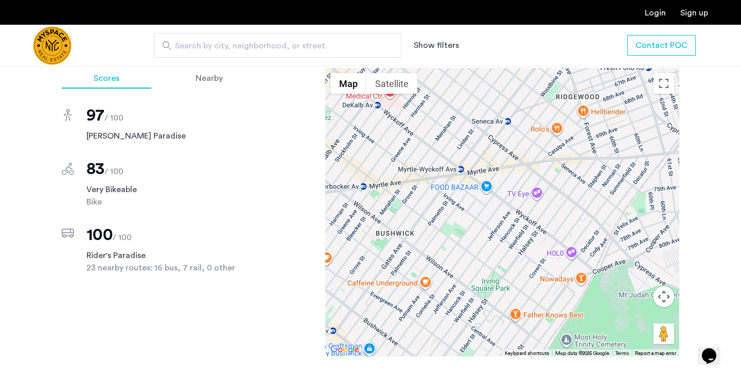
scroll to position [1174, 0]
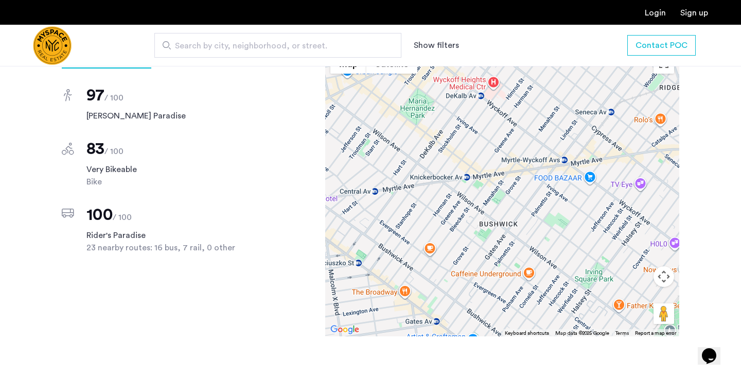
drag, startPoint x: 400, startPoint y: 201, endPoint x: 503, endPoint y: 211, distance: 102.9
click at [503, 211] on div at bounding box center [502, 192] width 354 height 288
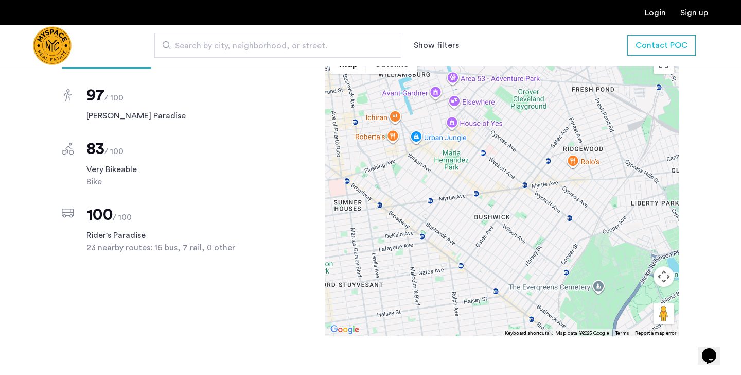
drag, startPoint x: 577, startPoint y: 240, endPoint x: 570, endPoint y: 233, distance: 10.2
click at [570, 233] on div at bounding box center [502, 192] width 354 height 288
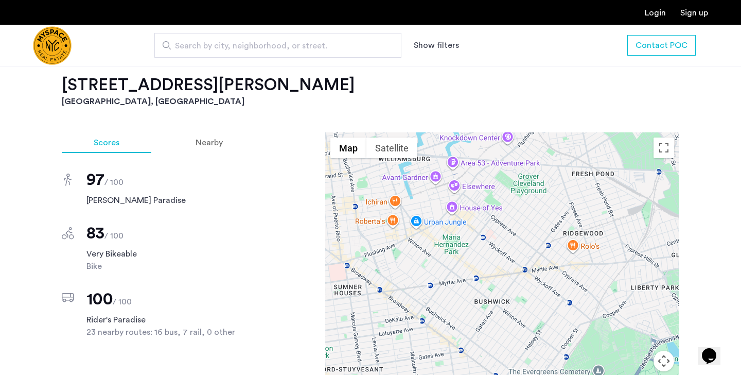
scroll to position [1091, 0]
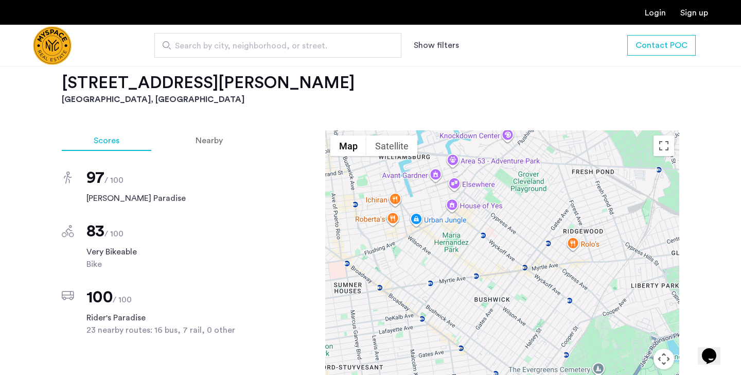
click at [268, 218] on div "Scores Nearby 97 / 100 [PERSON_NAME] Paradise 83 / 100 Very Bikeable Bike 100 /…" at bounding box center [371, 295] width 618 height 330
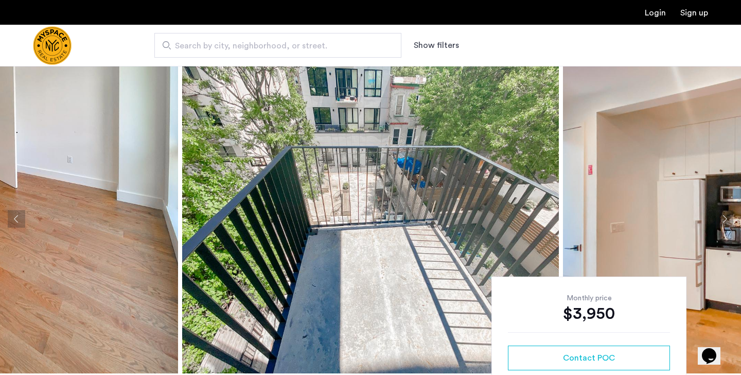
scroll to position [0, 0]
